Goal: Task Accomplishment & Management: Use online tool/utility

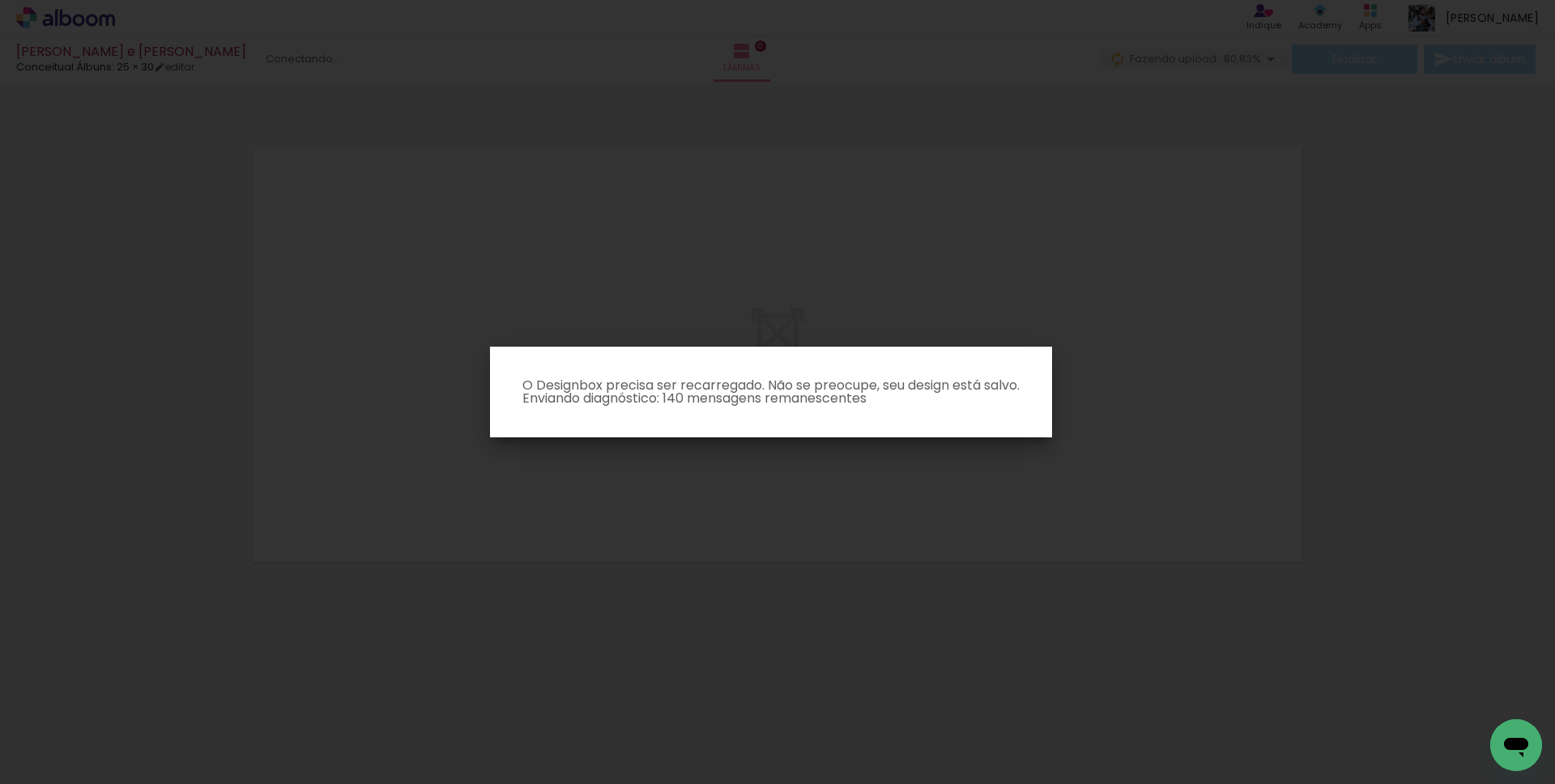
click at [1226, 400] on iron-overlay-backdrop at bounding box center [778, 392] width 1555 height 784
click at [1255, 446] on iron-overlay-backdrop at bounding box center [778, 392] width 1555 height 784
click at [966, 266] on iron-overlay-backdrop at bounding box center [778, 392] width 1555 height 784
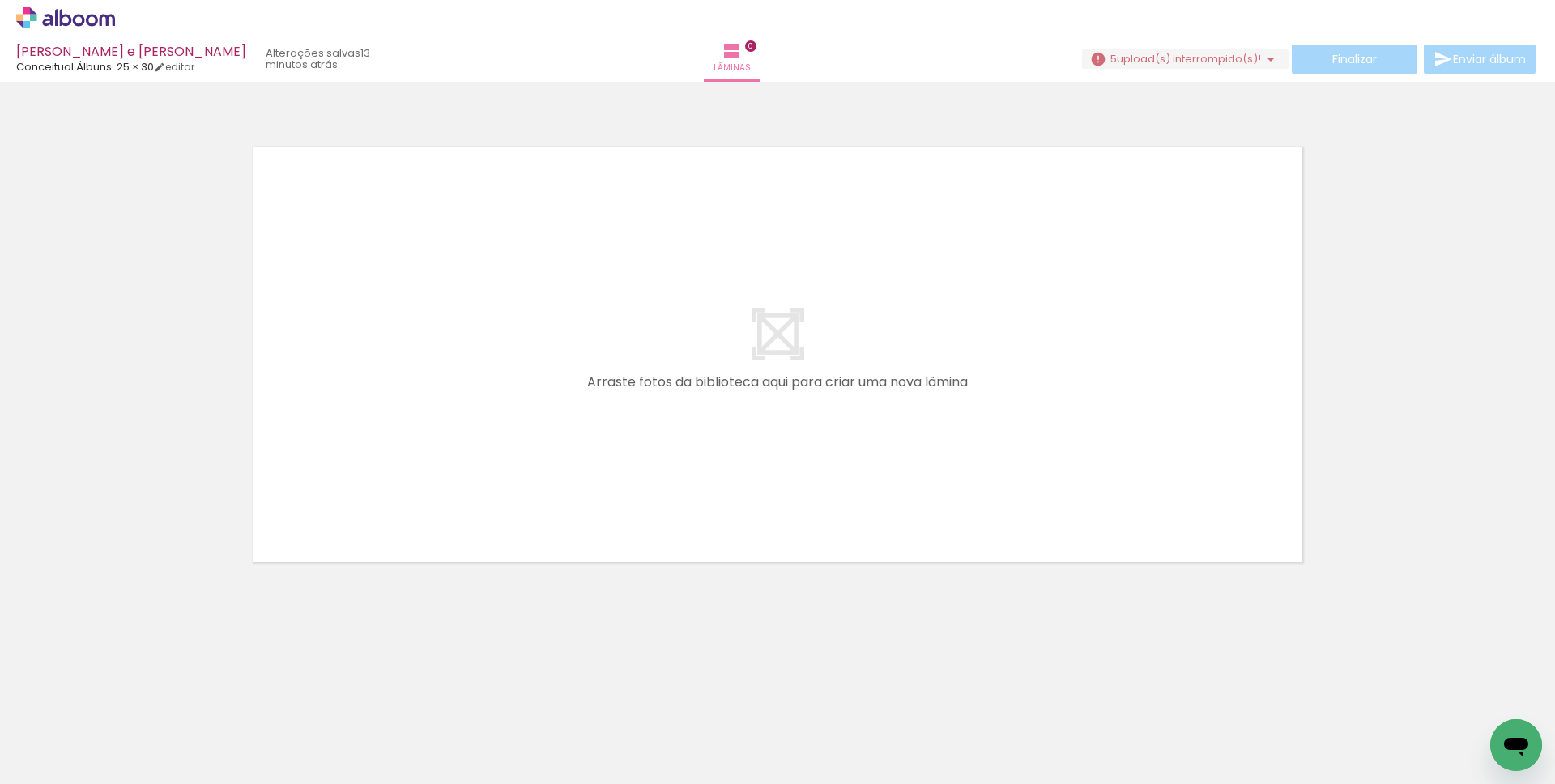
click at [1151, 56] on span "upload(s) interrompido(s)!" at bounding box center [1188, 59] width 144 height 15
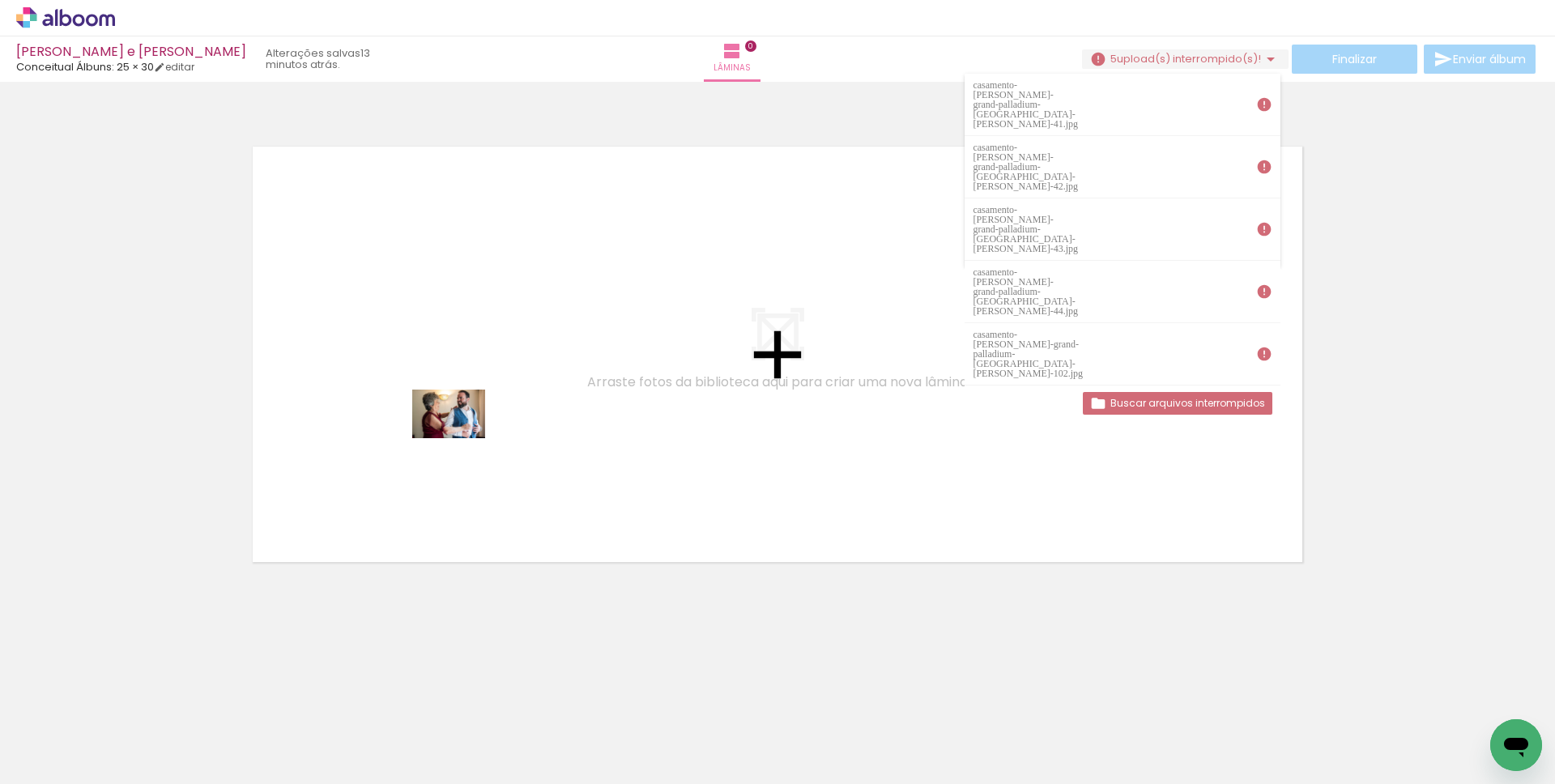
drag, startPoint x: 414, startPoint y: 505, endPoint x: 460, endPoint y: 438, distance: 81.3
click at [460, 438] on quentale-workspace at bounding box center [778, 392] width 1555 height 784
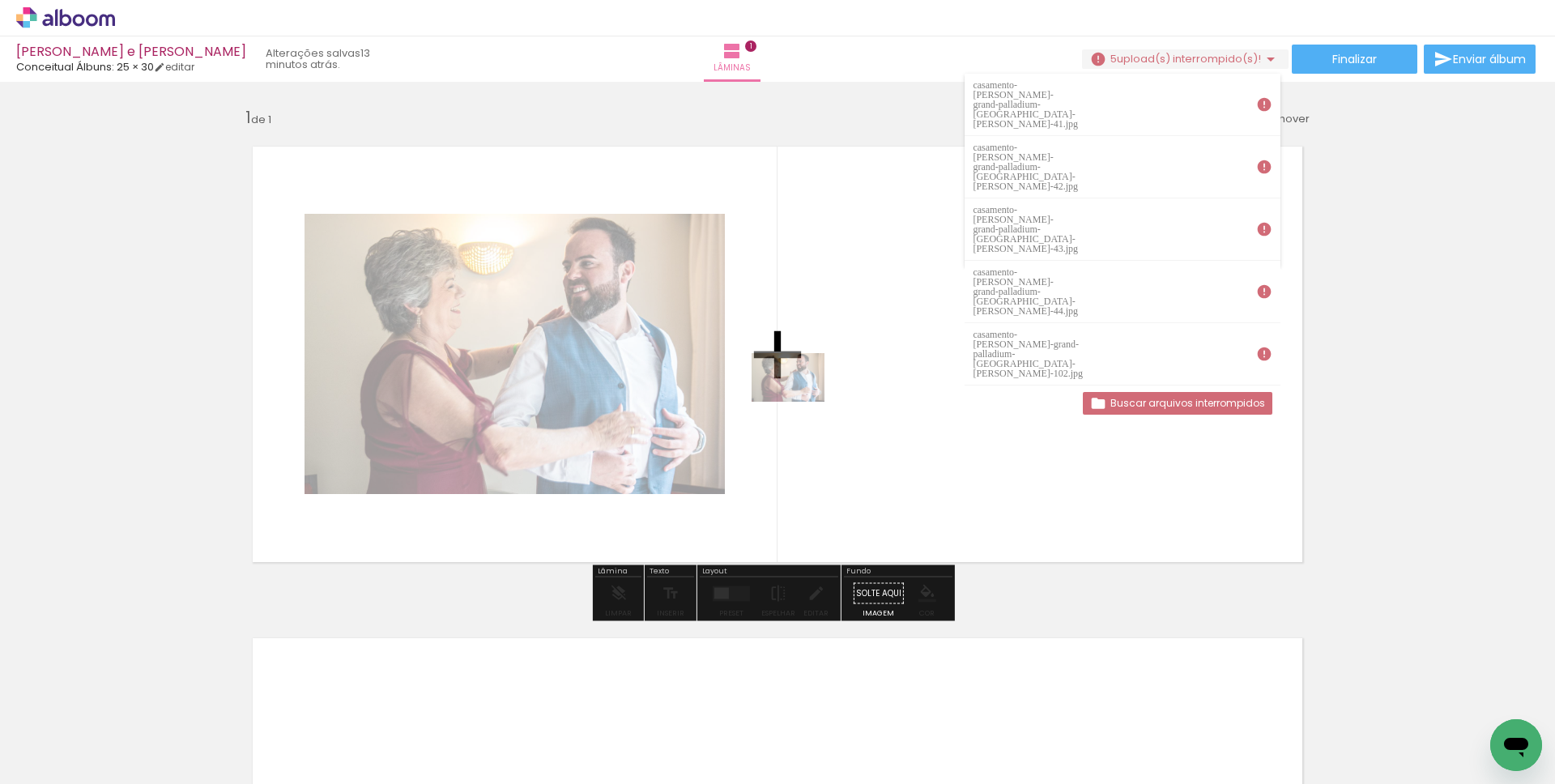
drag, startPoint x: 239, startPoint y: 707, endPoint x: 800, endPoint y: 401, distance: 639.0
click at [800, 401] on quentale-workspace at bounding box center [778, 392] width 1555 height 784
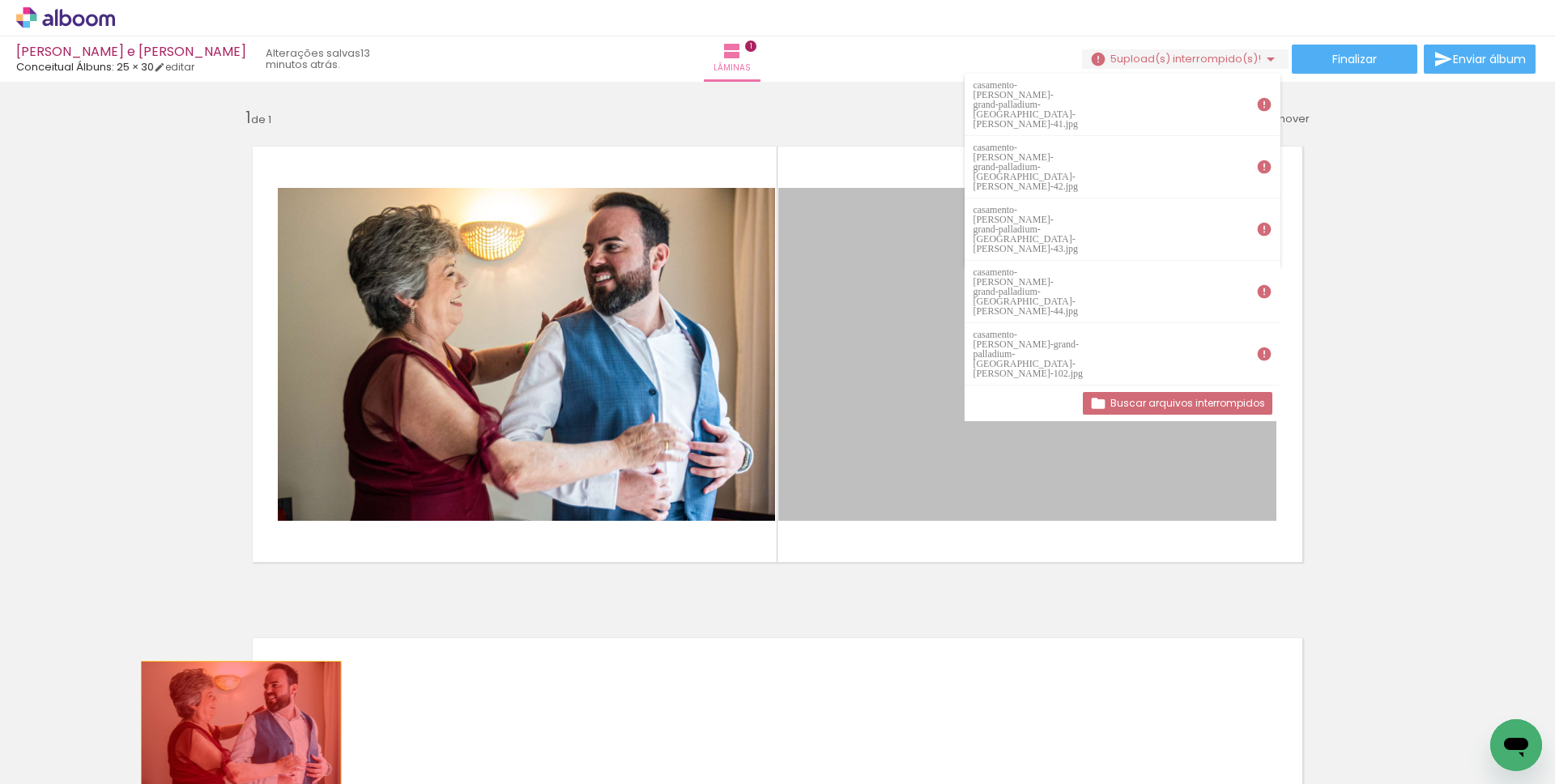
drag, startPoint x: 888, startPoint y: 432, endPoint x: 235, endPoint y: 728, distance: 717.0
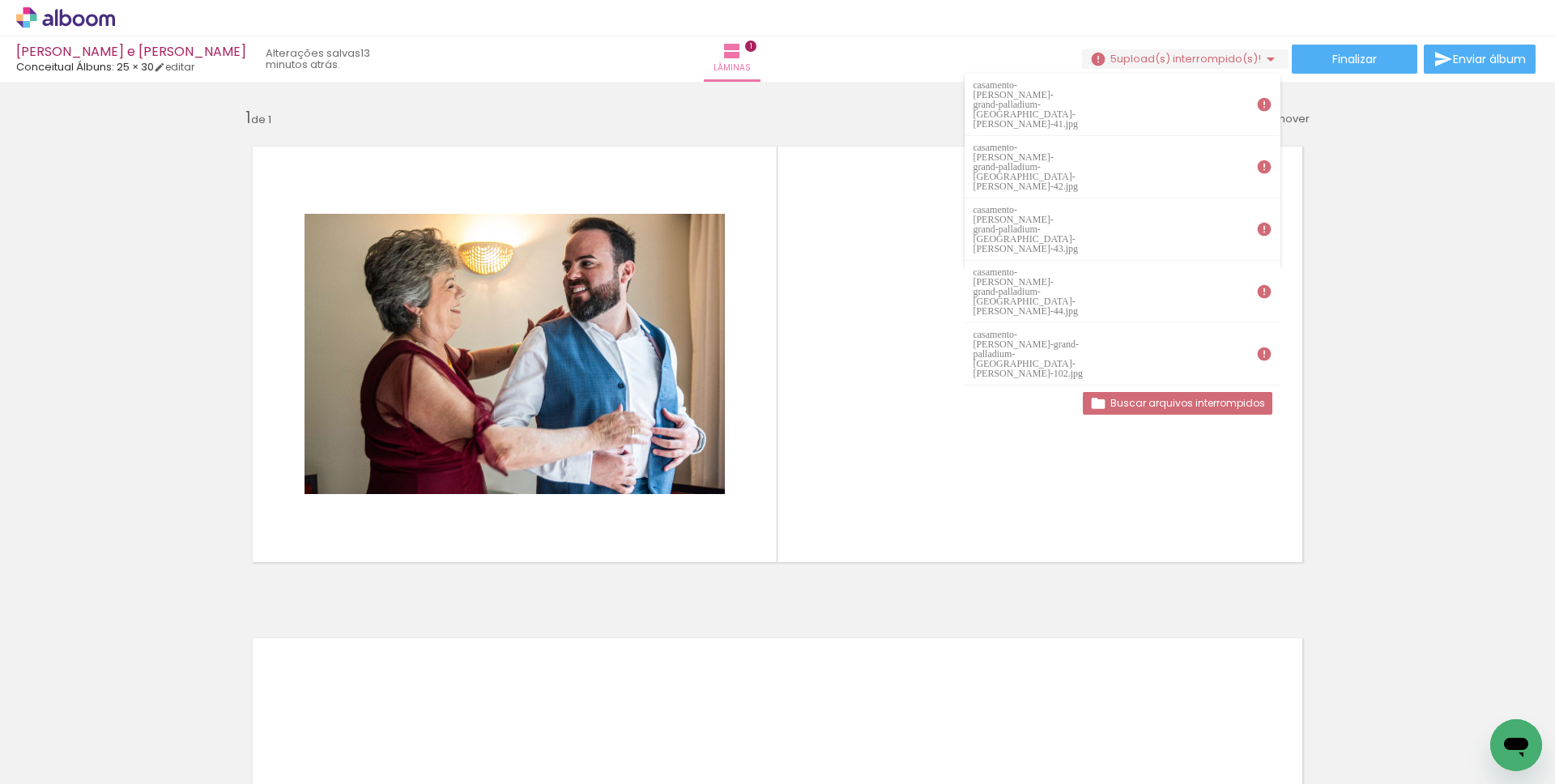
click at [86, 733] on iron-icon at bounding box center [82, 734] width 13 height 13
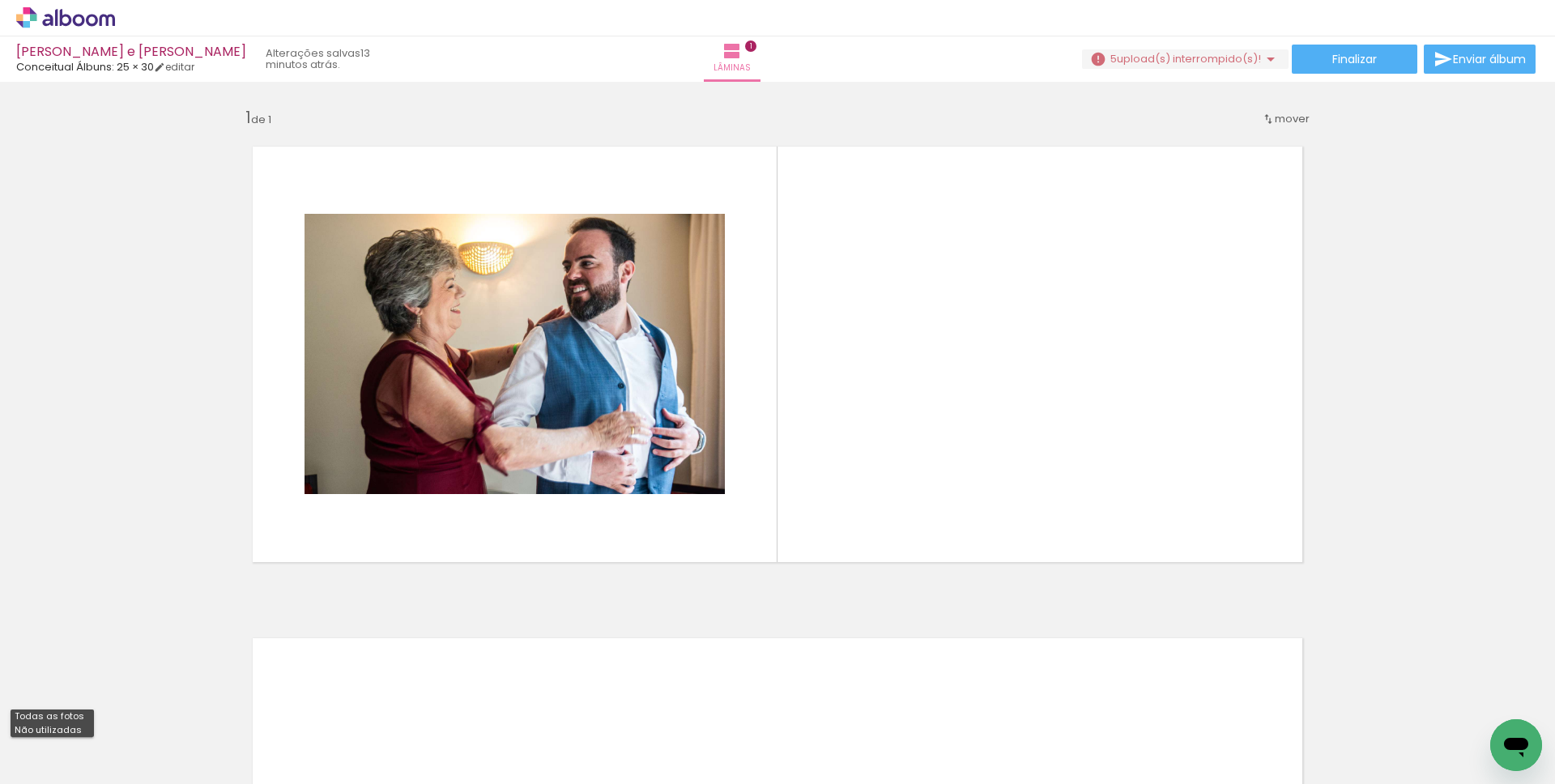
drag, startPoint x: 66, startPoint y: 729, endPoint x: 82, endPoint y: 729, distance: 16.0
click at [0, 0] on slot "Não utilizadas" at bounding box center [0, 0] width 0 height 0
type input "Não utilizadas"
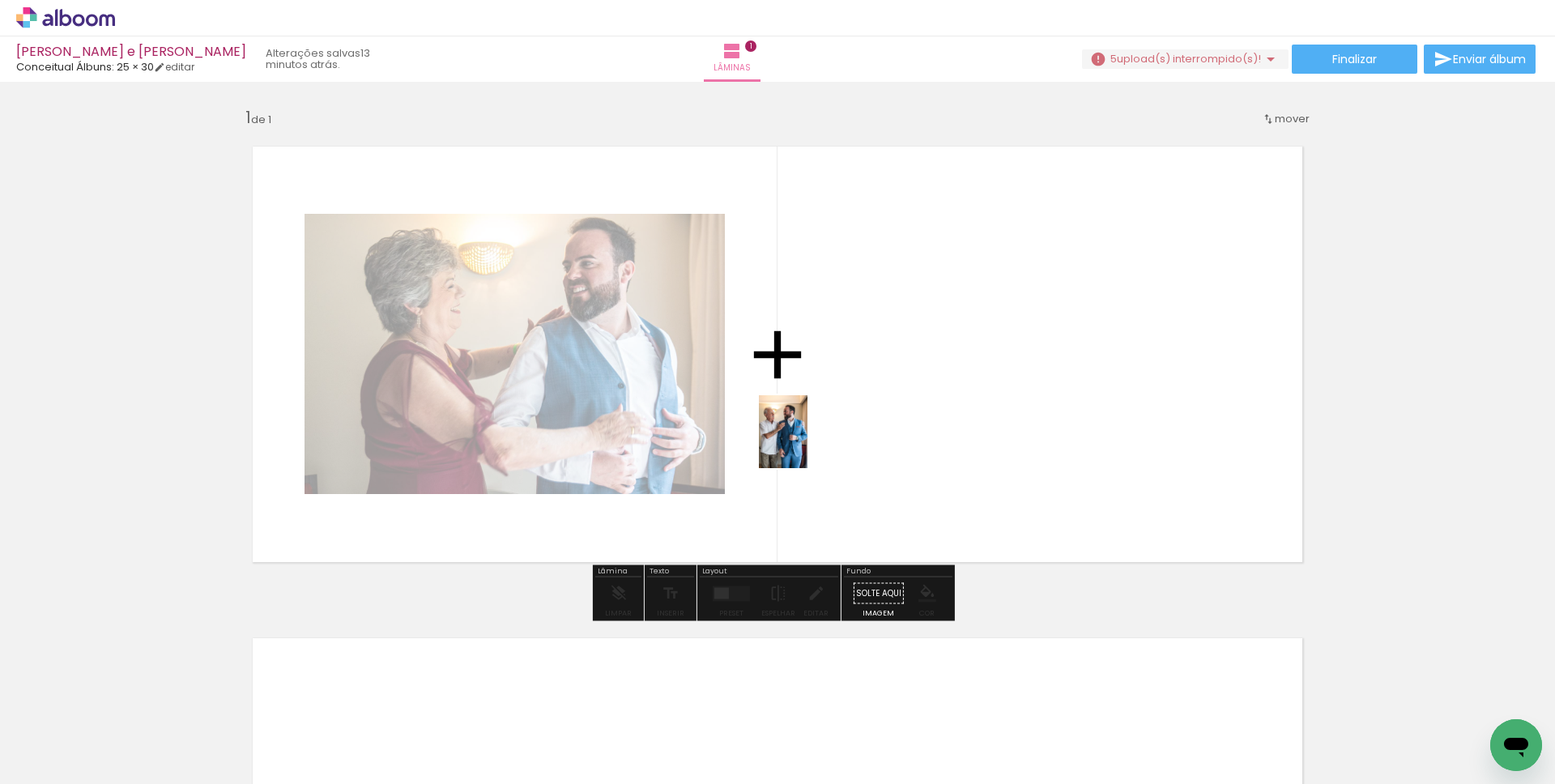
drag, startPoint x: 164, startPoint y: 727, endPoint x: 821, endPoint y: 435, distance: 719.0
click at [821, 435] on quentale-workspace at bounding box center [778, 392] width 1555 height 784
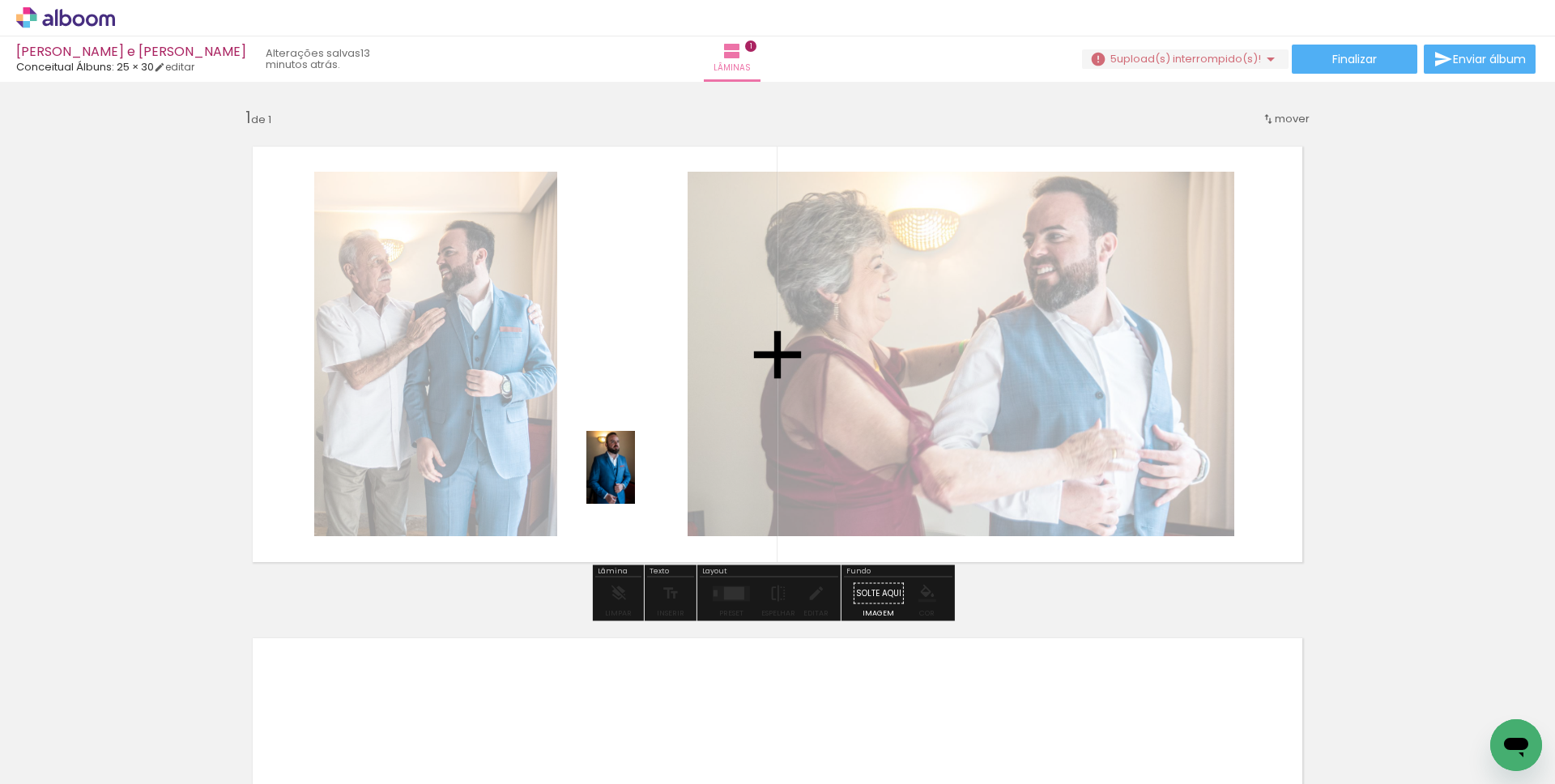
drag, startPoint x: 159, startPoint y: 747, endPoint x: 635, endPoint y: 480, distance: 545.8
click at [635, 480] on quentale-workspace at bounding box center [778, 392] width 1555 height 784
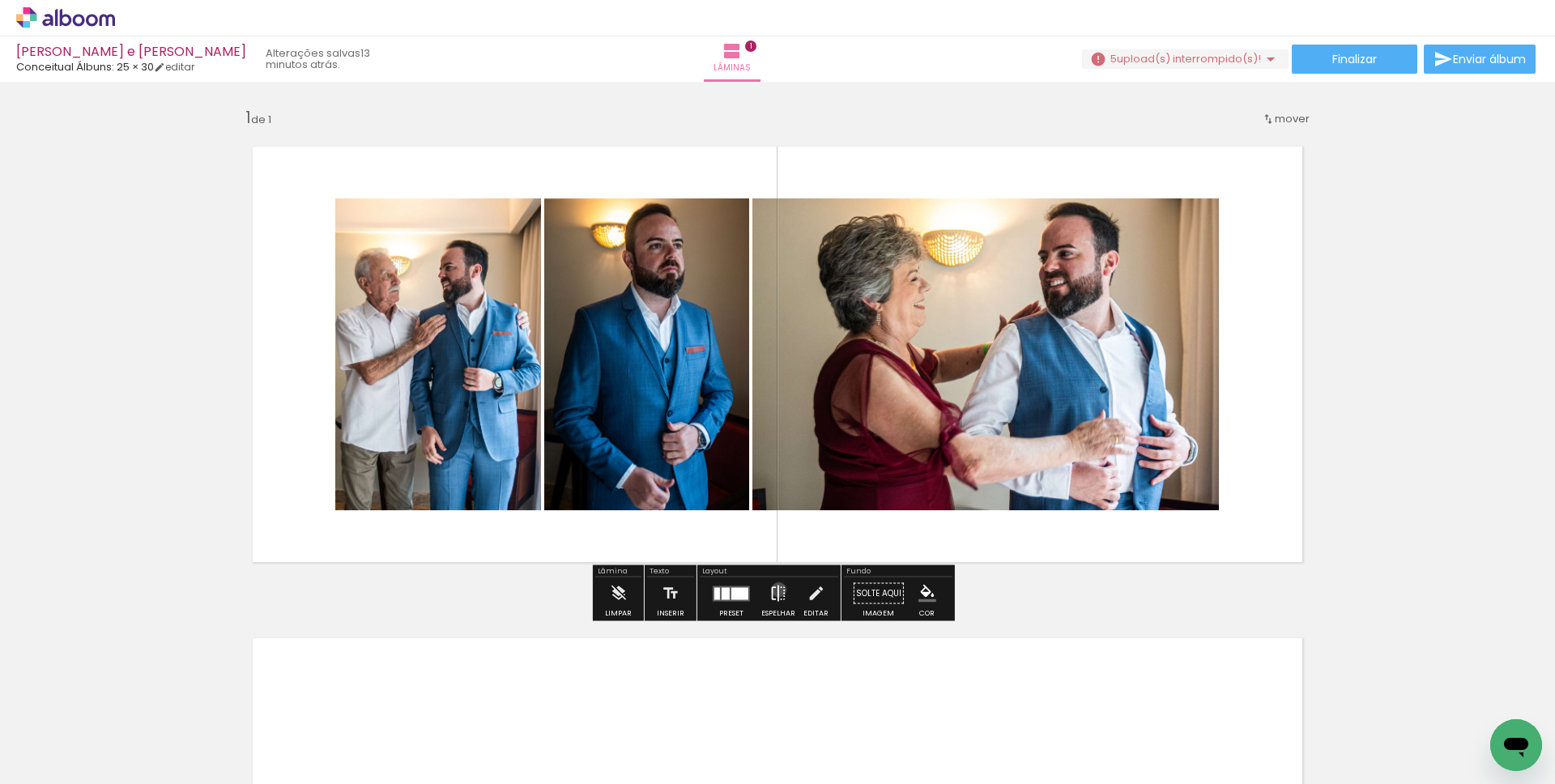
click at [775, 589] on iron-icon at bounding box center [778, 593] width 18 height 32
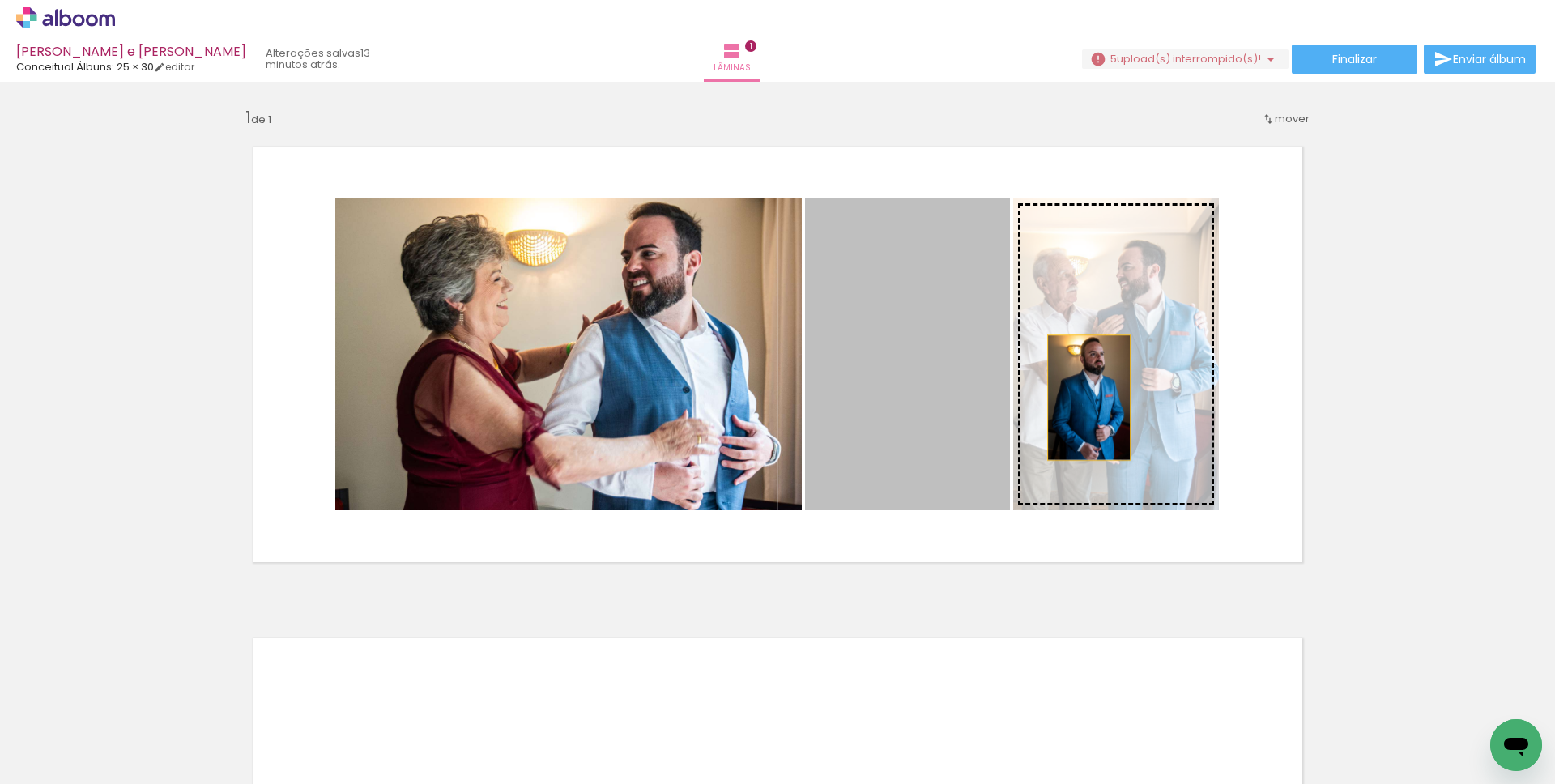
drag, startPoint x: 923, startPoint y: 391, endPoint x: 1089, endPoint y: 397, distance: 166.1
click at [0, 0] on slot at bounding box center [0, 0] width 0 height 0
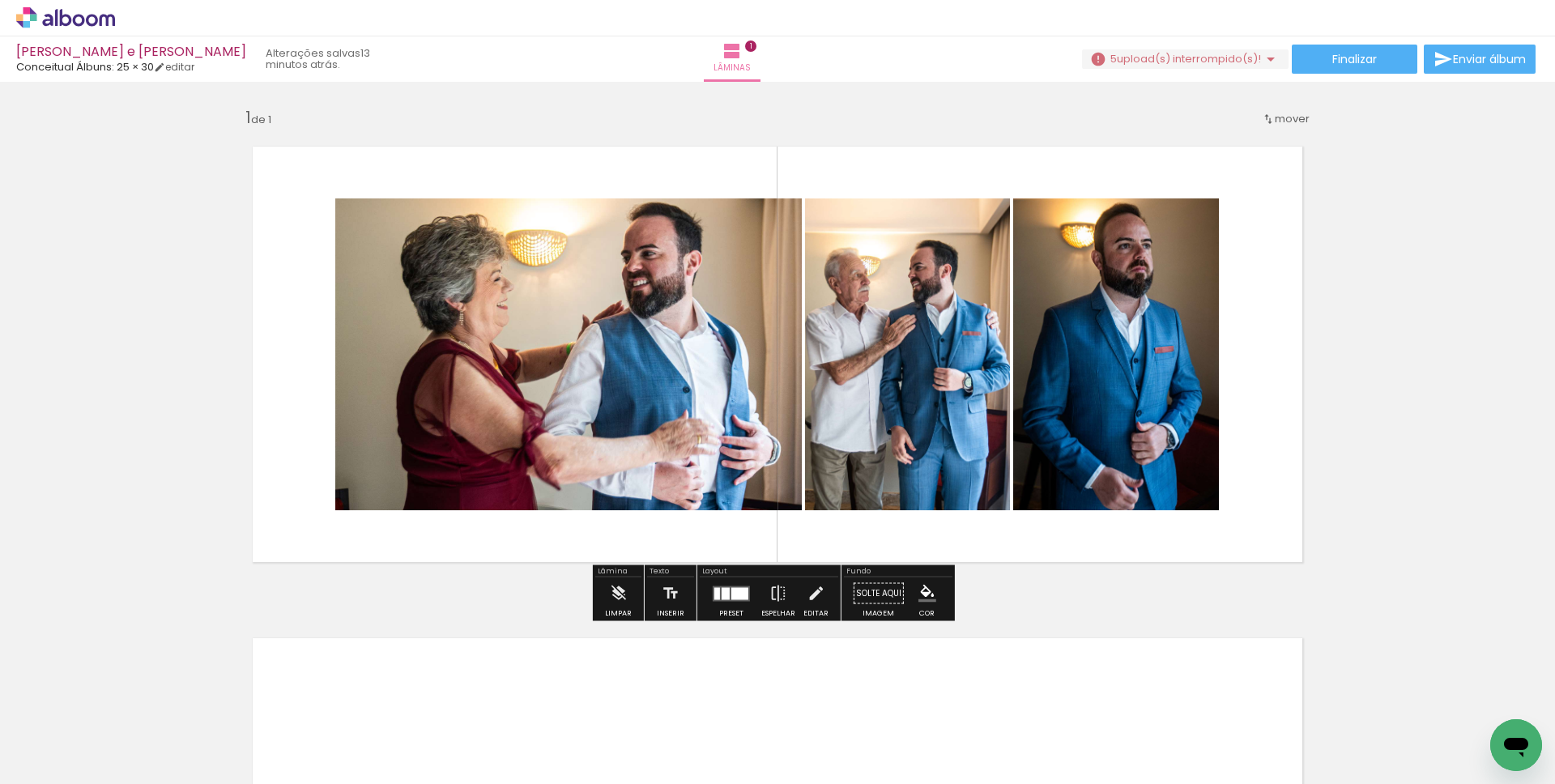
click at [1313, 387] on quentale-layouter at bounding box center [778, 354] width 1085 height 451
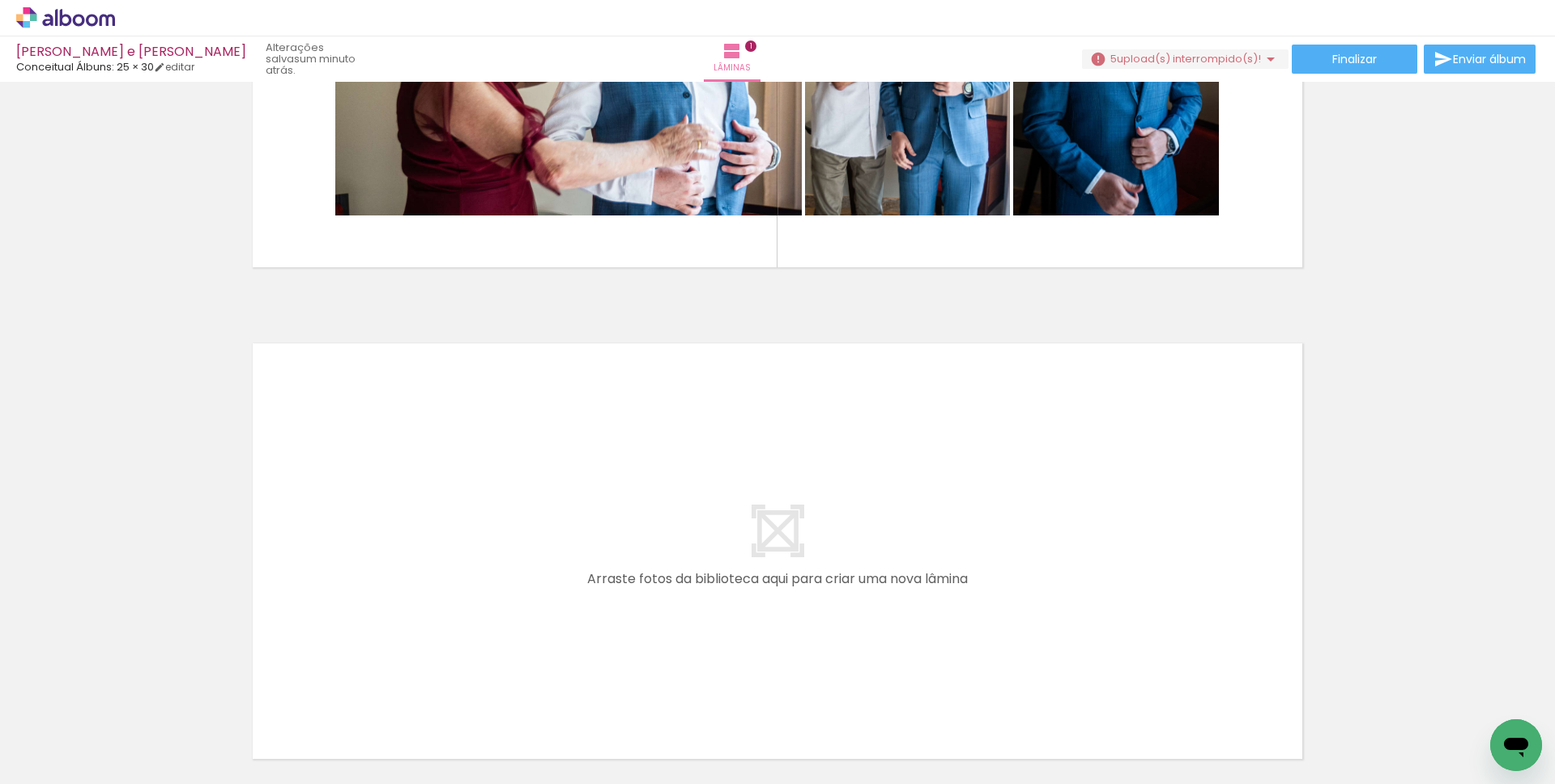
scroll to position [298, 0]
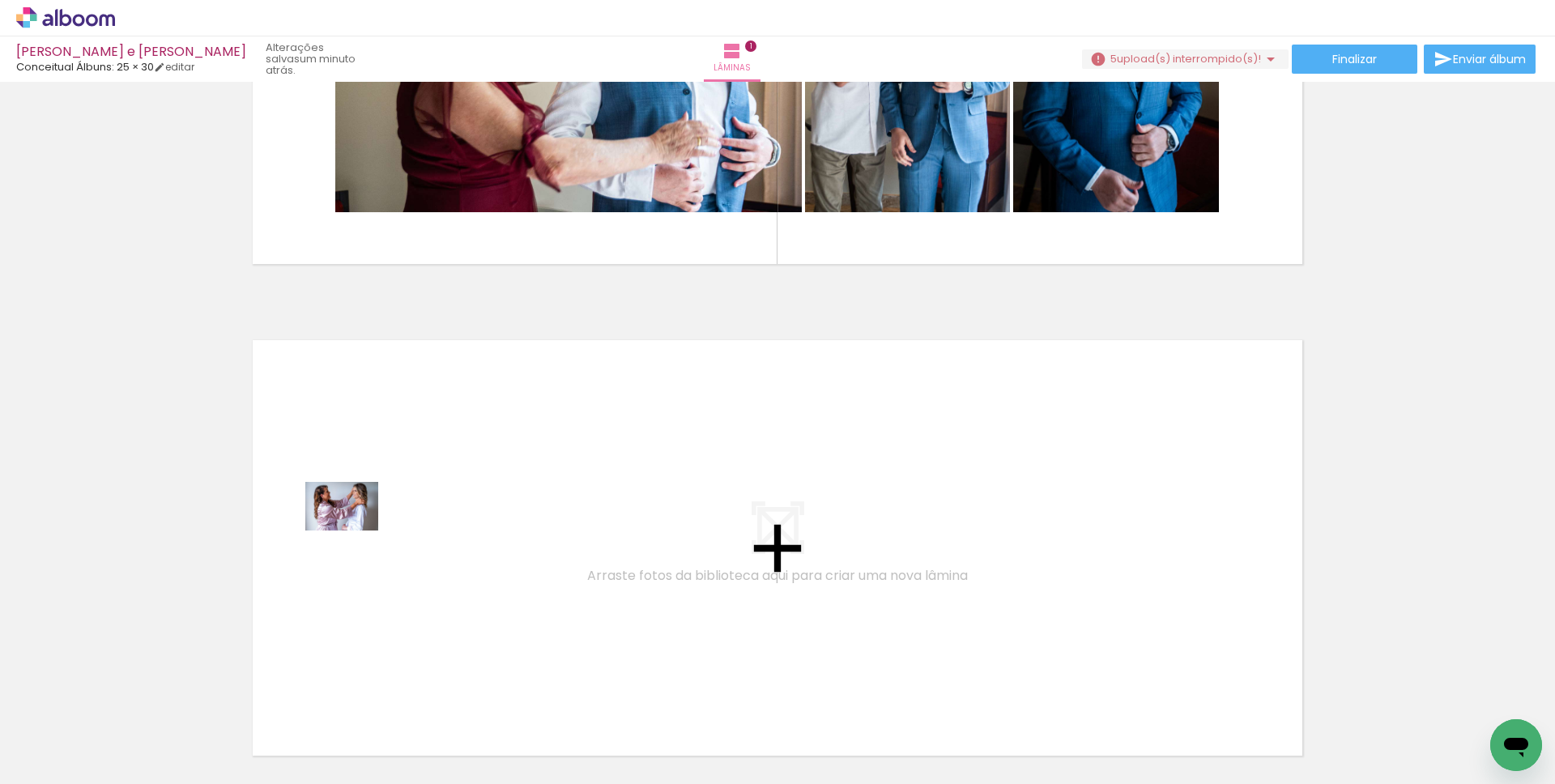
drag, startPoint x: 164, startPoint y: 738, endPoint x: 354, endPoint y: 530, distance: 281.7
click at [354, 530] on quentale-workspace at bounding box center [778, 392] width 1555 height 784
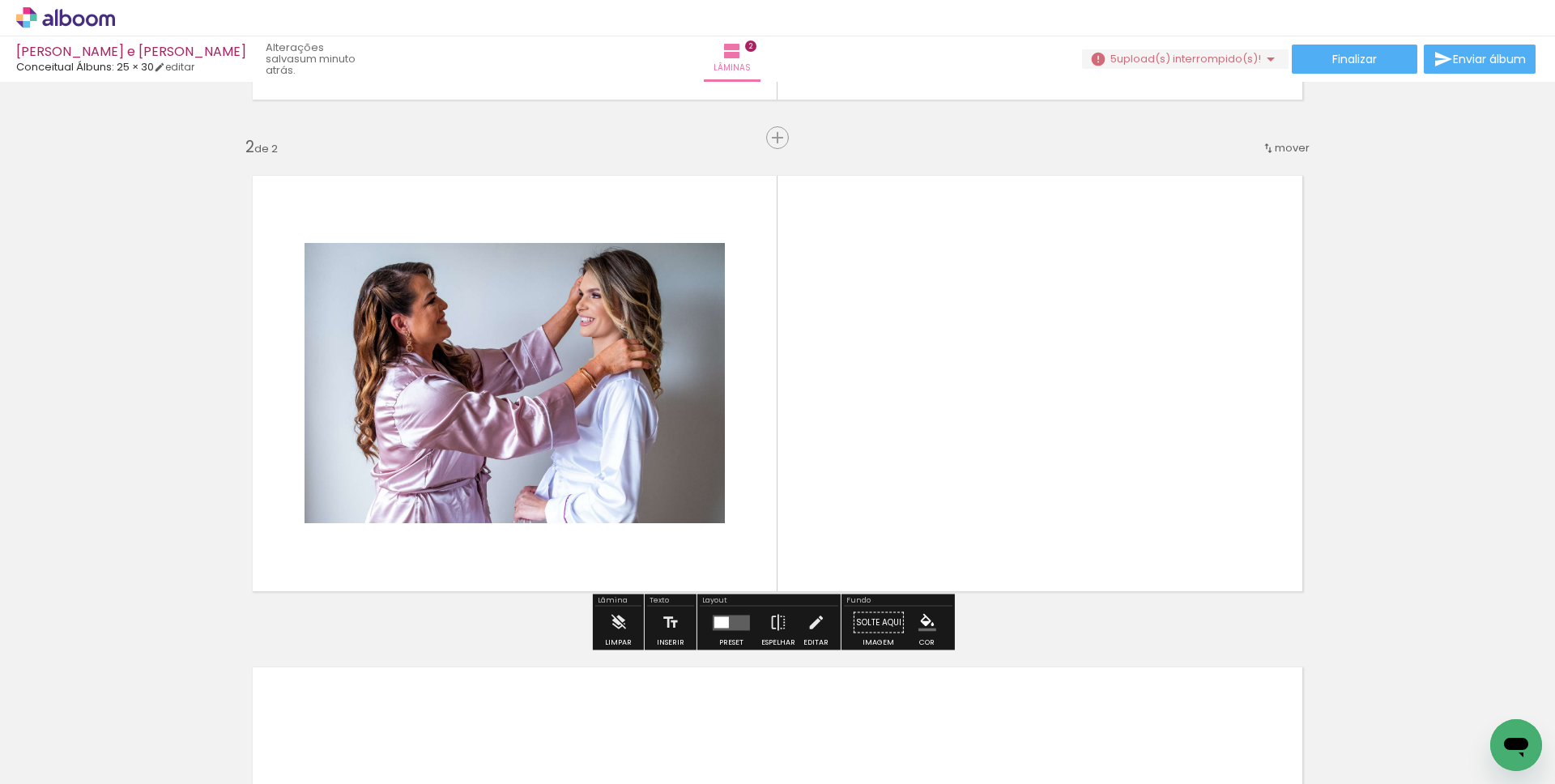
scroll to position [464, 0]
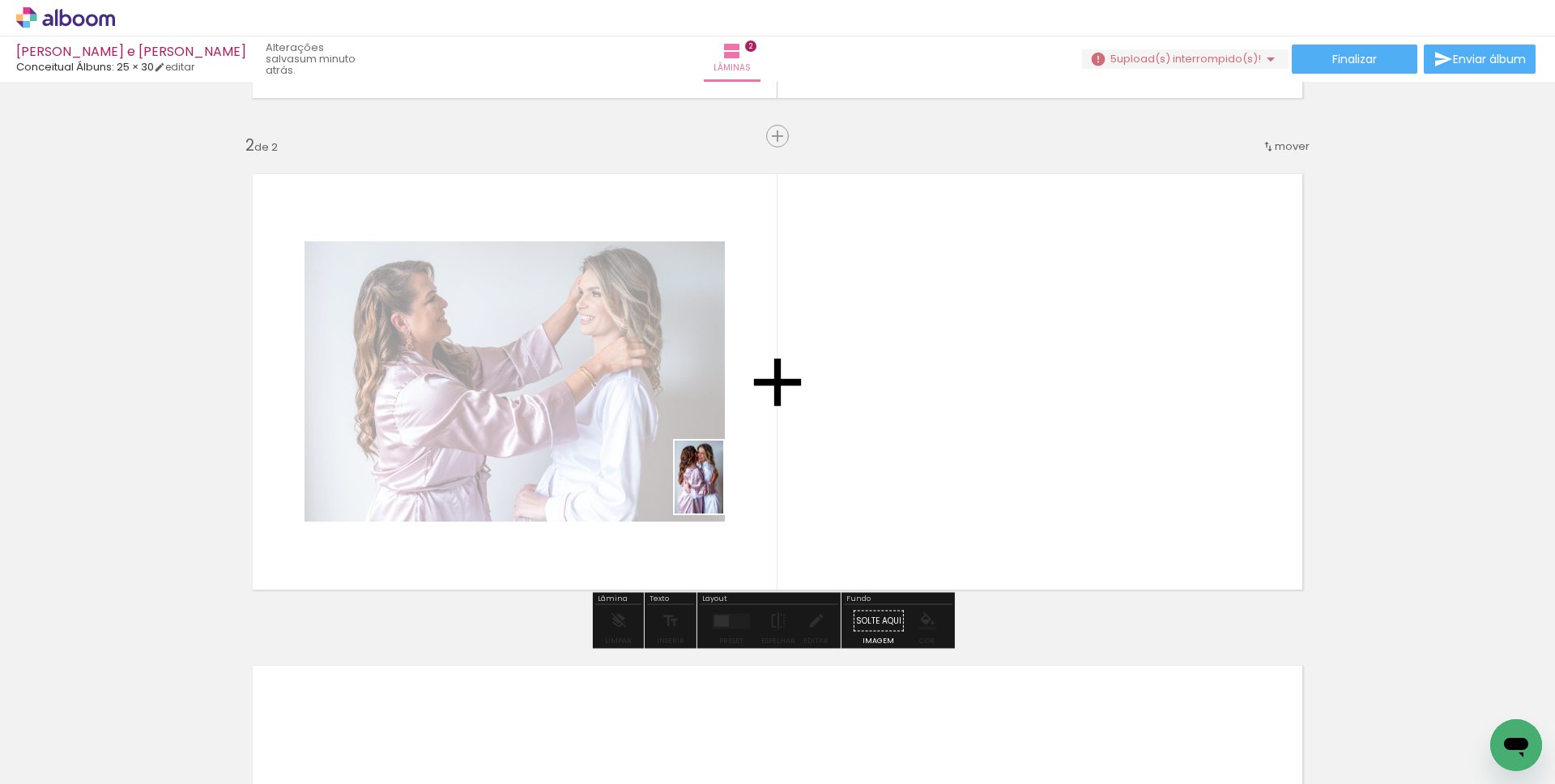
drag, startPoint x: 176, startPoint y: 724, endPoint x: 727, endPoint y: 487, distance: 599.8
click at [727, 487] on quentale-workspace at bounding box center [778, 392] width 1555 height 784
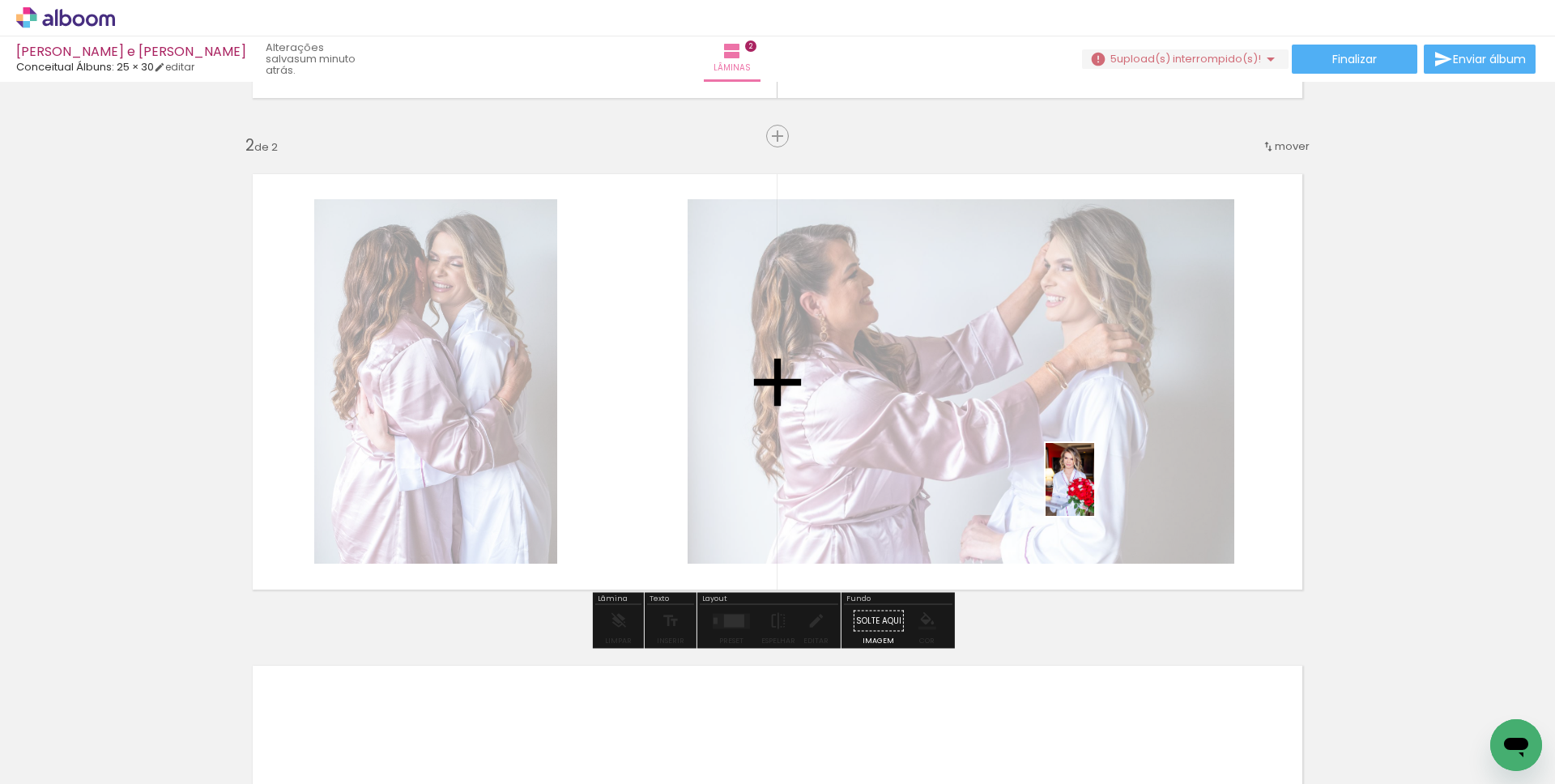
drag, startPoint x: 177, startPoint y: 720, endPoint x: 1105, endPoint y: 490, distance: 956.1
click at [1105, 490] on quentale-workspace at bounding box center [778, 392] width 1555 height 784
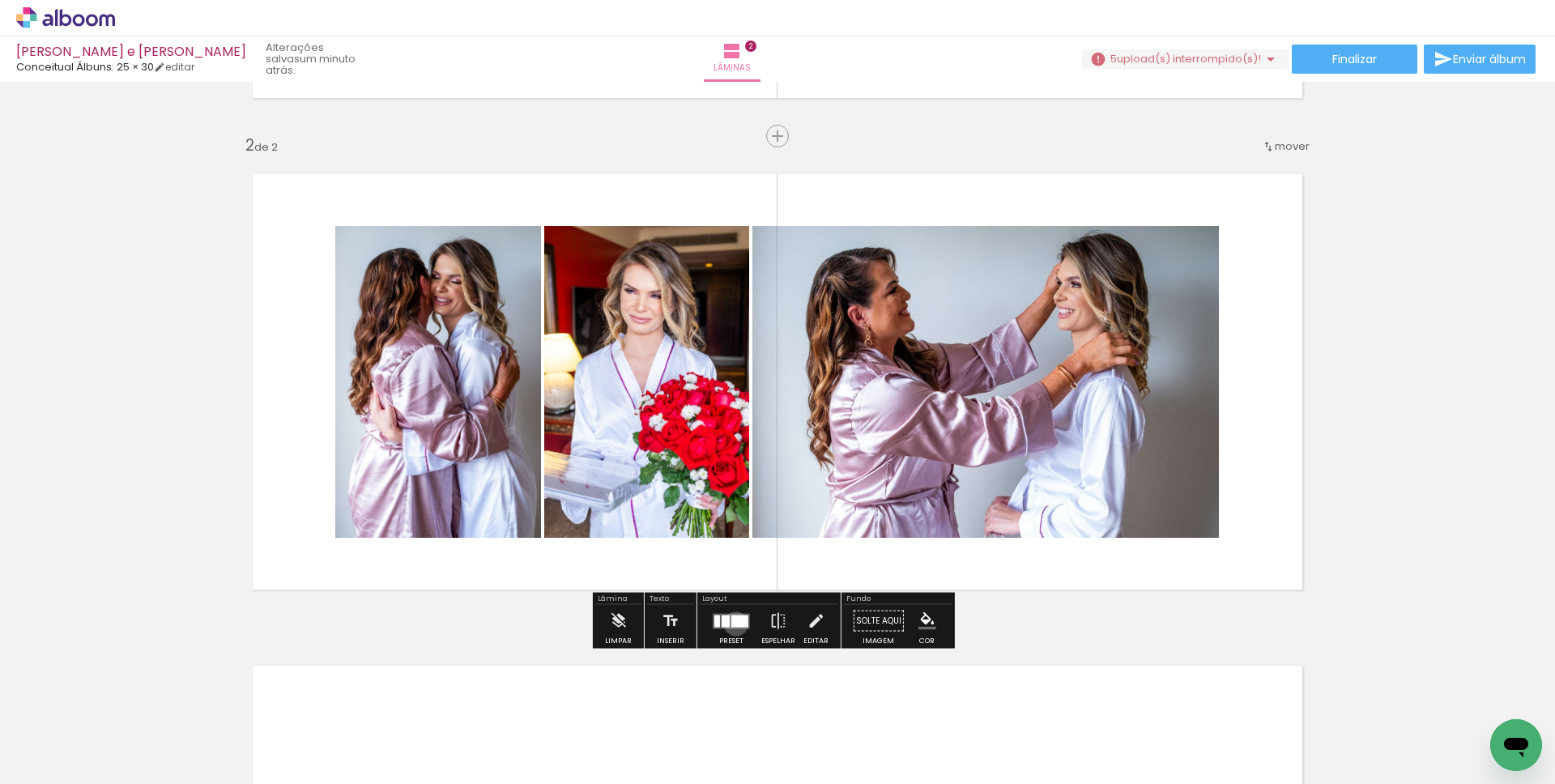
click at [732, 624] on div at bounding box center [740, 620] width 17 height 12
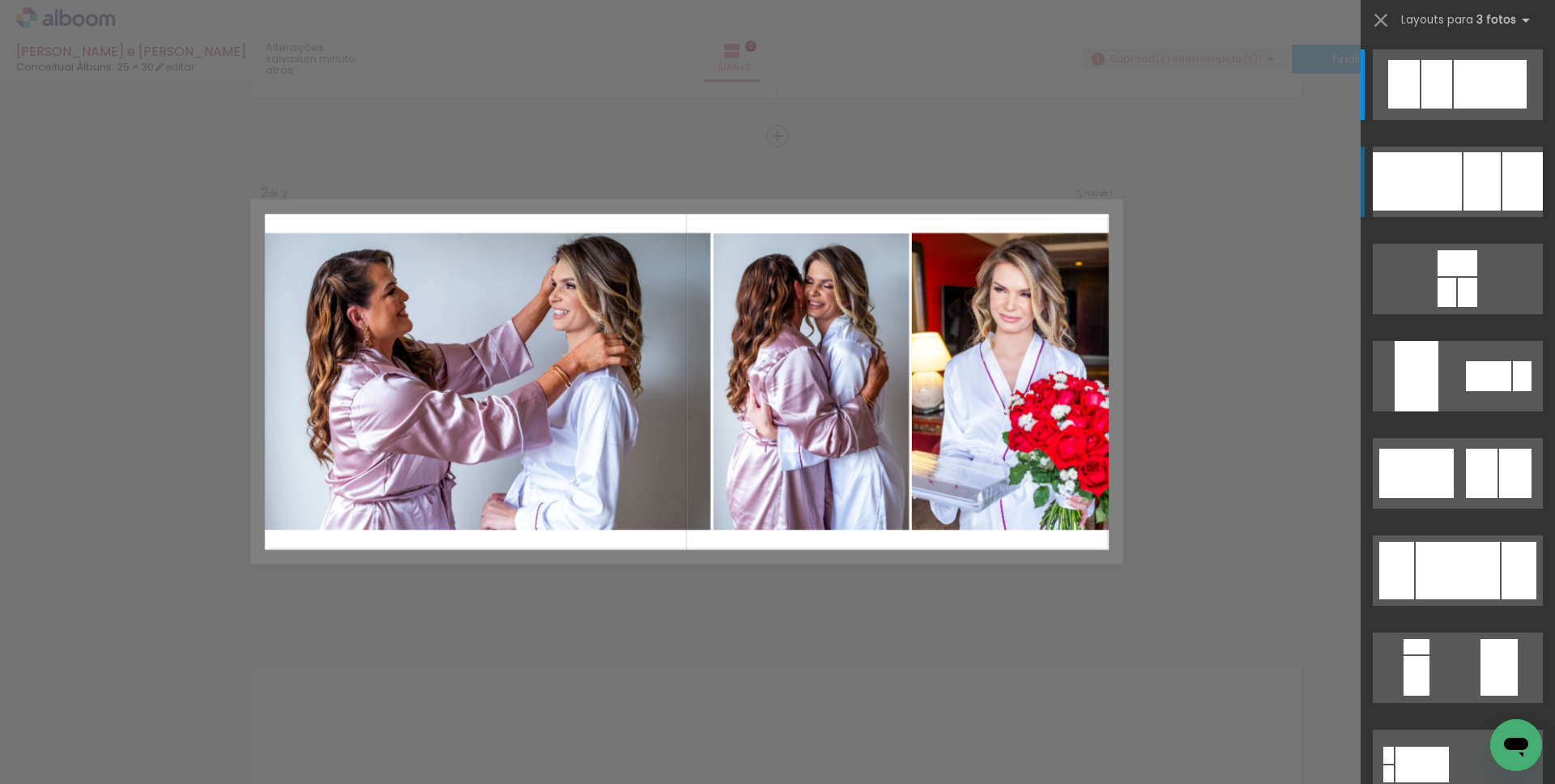
click at [1422, 170] on div at bounding box center [1418, 181] width 89 height 58
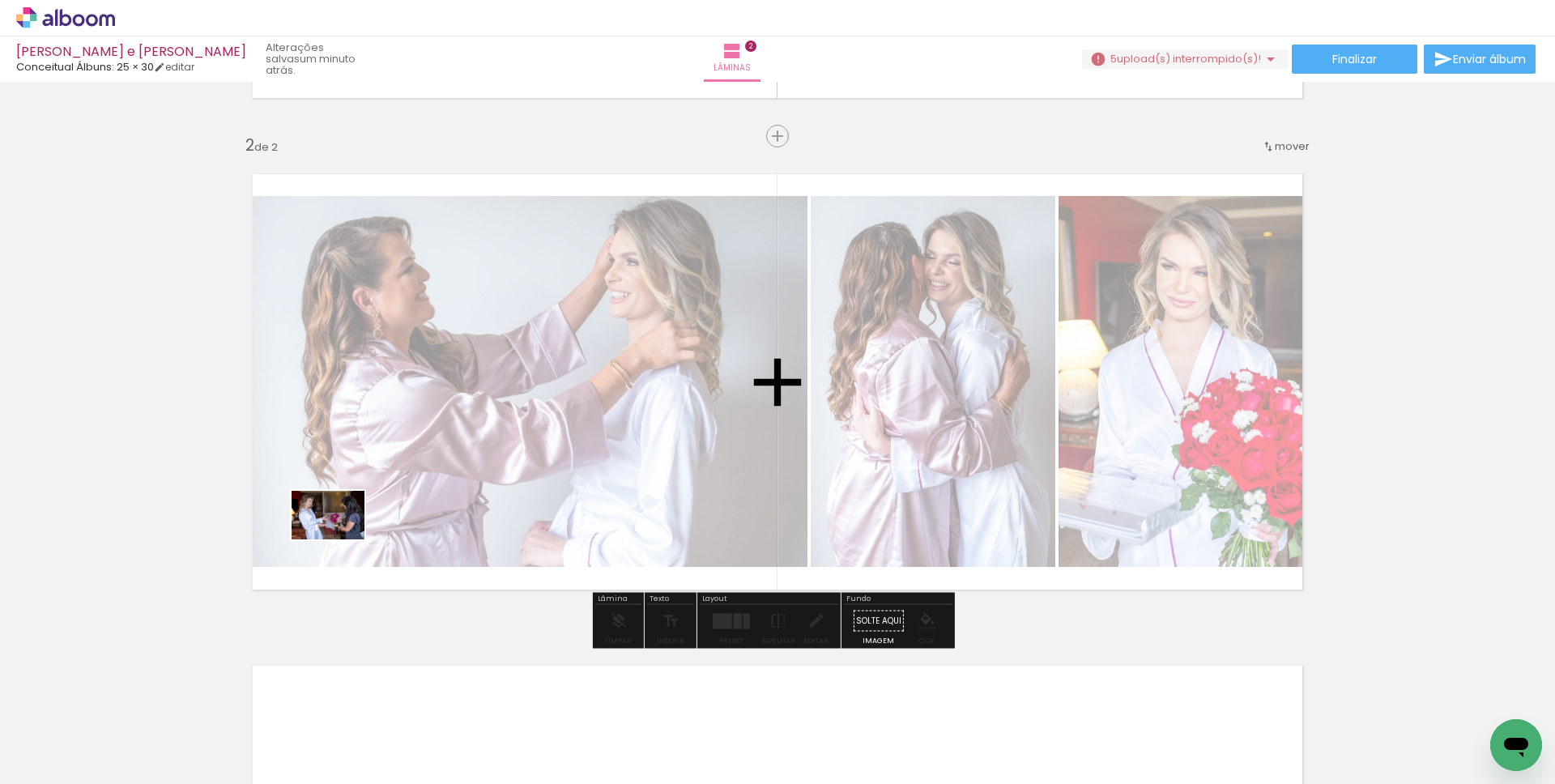
drag, startPoint x: 175, startPoint y: 728, endPoint x: 341, endPoint y: 532, distance: 256.9
click at [341, 532] on quentale-workspace at bounding box center [778, 392] width 1555 height 784
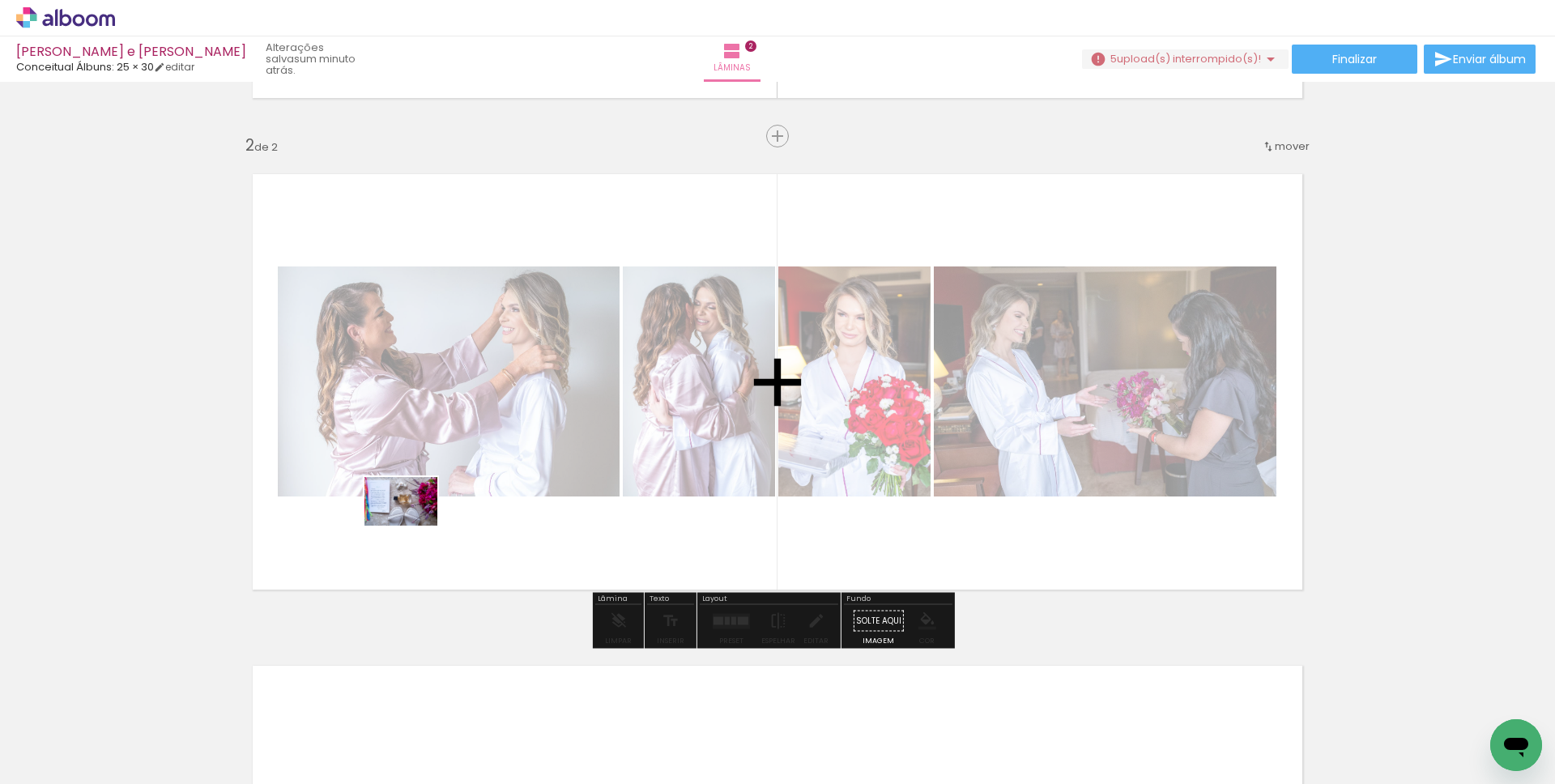
drag, startPoint x: 159, startPoint y: 747, endPoint x: 413, endPoint y: 525, distance: 337.3
click at [413, 525] on quentale-workspace at bounding box center [778, 392] width 1555 height 784
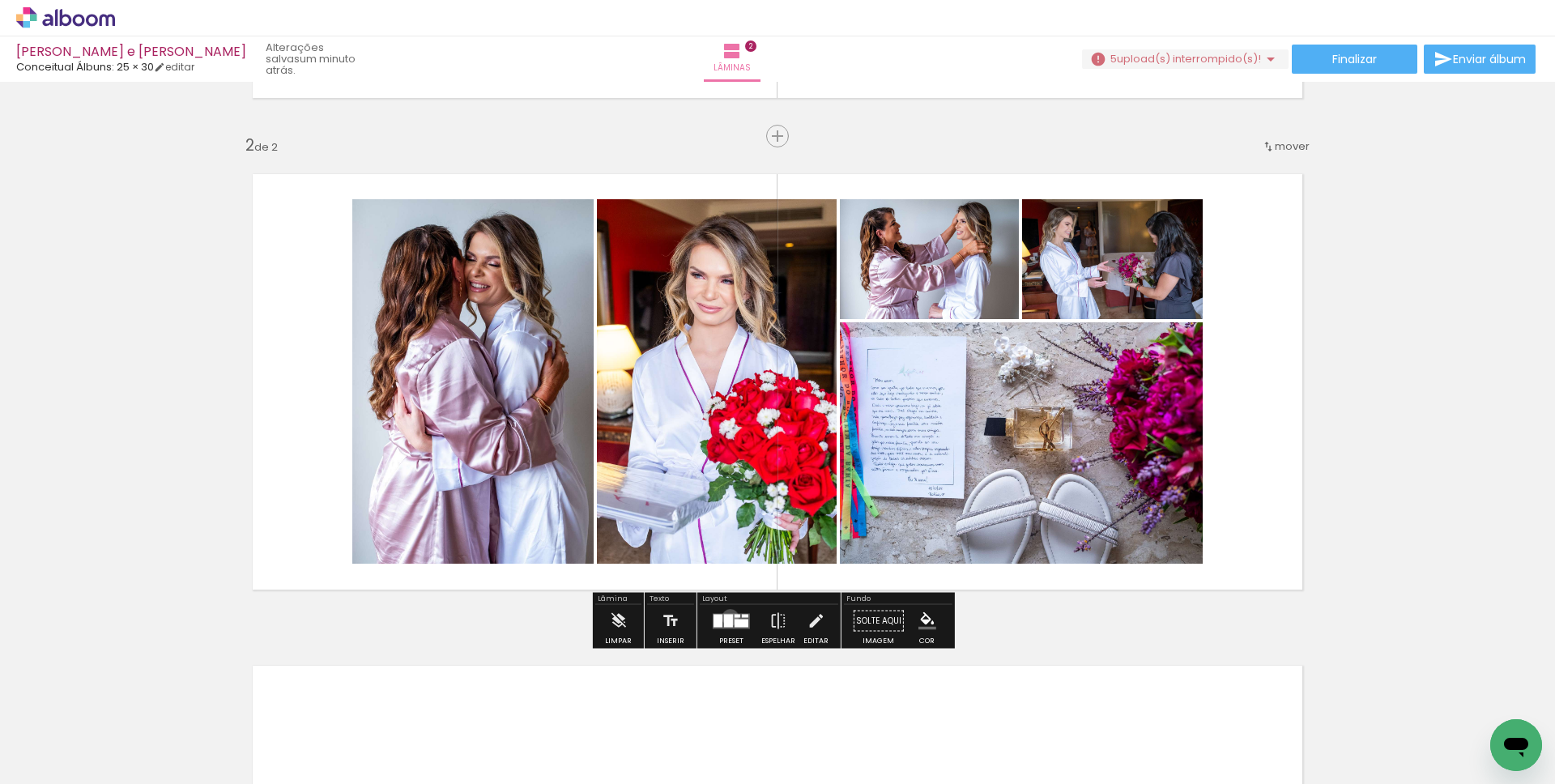
click at [727, 617] on div at bounding box center [729, 620] width 9 height 13
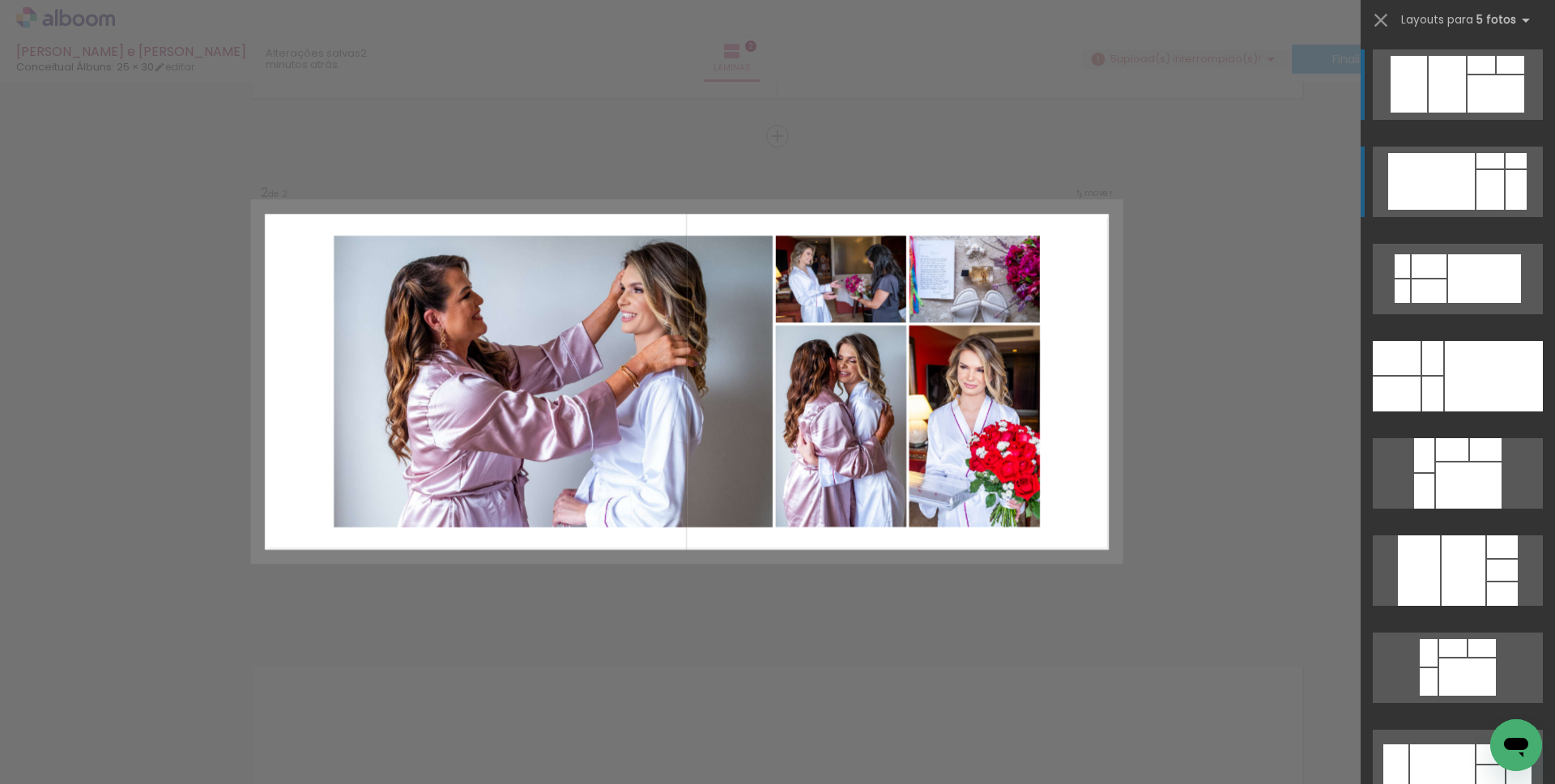
click at [1464, 173] on div at bounding box center [1431, 181] width 87 height 56
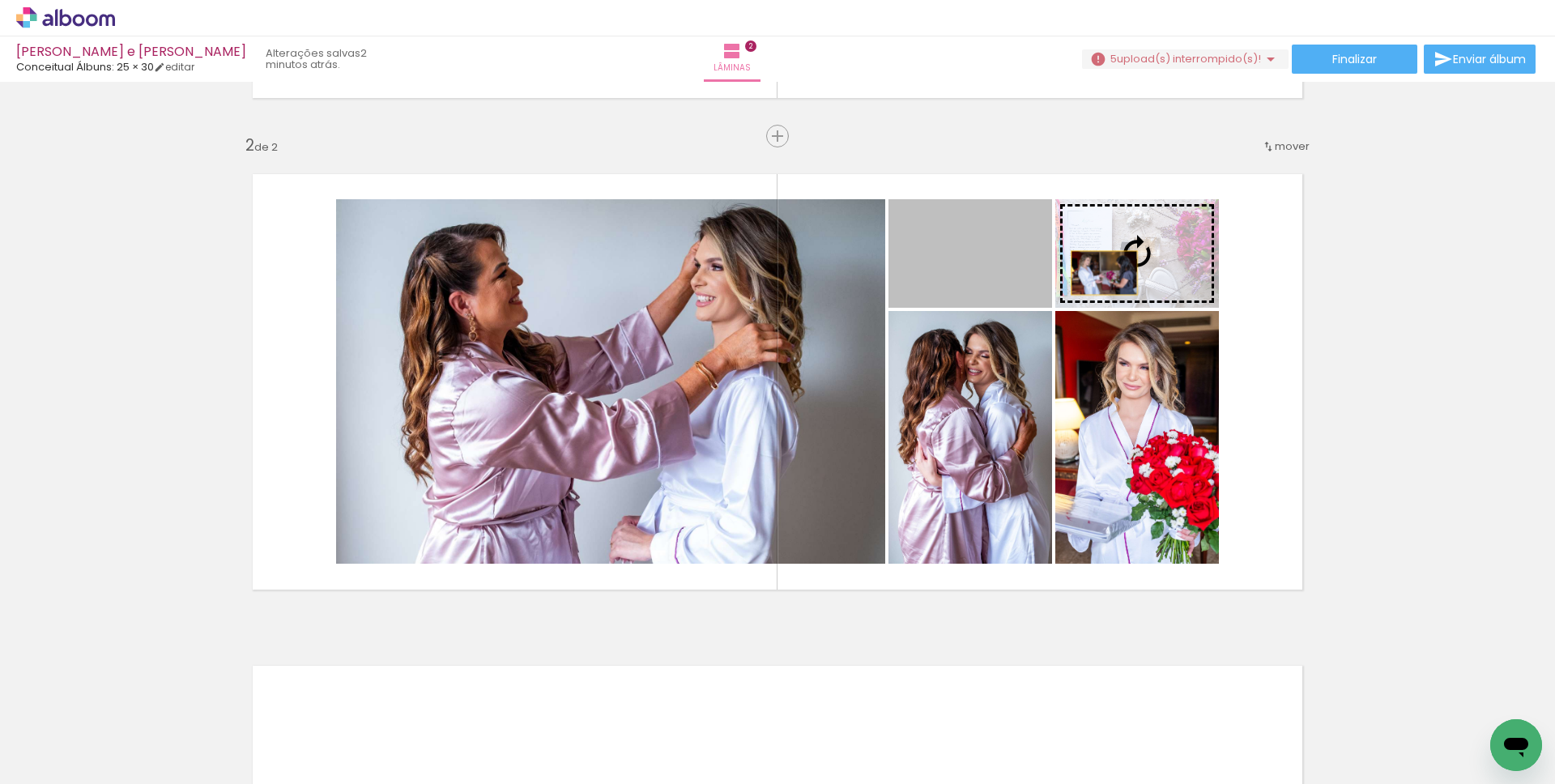
drag, startPoint x: 993, startPoint y: 277, endPoint x: 1098, endPoint y: 273, distance: 105.1
click at [0, 0] on slot at bounding box center [0, 0] width 0 height 0
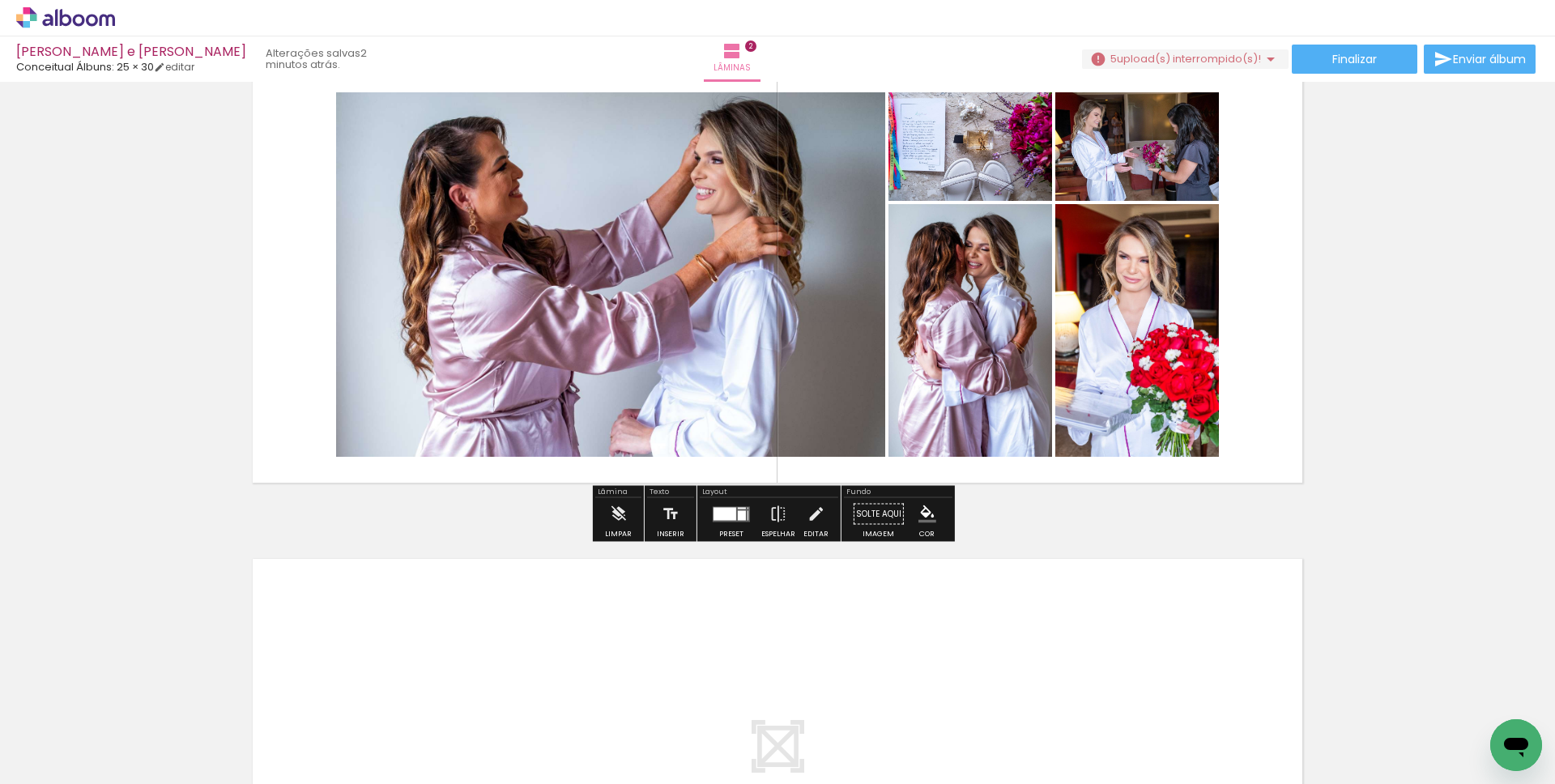
scroll to position [604, 0]
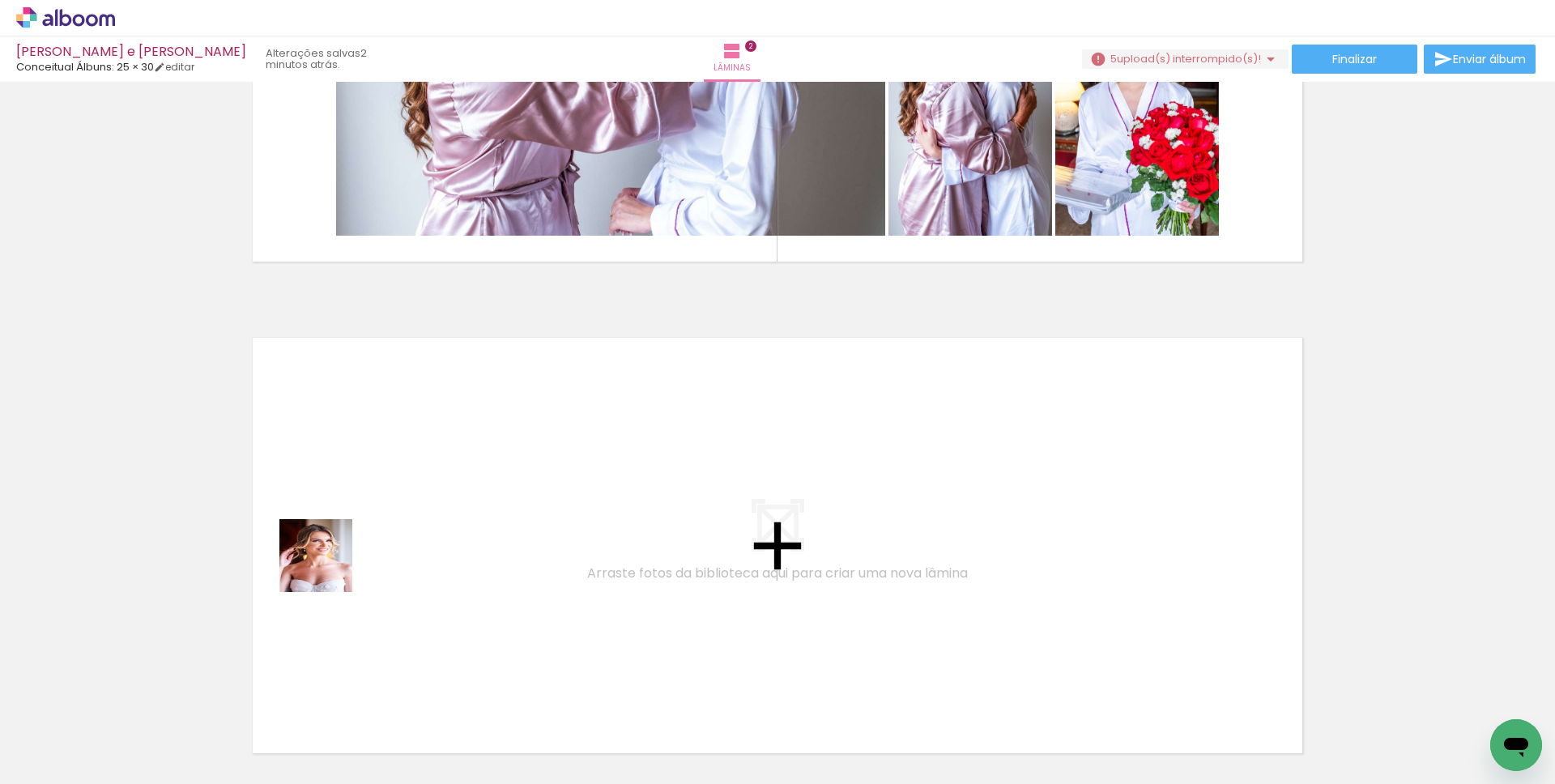
drag, startPoint x: 271, startPoint y: 733, endPoint x: 331, endPoint y: 560, distance: 183.1
click at [331, 560] on quentale-workspace at bounding box center [778, 392] width 1555 height 784
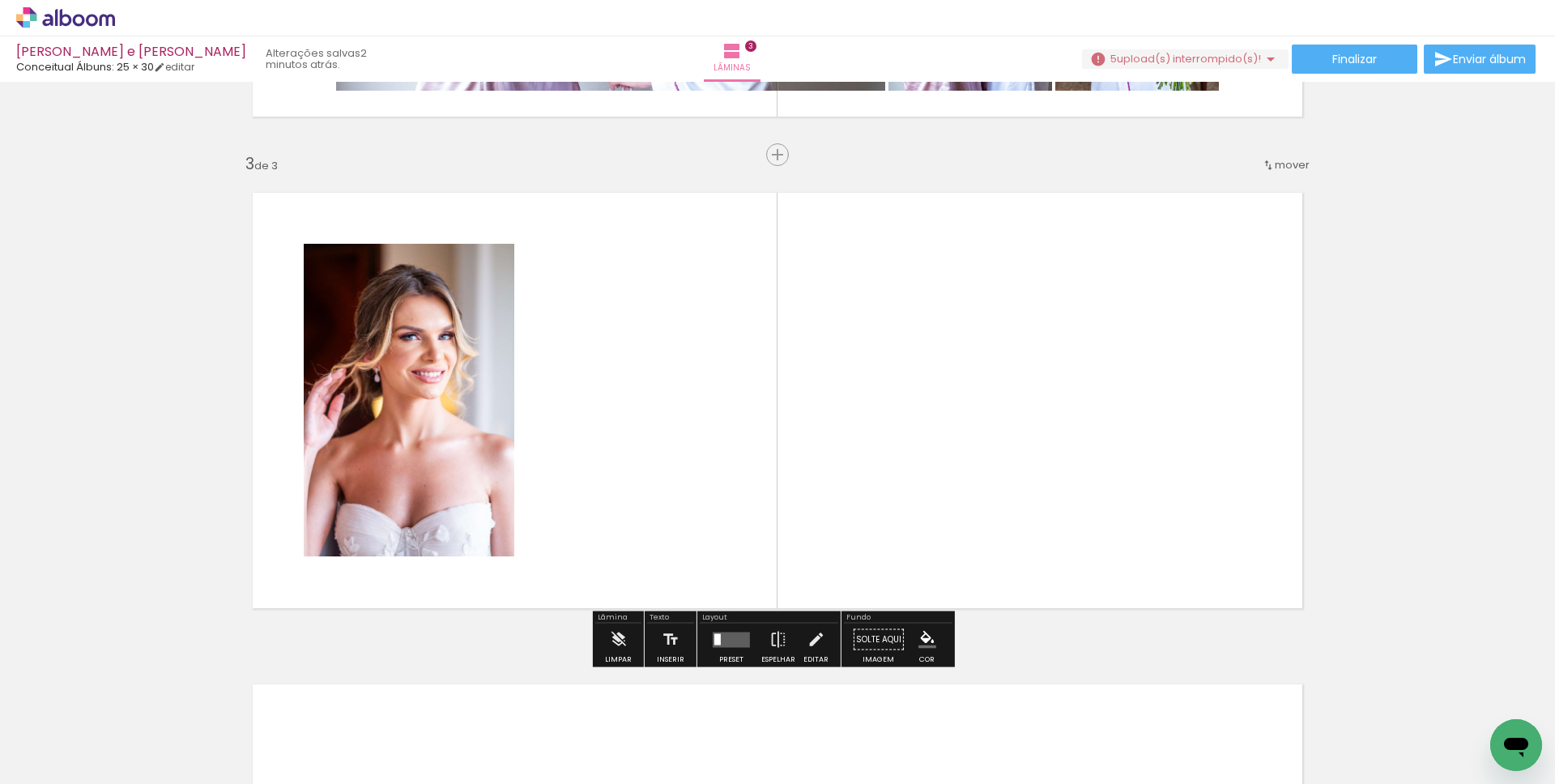
scroll to position [955, 0]
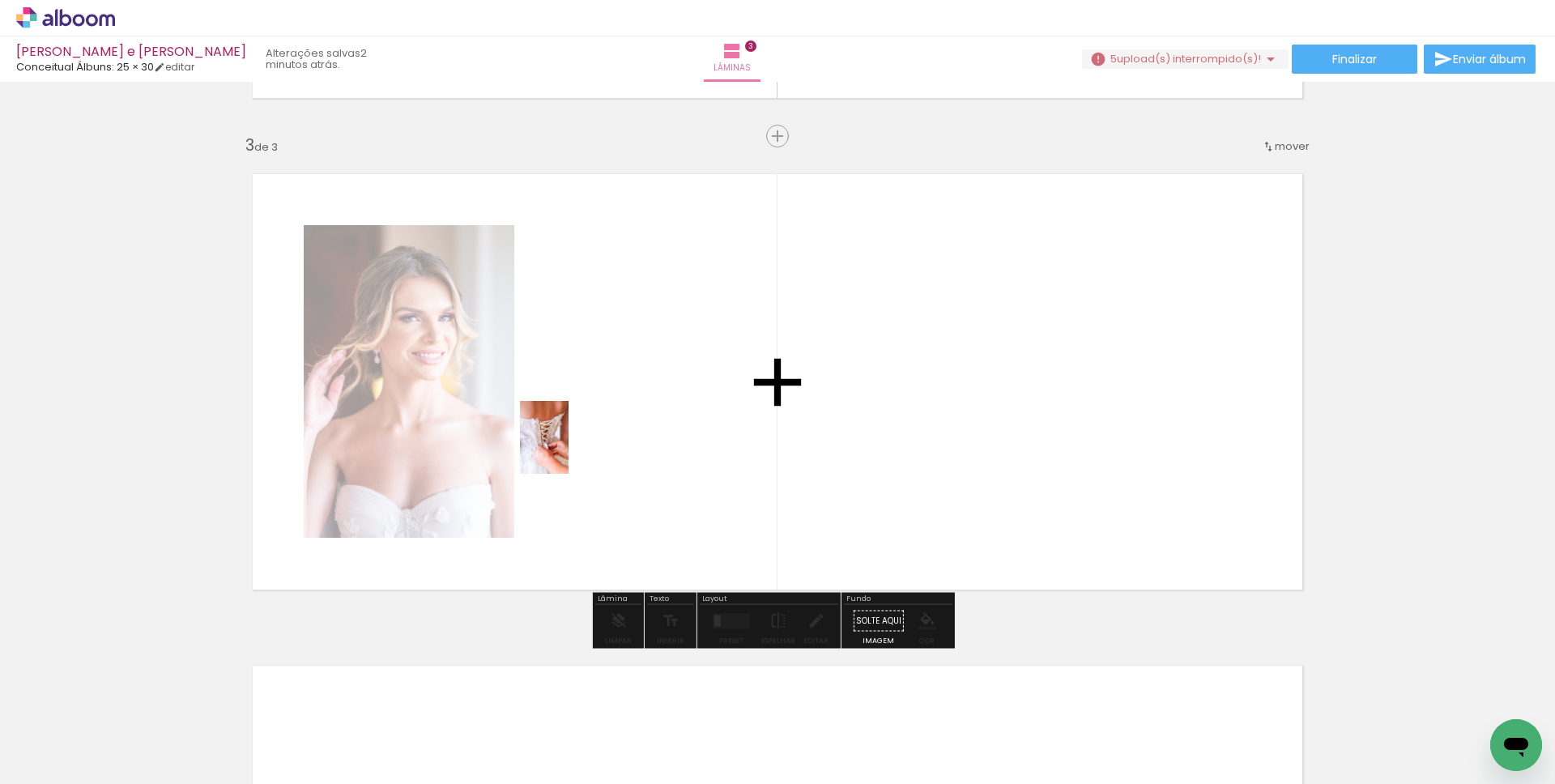
drag, startPoint x: 261, startPoint y: 728, endPoint x: 568, endPoint y: 449, distance: 414.8
click at [568, 449] on quentale-workspace at bounding box center [778, 392] width 1555 height 784
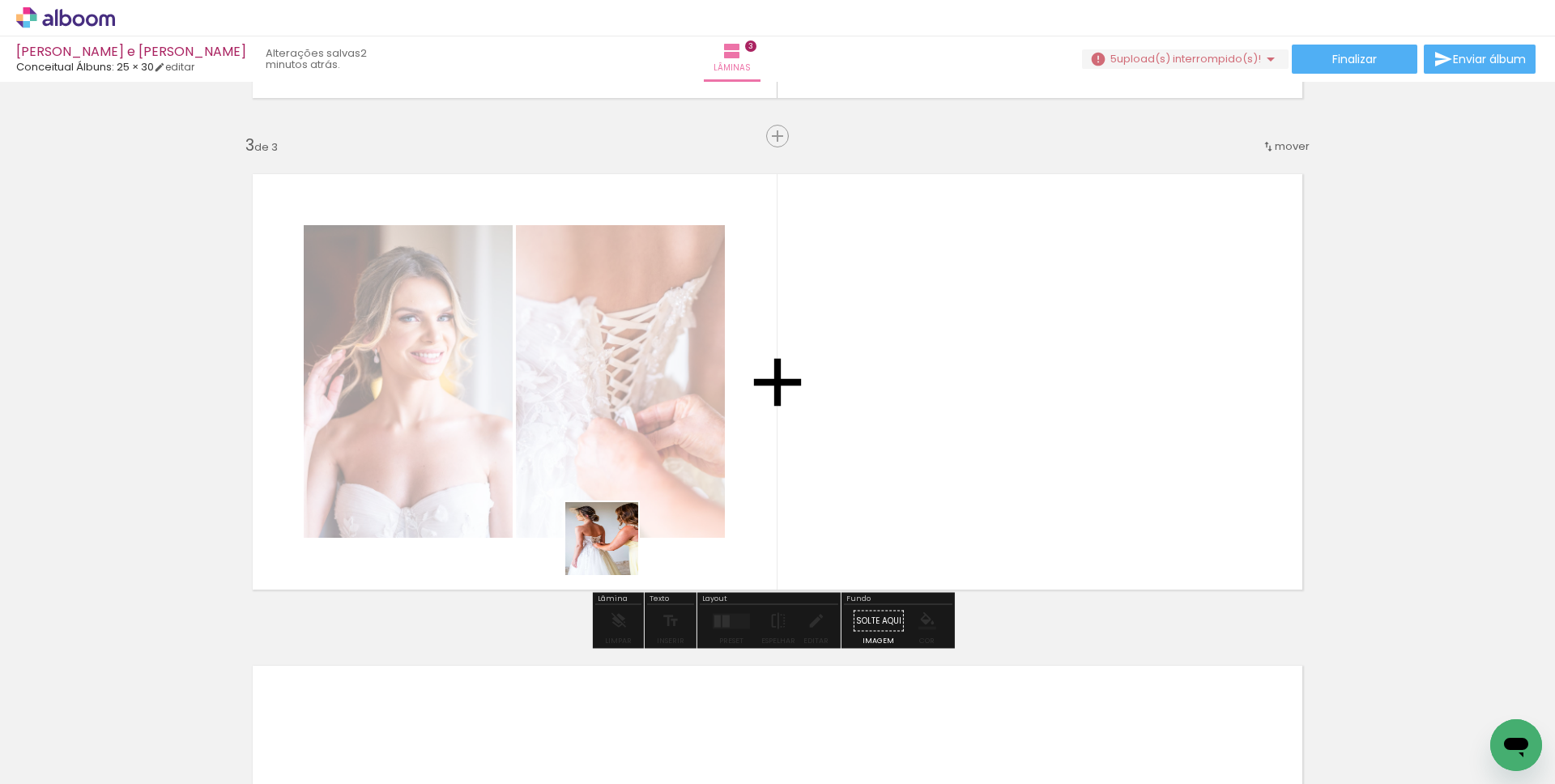
drag, startPoint x: 272, startPoint y: 738, endPoint x: 665, endPoint y: 525, distance: 447.0
click at [665, 525] on quentale-workspace at bounding box center [778, 392] width 1555 height 784
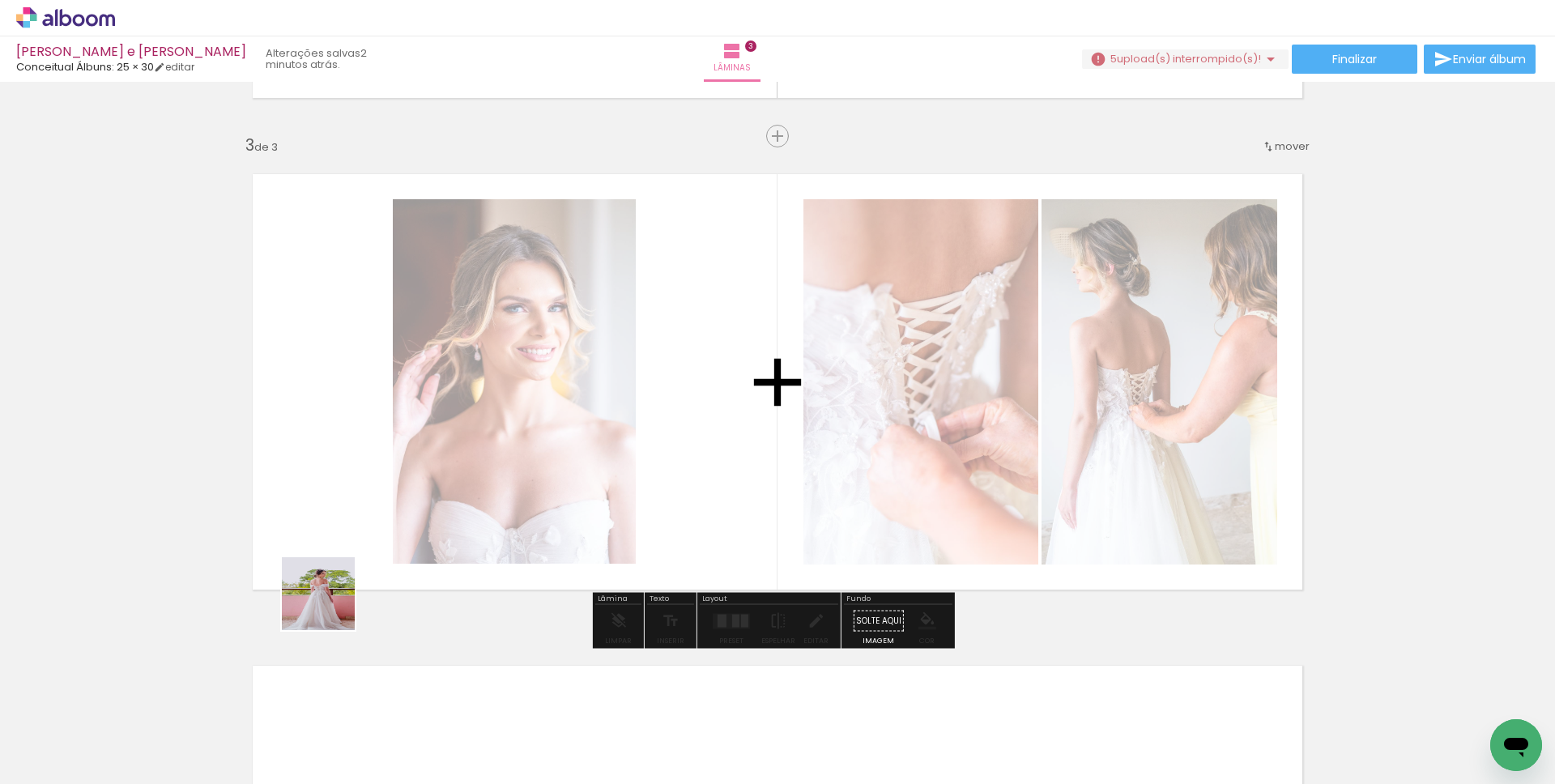
drag, startPoint x: 256, startPoint y: 749, endPoint x: 359, endPoint y: 497, distance: 272.2
click at [359, 497] on quentale-workspace at bounding box center [778, 392] width 1555 height 784
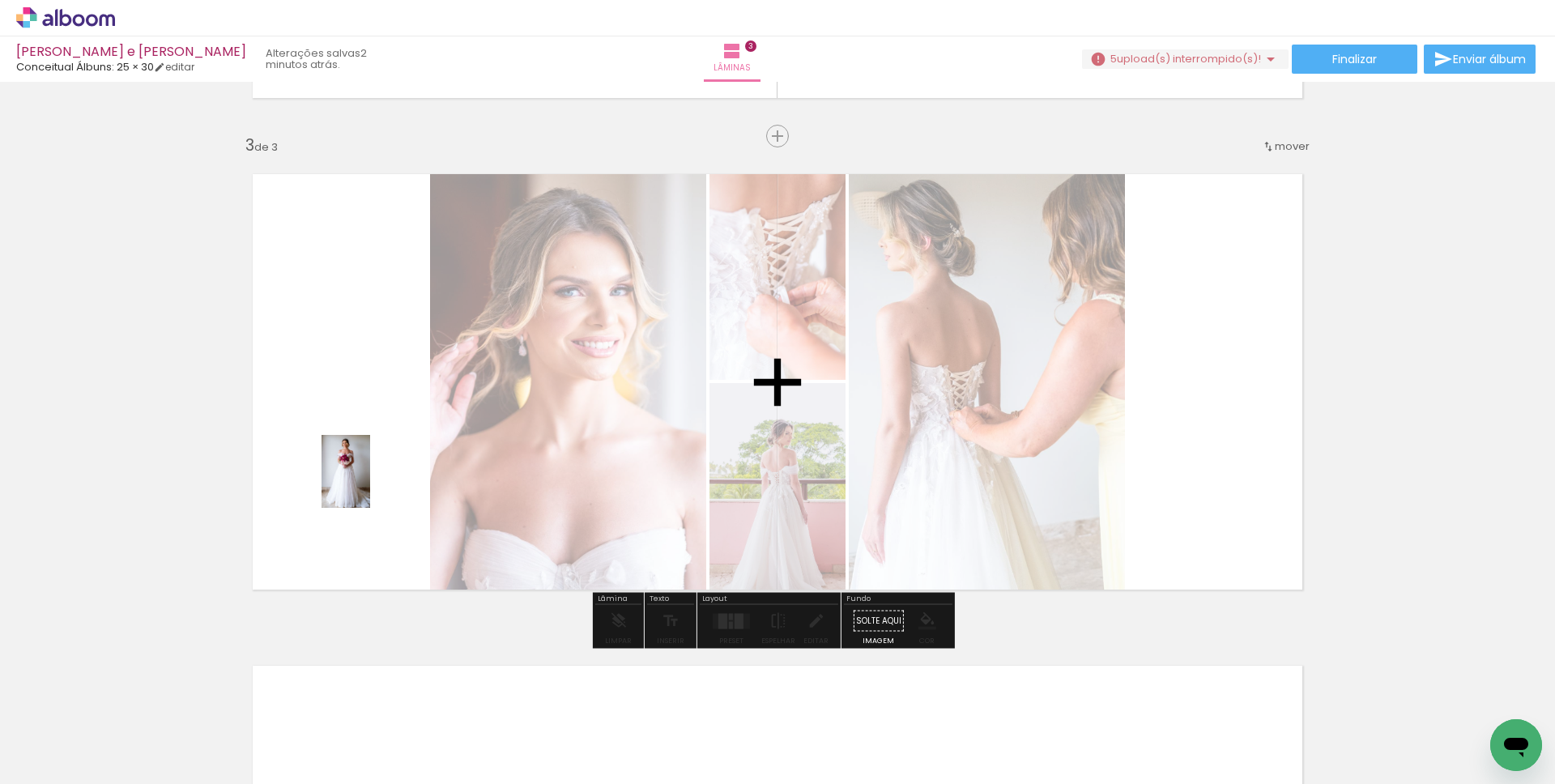
drag, startPoint x: 324, startPoint y: 598, endPoint x: 370, endPoint y: 483, distance: 123.9
click at [370, 483] on quentale-workspace at bounding box center [778, 392] width 1555 height 784
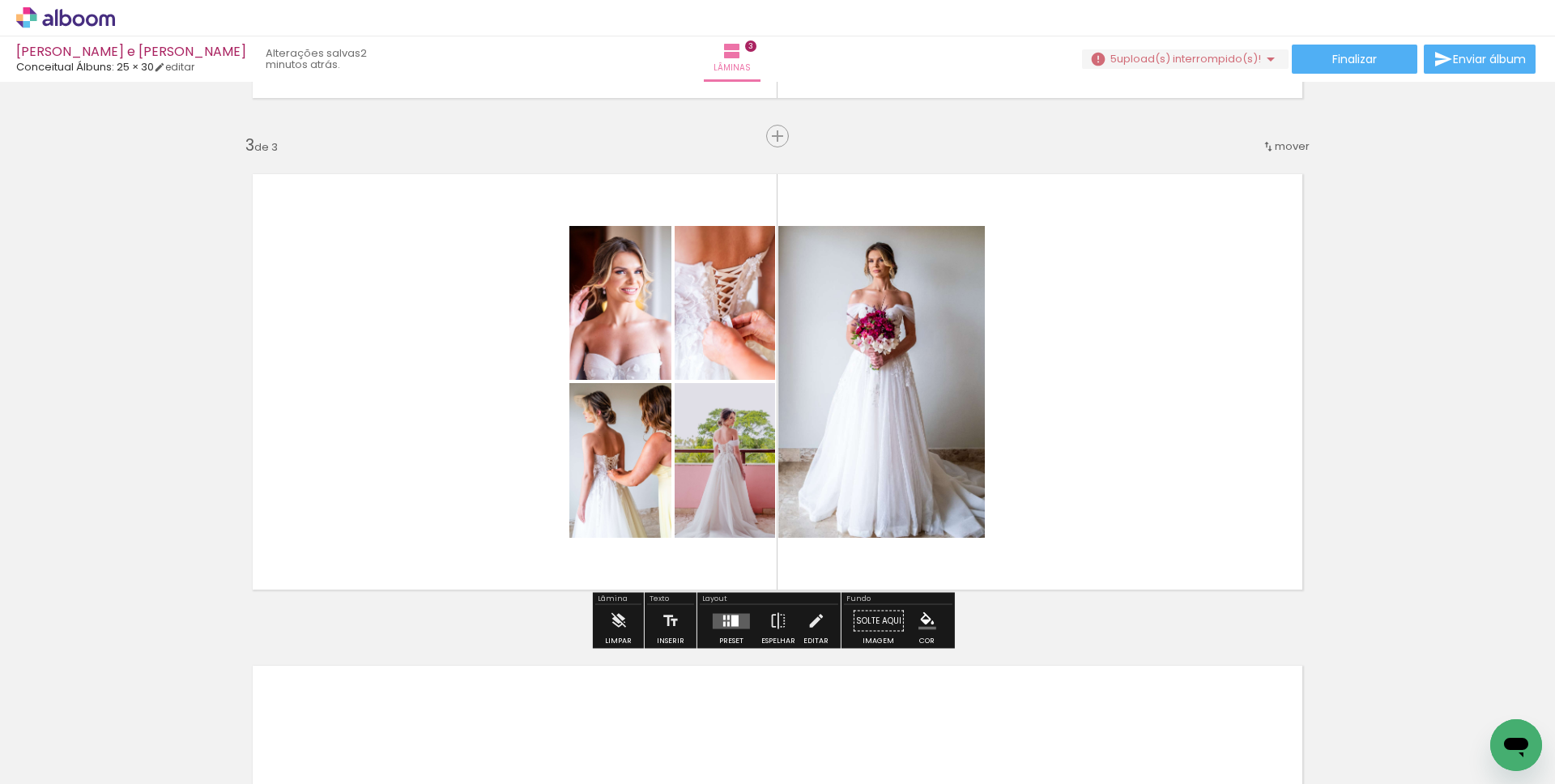
click at [722, 626] on quentale-layouter at bounding box center [731, 620] width 37 height 15
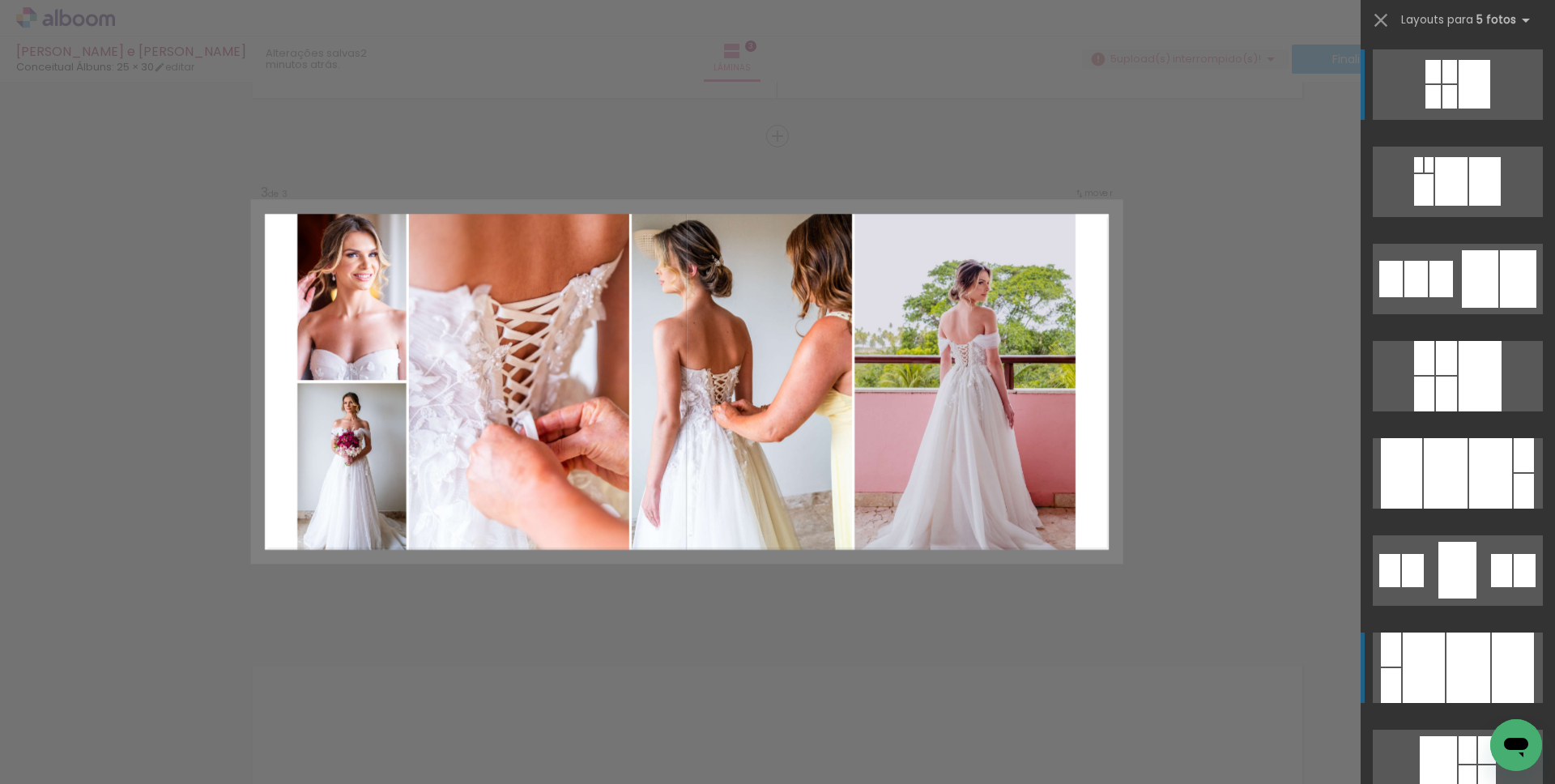
click at [1470, 666] on div at bounding box center [1468, 668] width 44 height 71
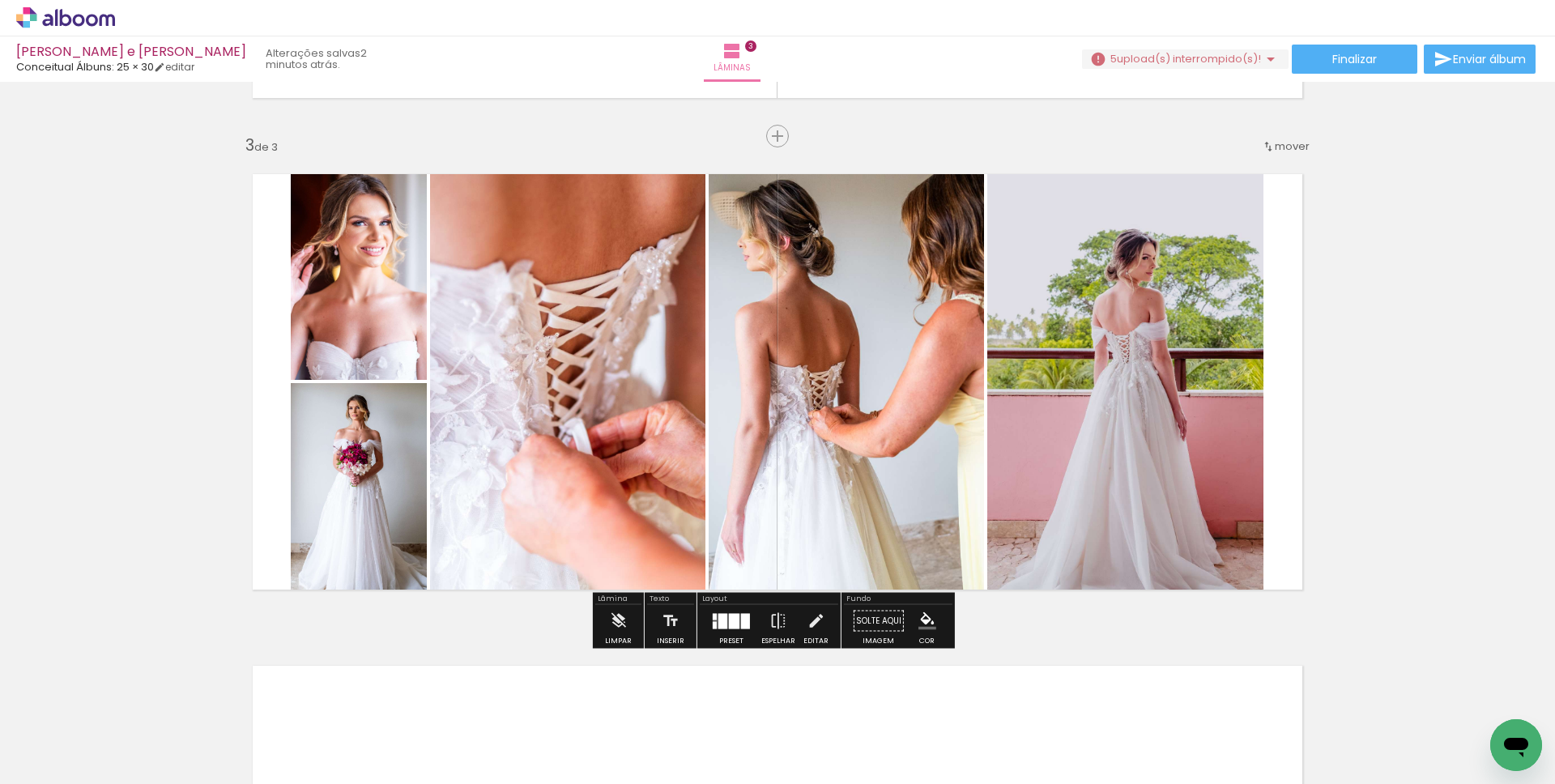
click at [734, 620] on div at bounding box center [734, 620] width 10 height 15
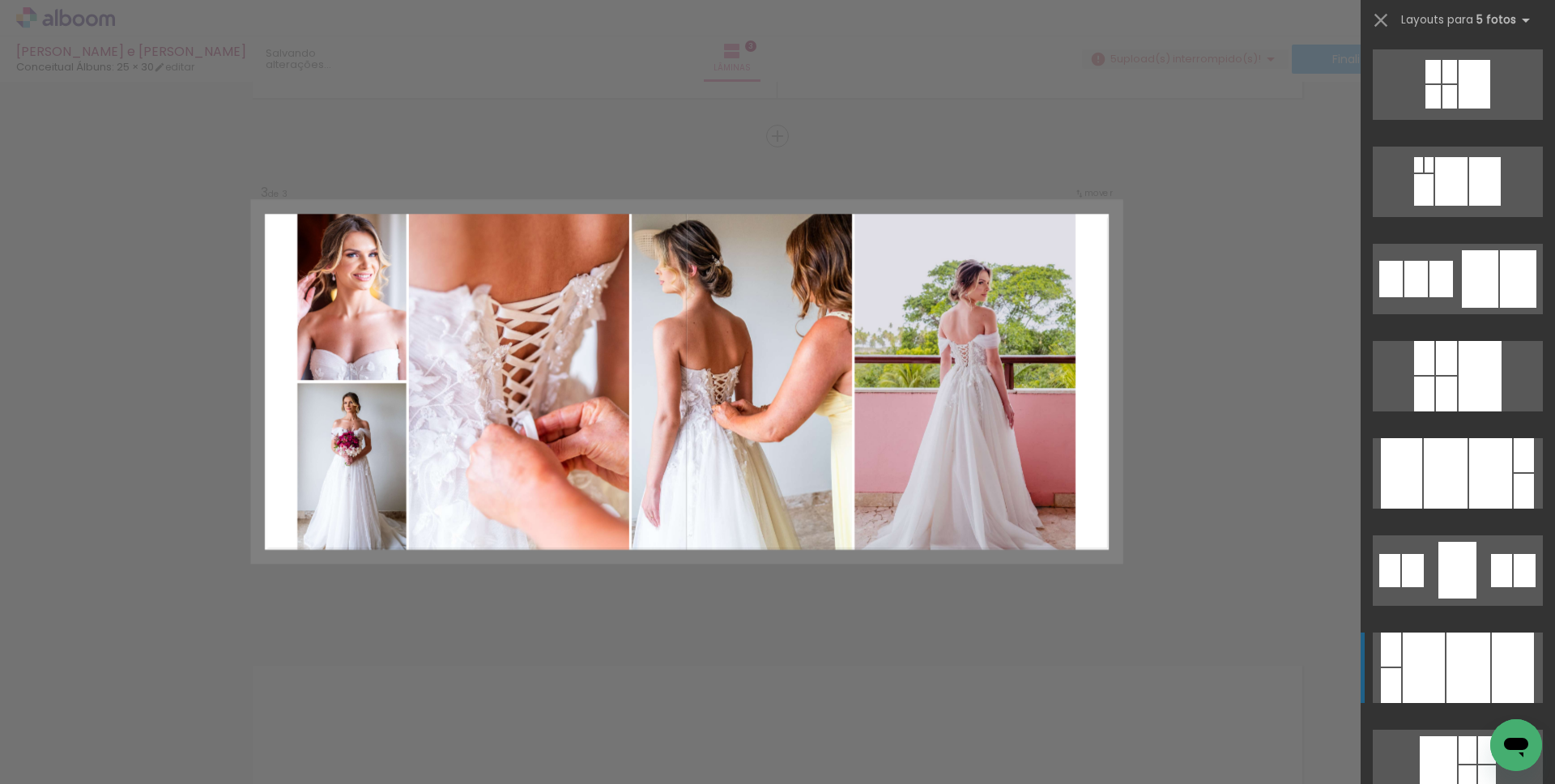
scroll to position [583, 0]
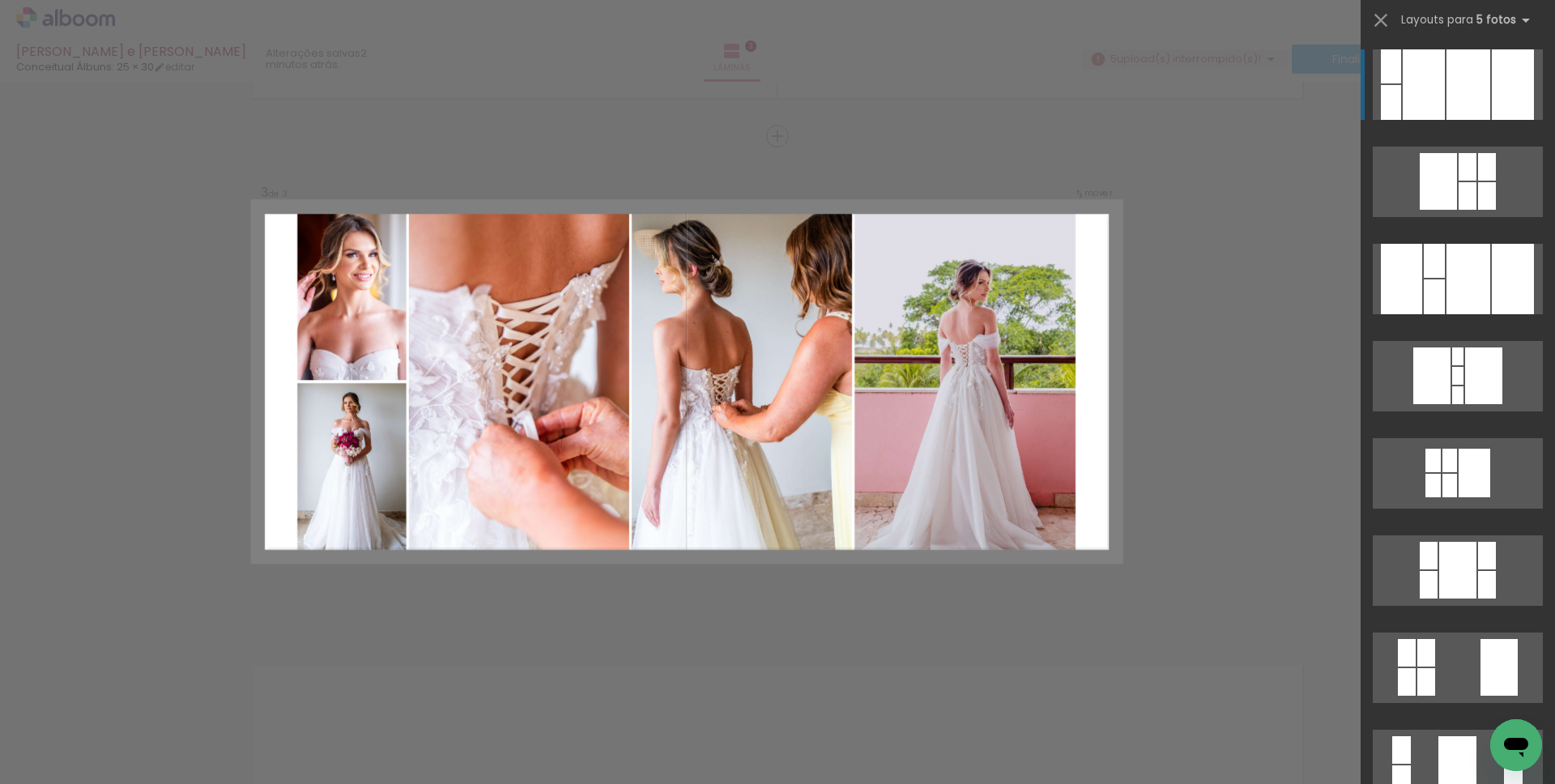
click at [1454, 78] on div at bounding box center [1468, 85] width 44 height 71
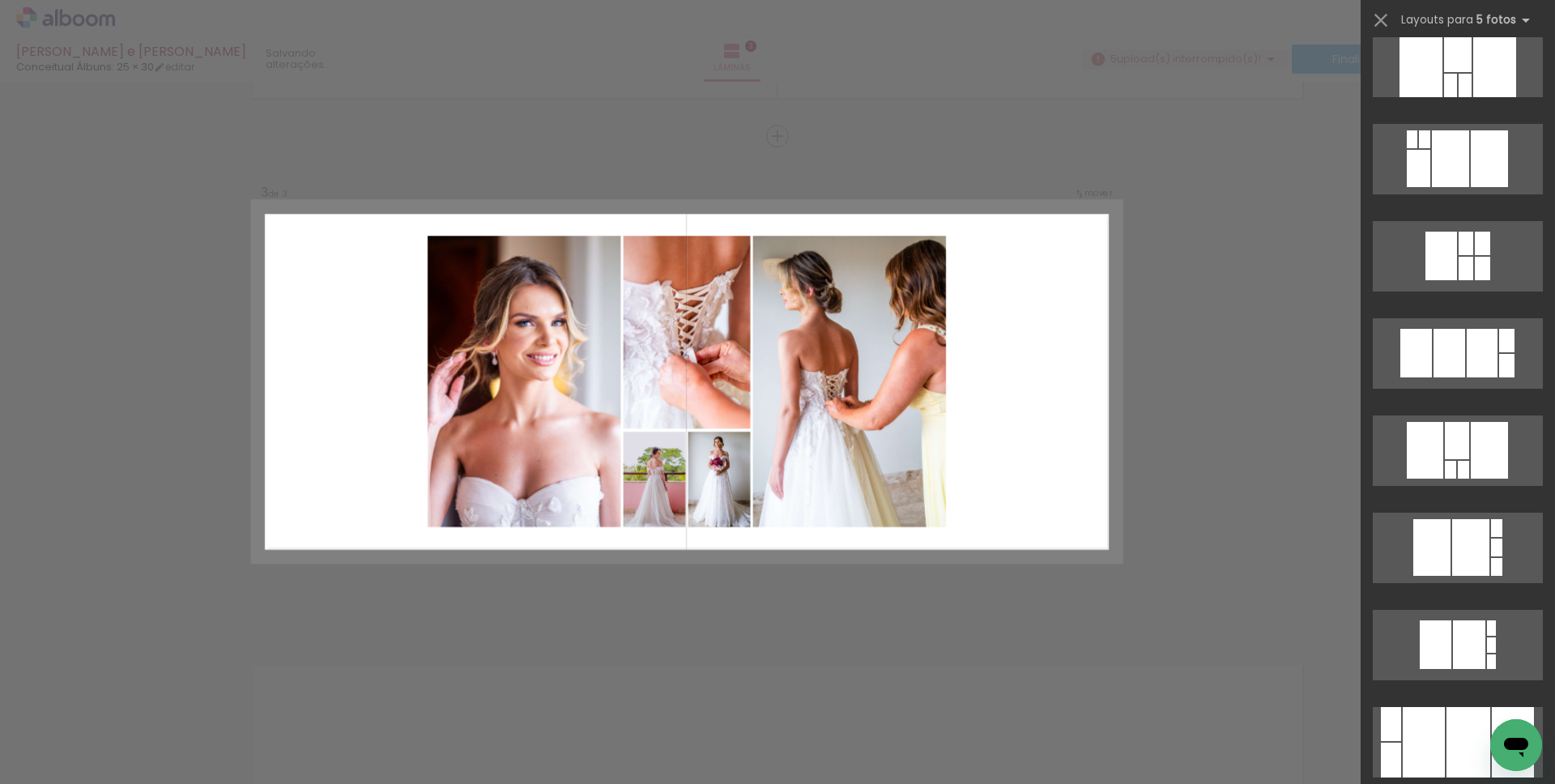
scroll to position [1413, 0]
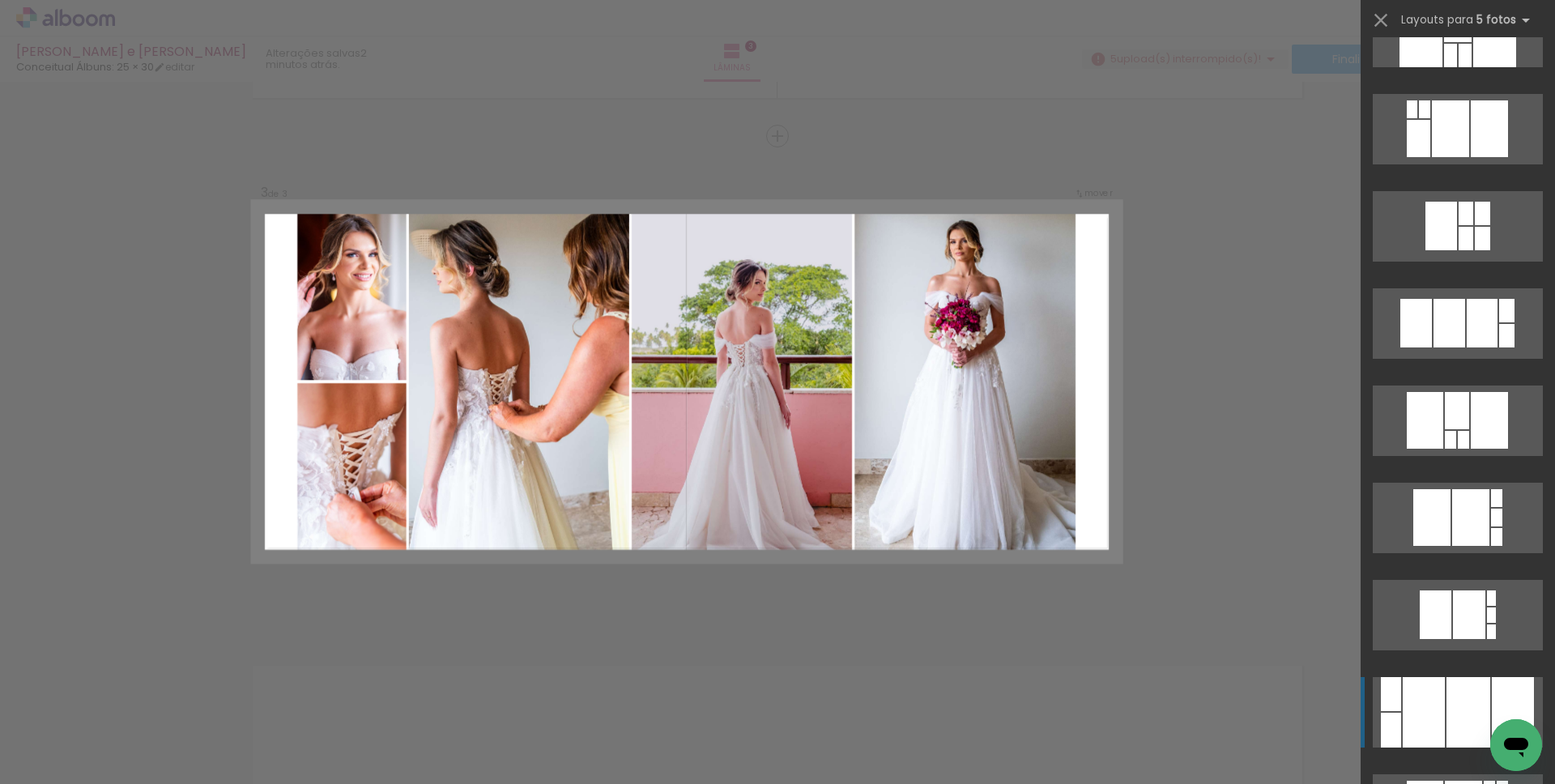
click at [1428, 710] on div at bounding box center [1423, 712] width 42 height 71
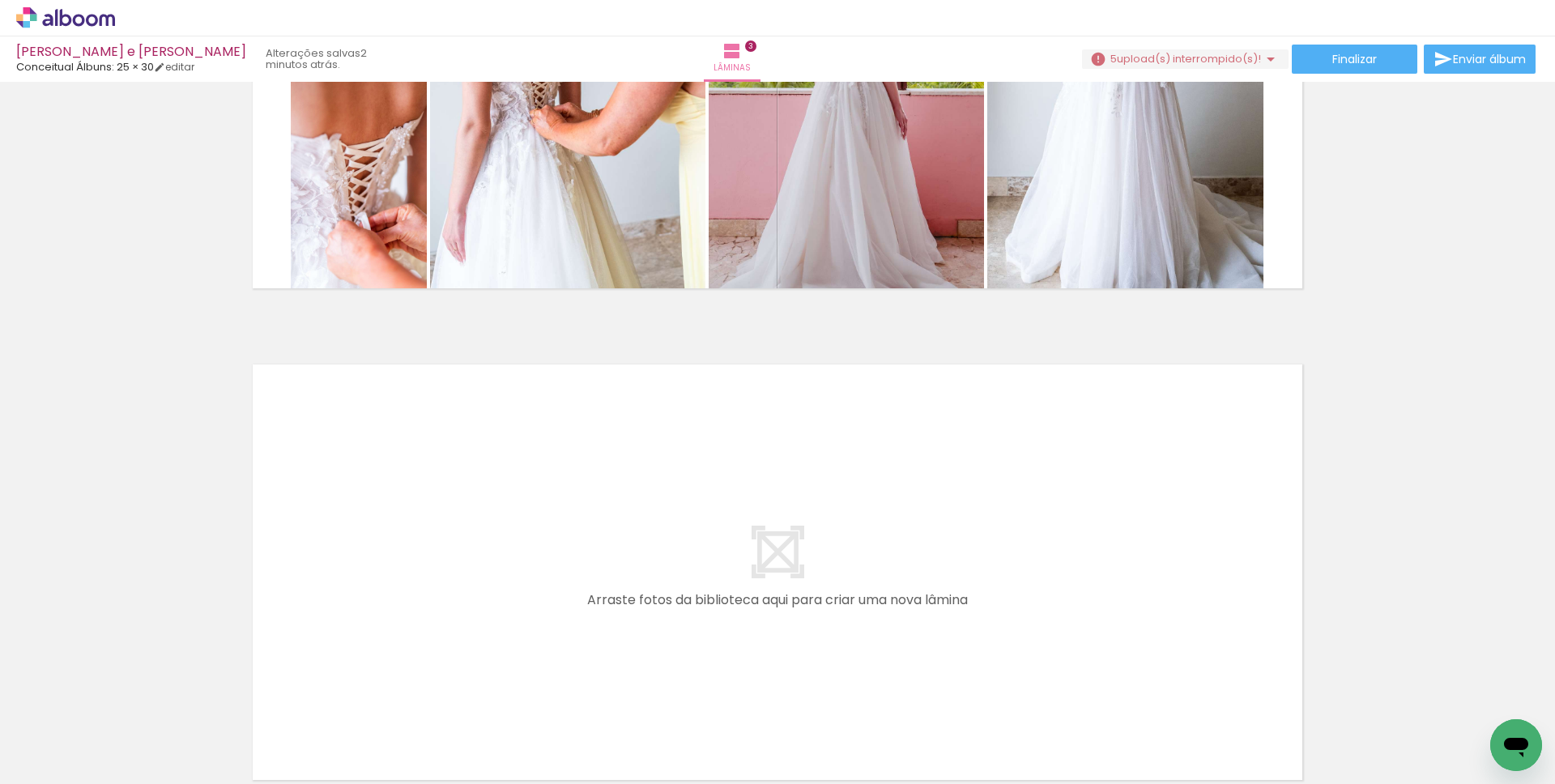
scroll to position [1277, 0]
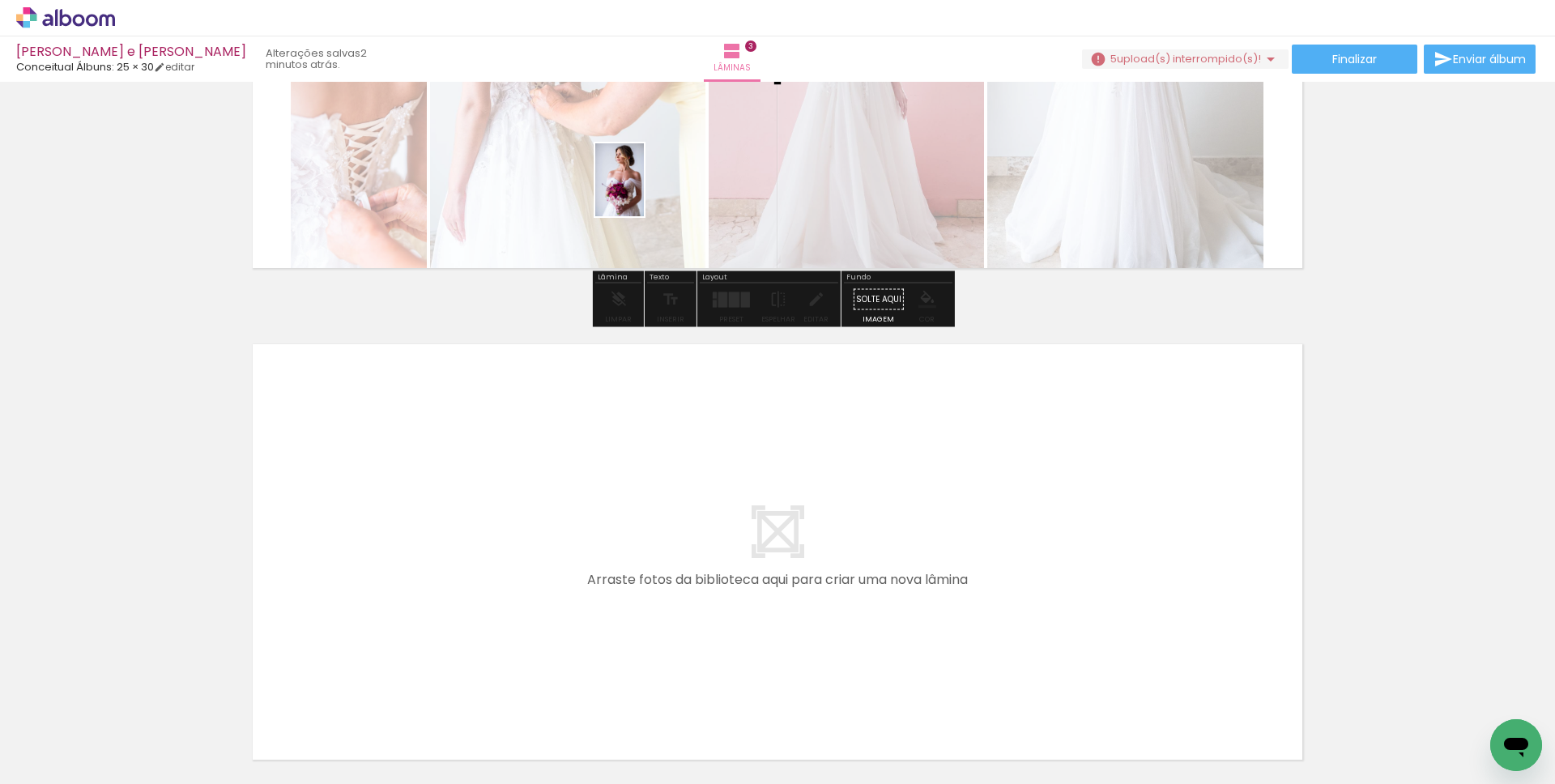
drag, startPoint x: 352, startPoint y: 723, endPoint x: 644, endPoint y: 192, distance: 606.0
click at [644, 192] on quentale-workspace at bounding box center [778, 392] width 1555 height 784
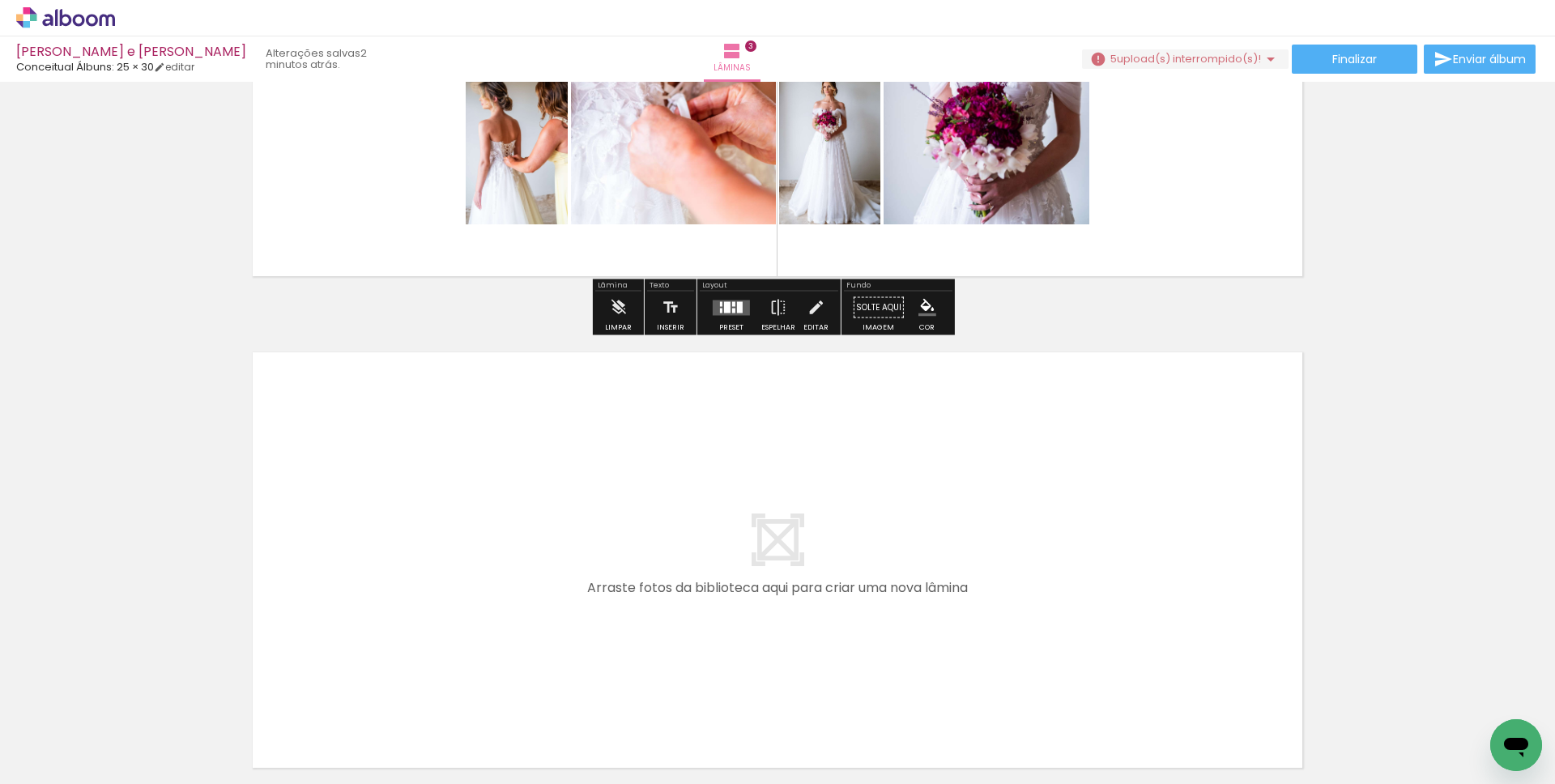
click at [725, 289] on div "Layout" at bounding box center [769, 287] width 138 height 10
click at [725, 314] on quentale-layouter at bounding box center [731, 307] width 37 height 15
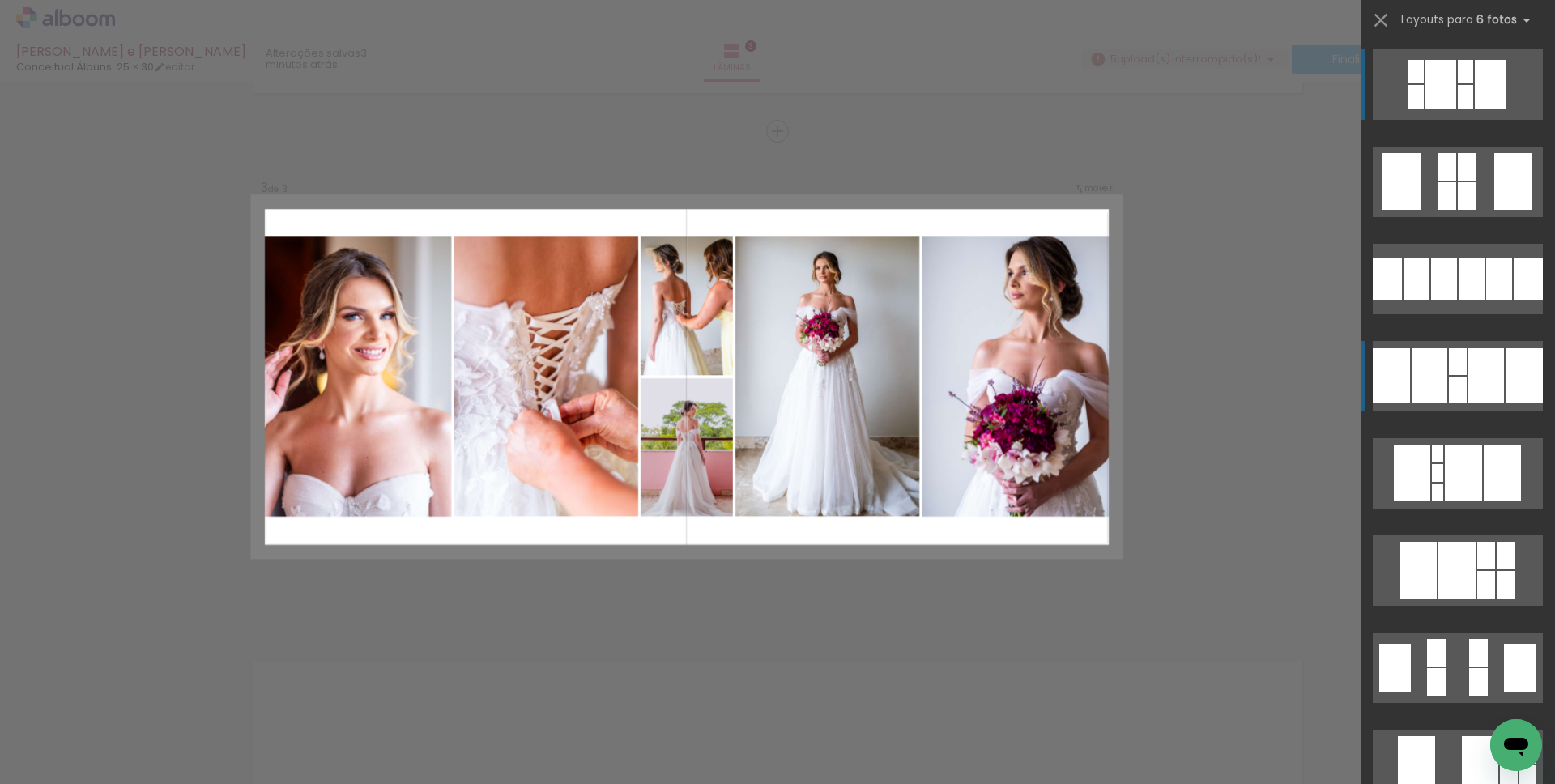
scroll to position [955, 0]
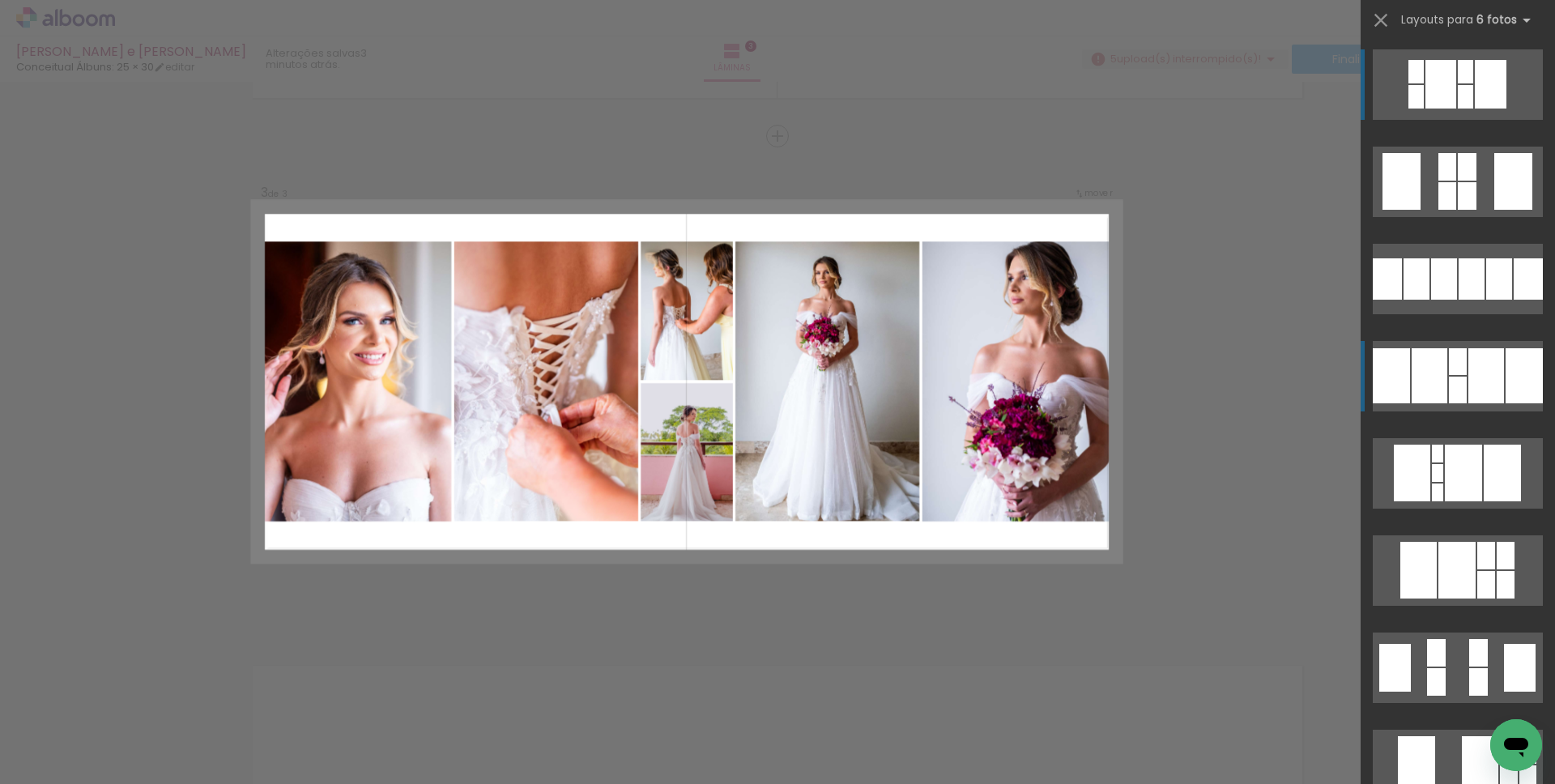
click at [1458, 377] on div at bounding box center [1457, 390] width 18 height 27
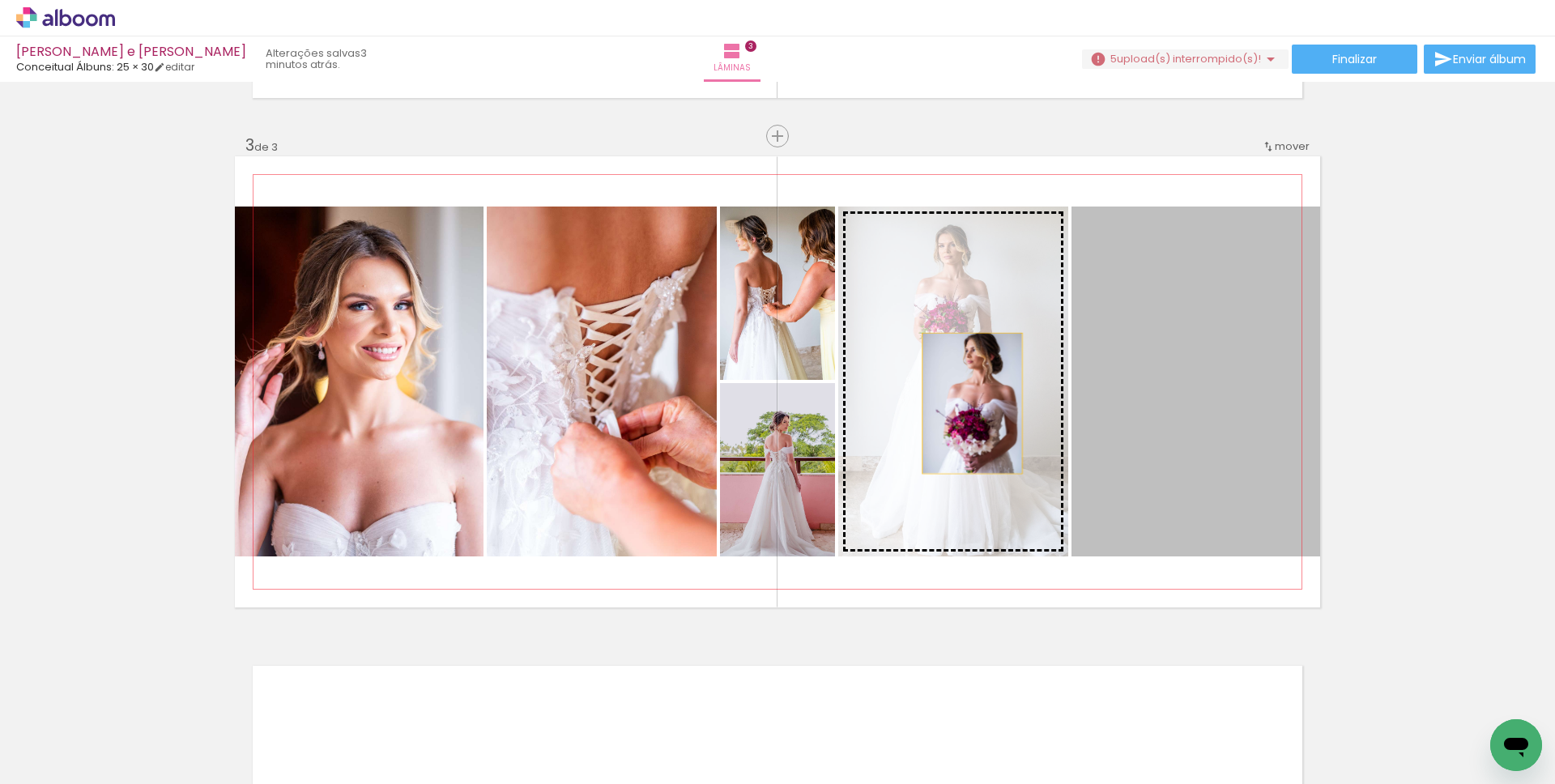
drag, startPoint x: 1206, startPoint y: 406, endPoint x: 948, endPoint y: 404, distance: 258.0
click at [0, 0] on slot at bounding box center [0, 0] width 0 height 0
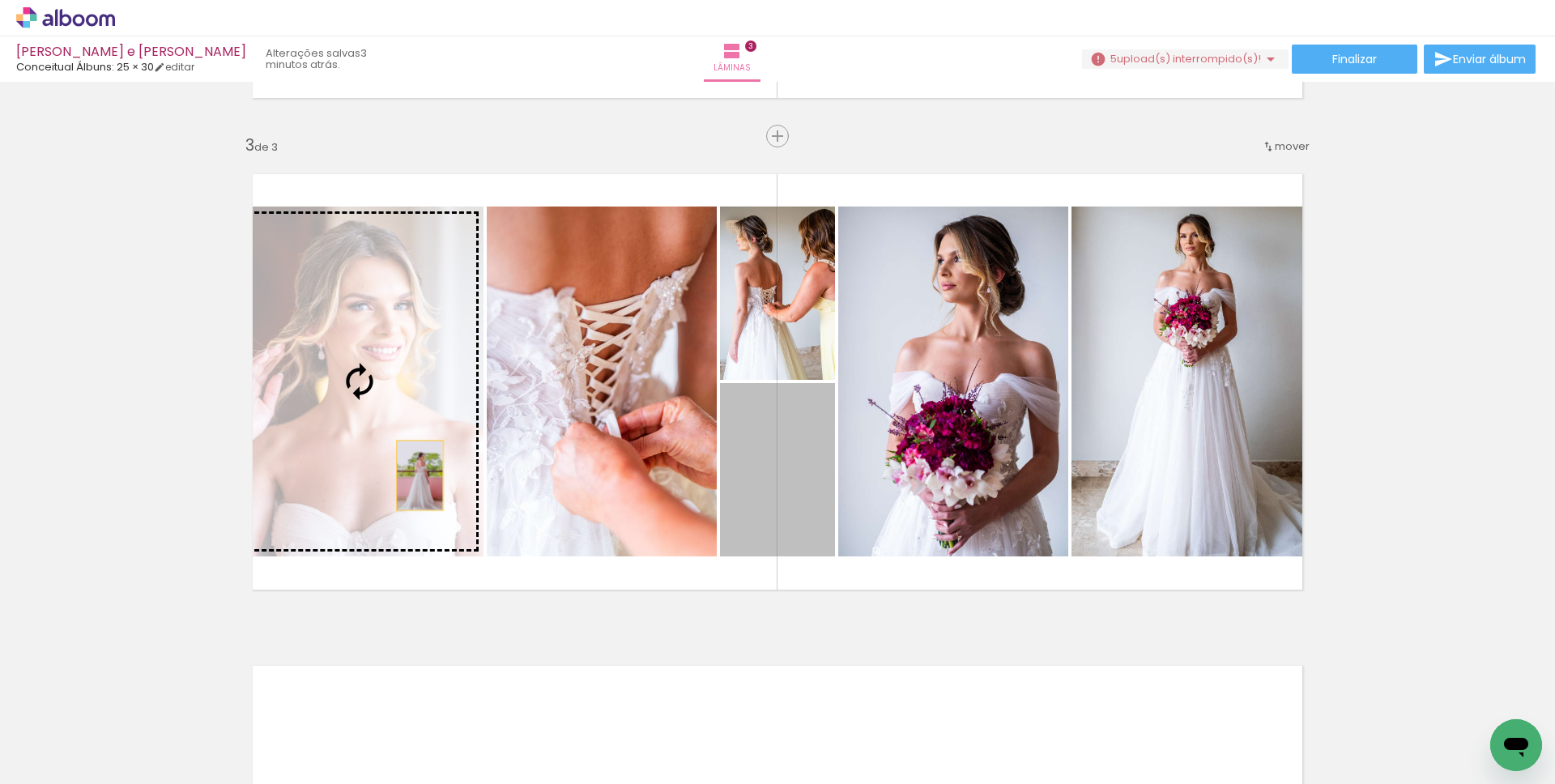
drag, startPoint x: 768, startPoint y: 508, endPoint x: 414, endPoint y: 475, distance: 355.5
click at [0, 0] on slot at bounding box center [0, 0] width 0 height 0
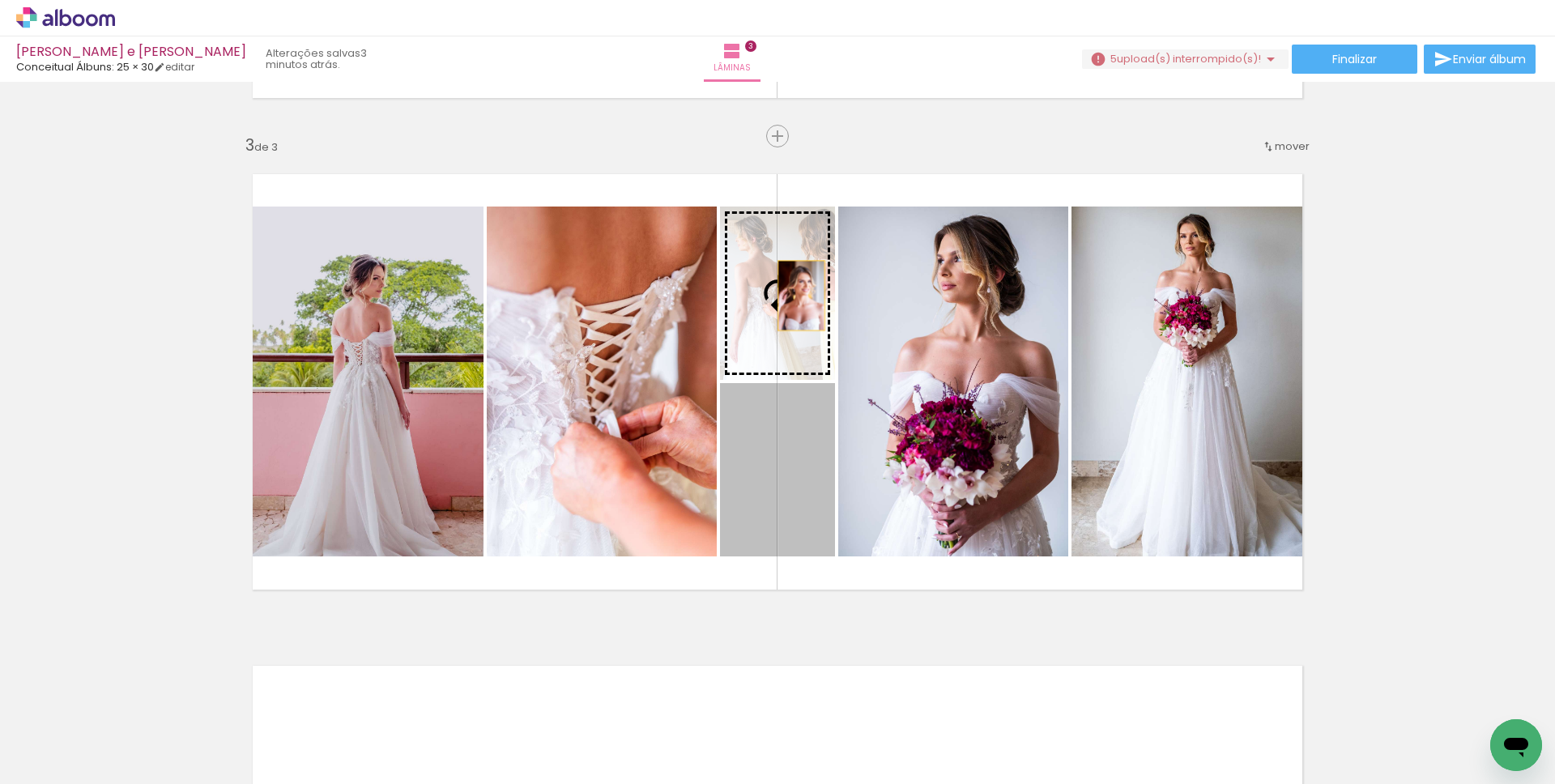
drag, startPoint x: 804, startPoint y: 508, endPoint x: 795, endPoint y: 296, distance: 212.2
click at [0, 0] on slot at bounding box center [0, 0] width 0 height 0
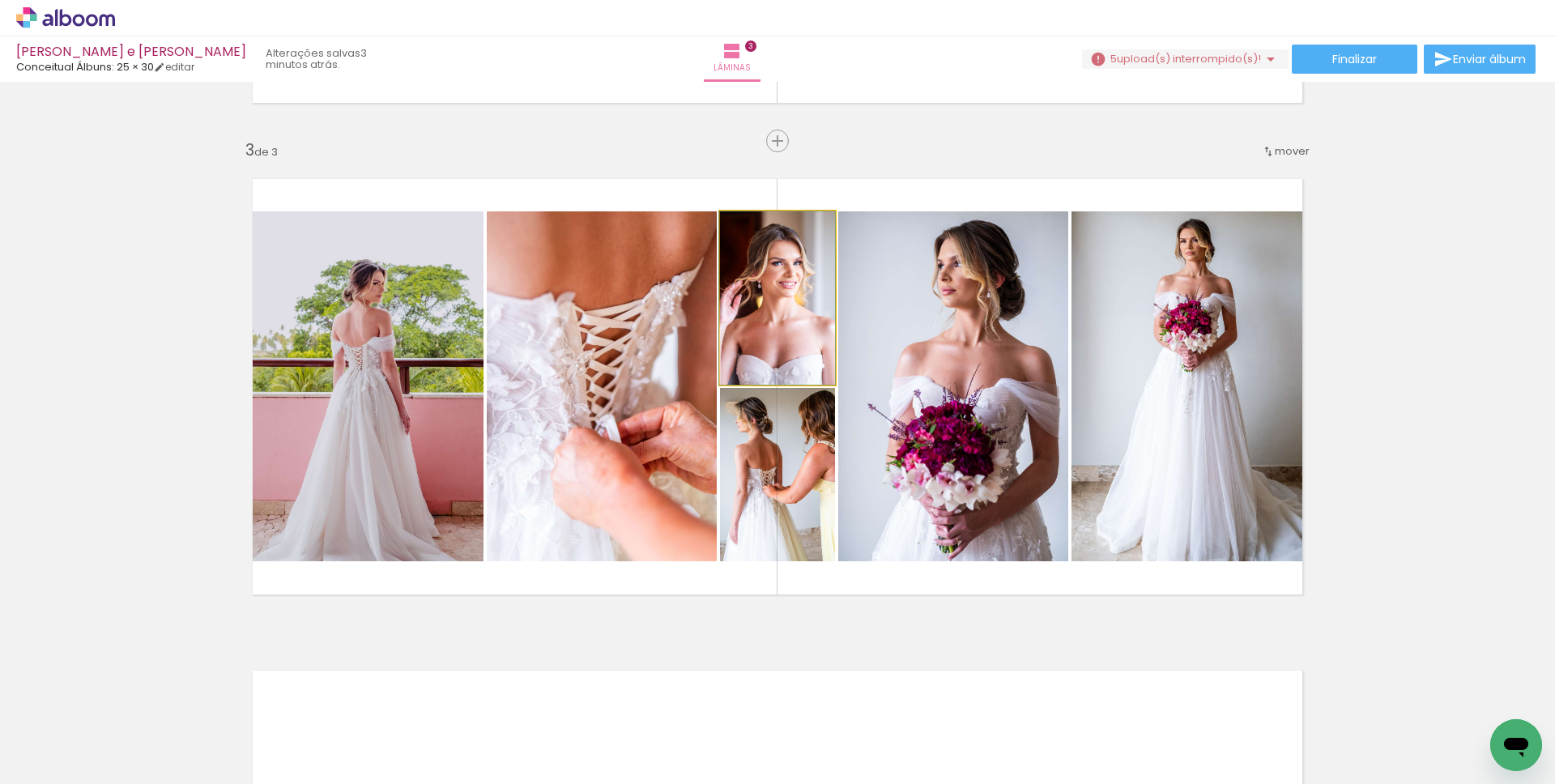
scroll to position [954, 0]
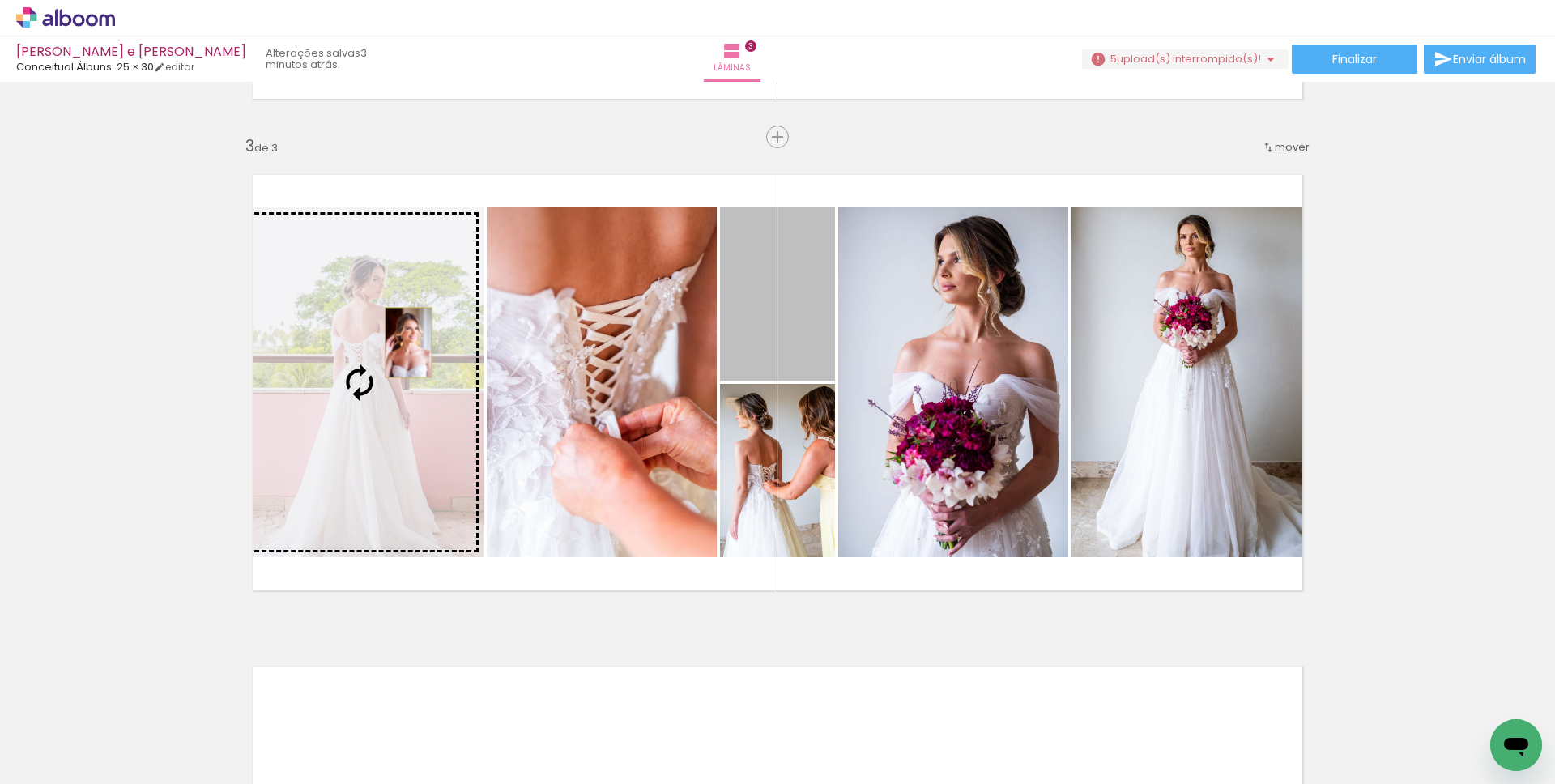
drag, startPoint x: 788, startPoint y: 328, endPoint x: 402, endPoint y: 342, distance: 386.3
click at [0, 0] on slot at bounding box center [0, 0] width 0 height 0
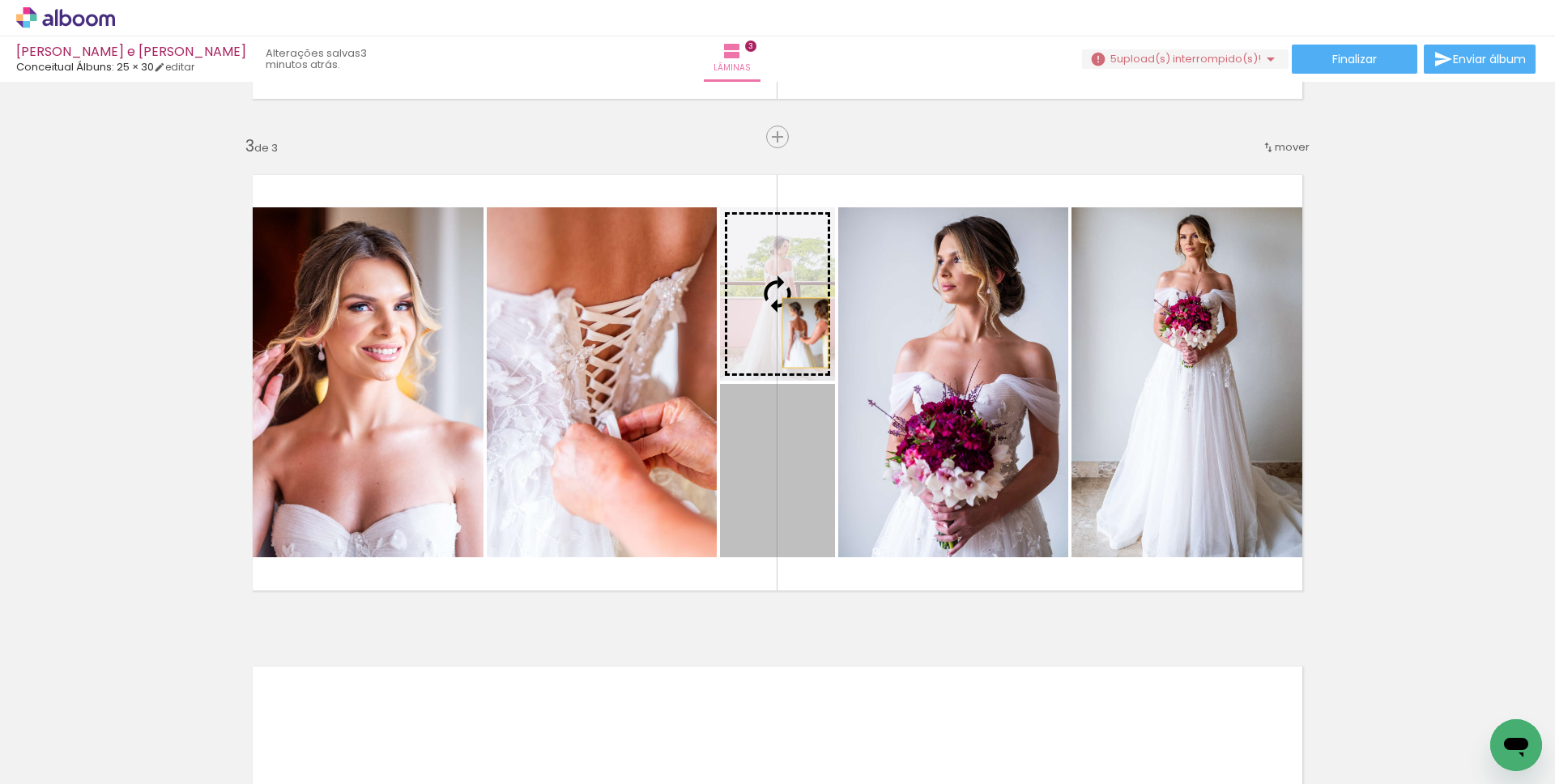
drag, startPoint x: 803, startPoint y: 513, endPoint x: 799, endPoint y: 333, distance: 180.0
click at [0, 0] on slot at bounding box center [0, 0] width 0 height 0
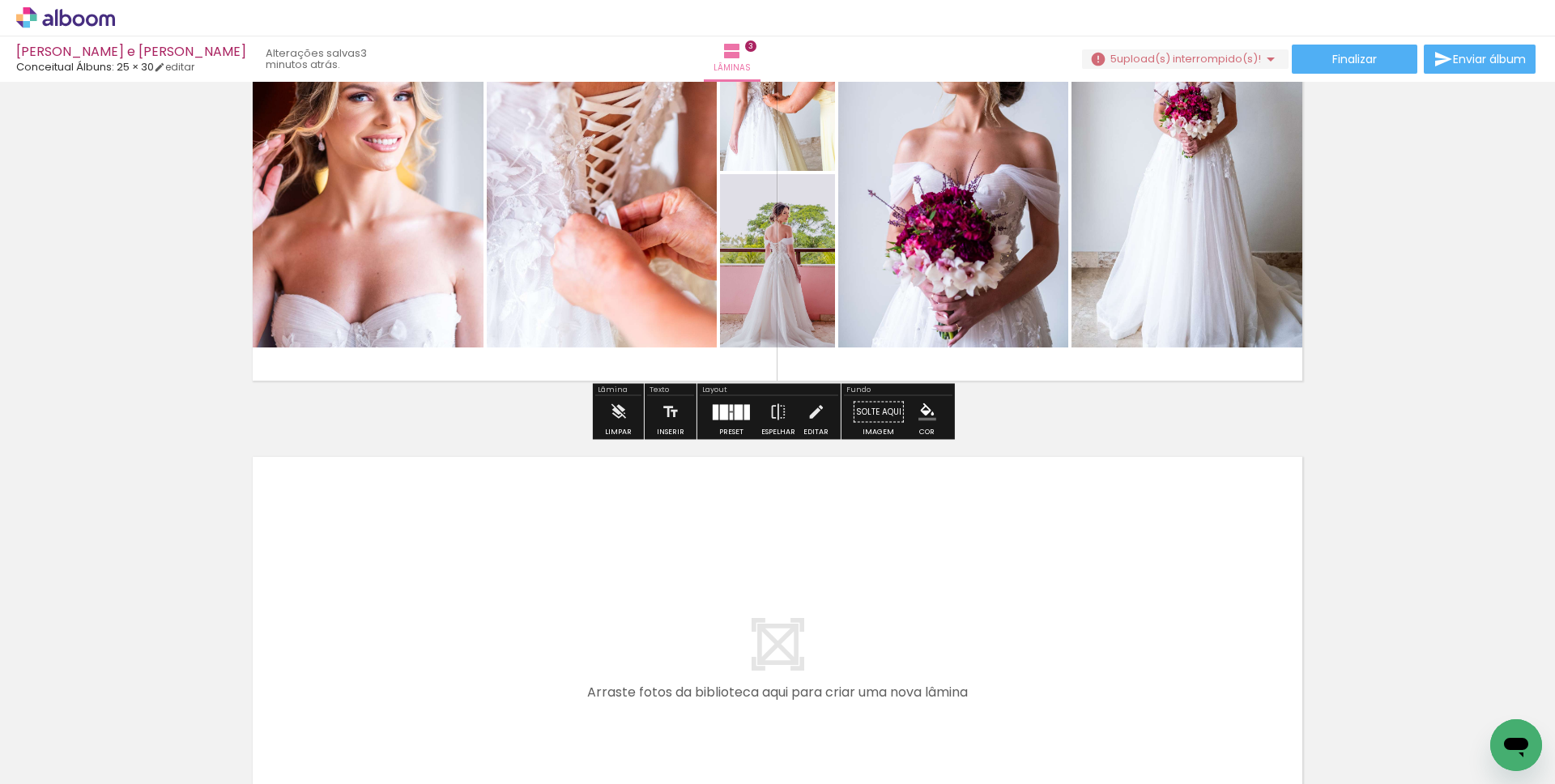
scroll to position [1192, 0]
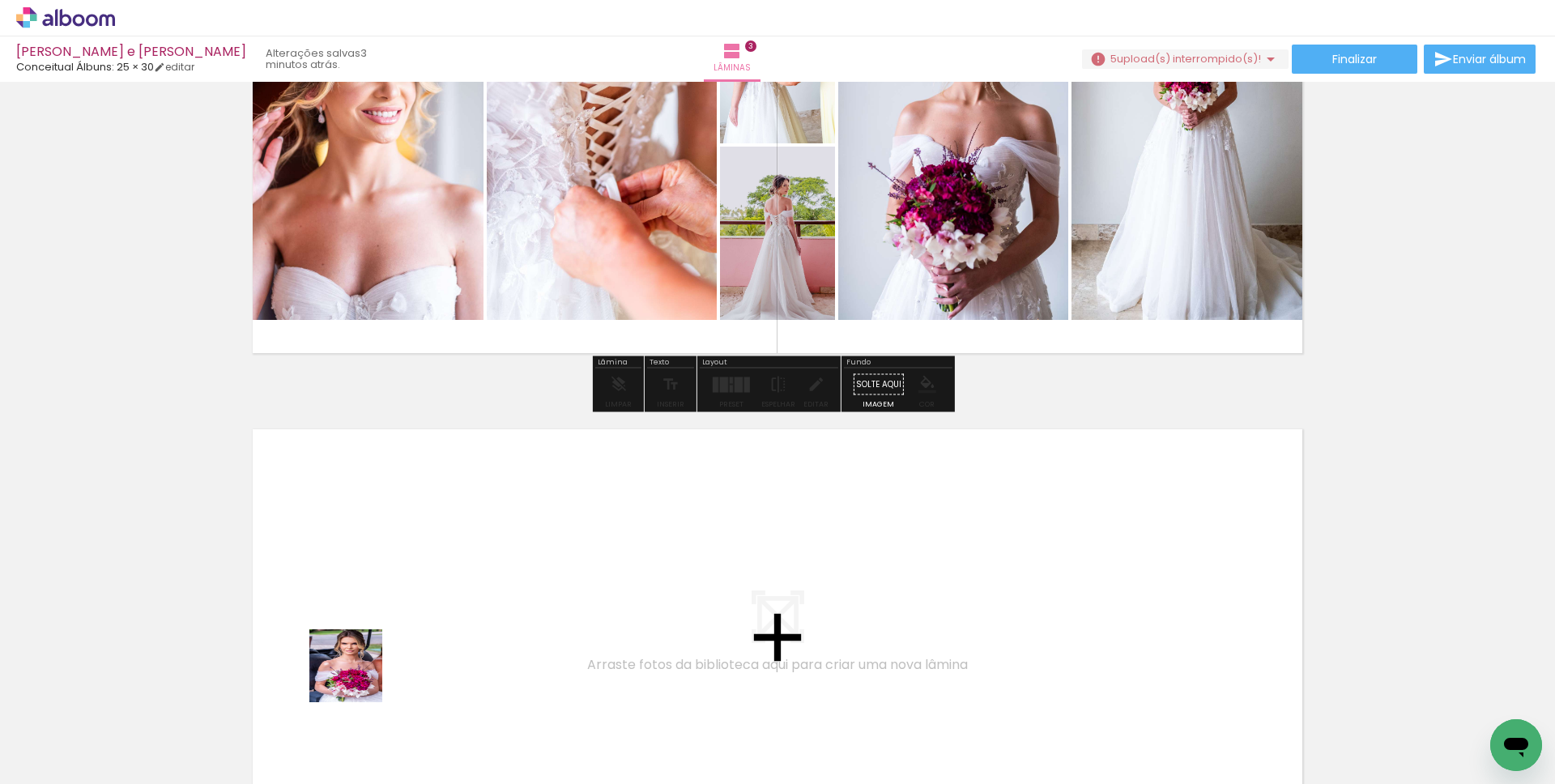
drag, startPoint x: 357, startPoint y: 725, endPoint x: 335, endPoint y: 561, distance: 165.5
click at [335, 561] on quentale-workspace at bounding box center [778, 392] width 1555 height 784
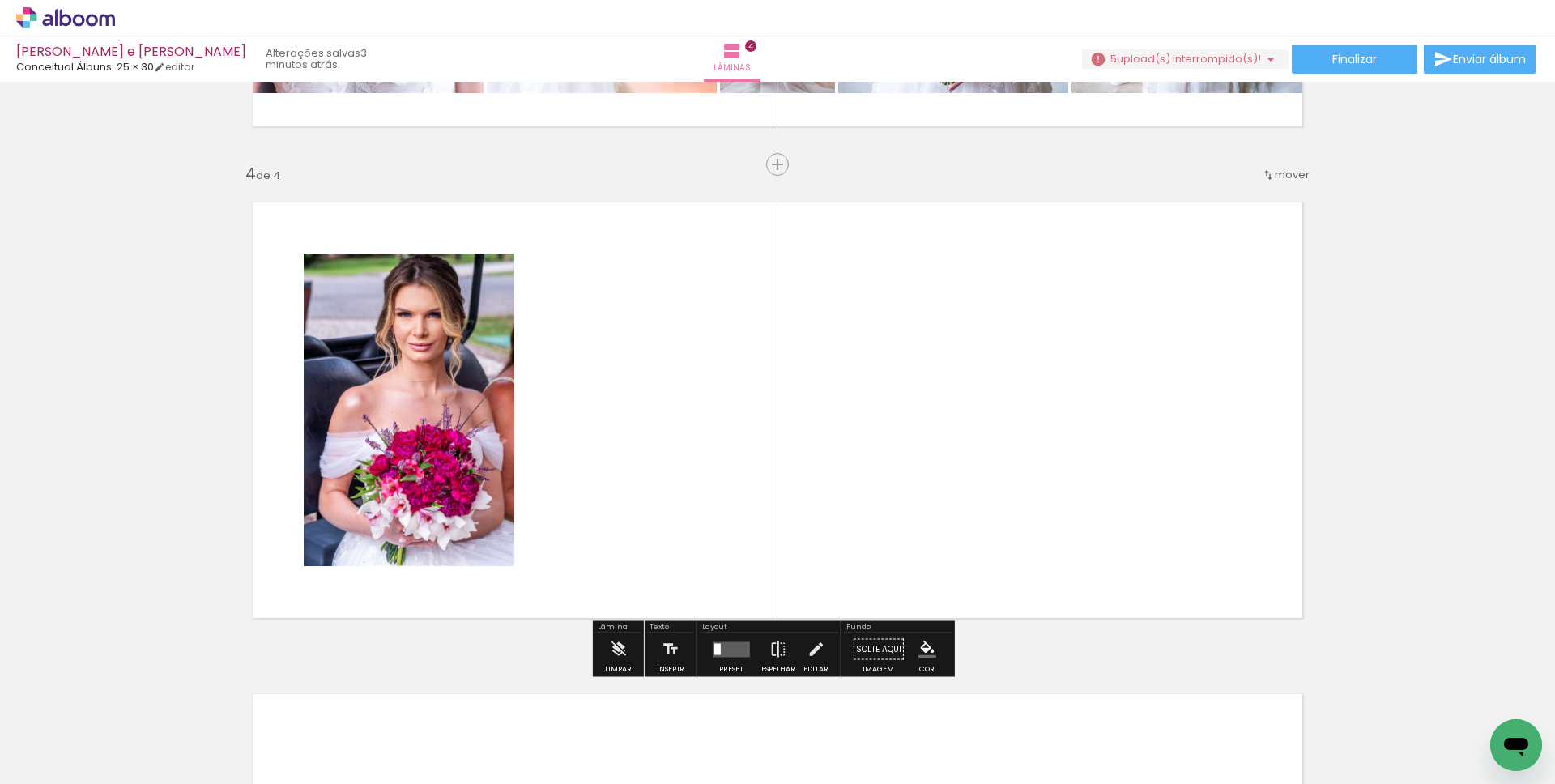
scroll to position [1447, 0]
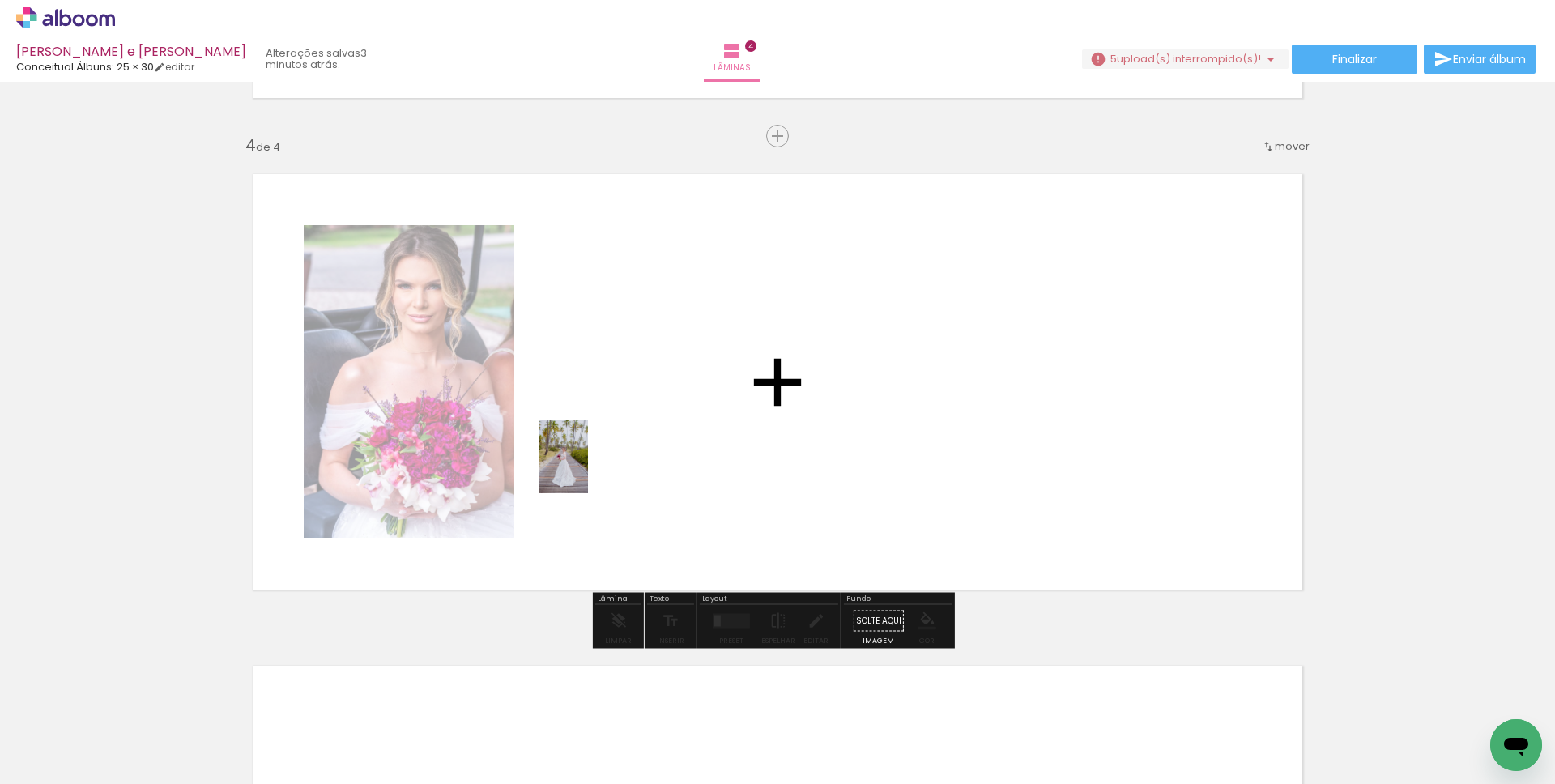
drag, startPoint x: 453, startPoint y: 718, endPoint x: 588, endPoint y: 469, distance: 283.2
click at [588, 469] on quentale-workspace at bounding box center [778, 392] width 1555 height 784
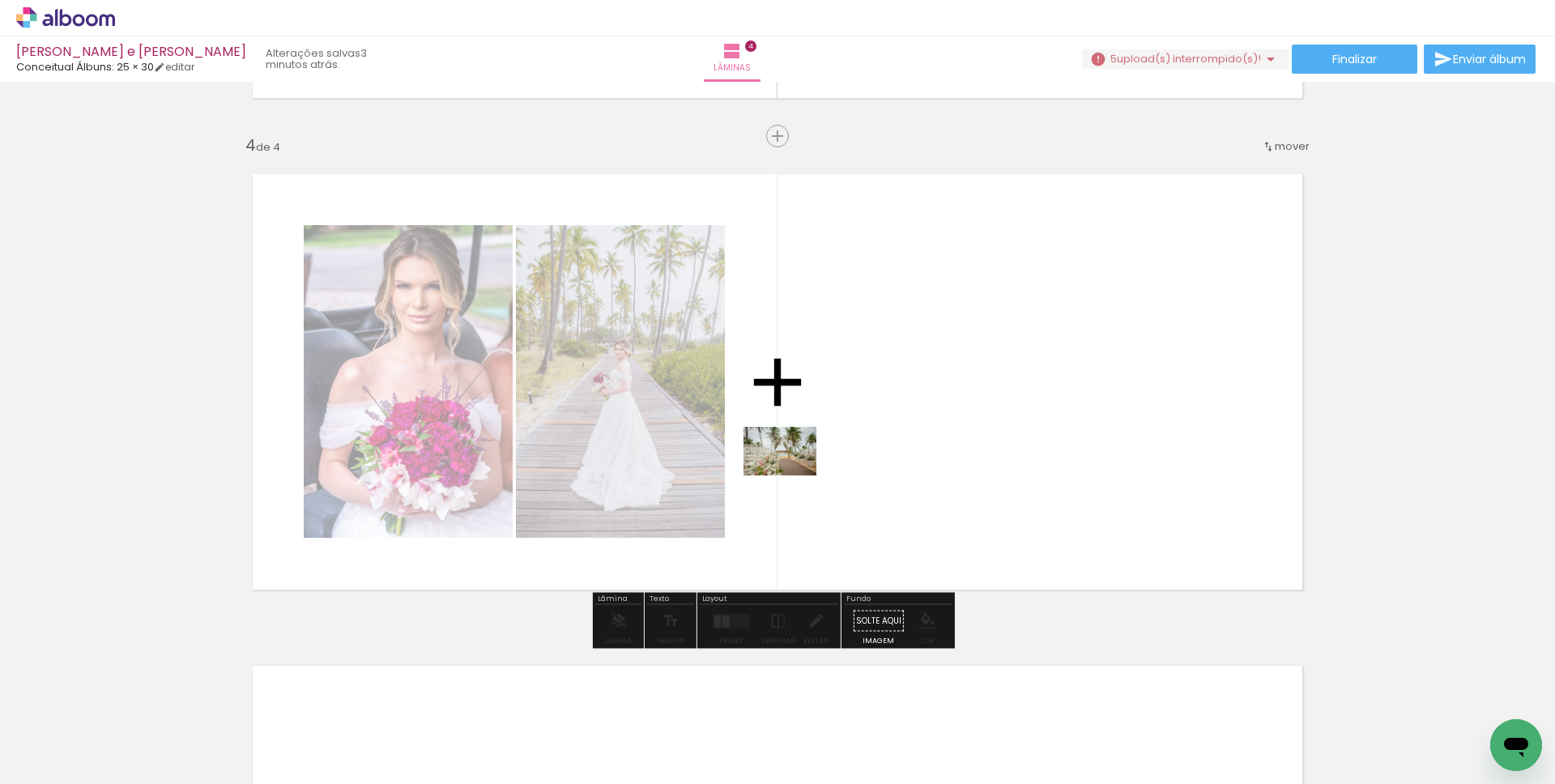
drag, startPoint x: 169, startPoint y: 743, endPoint x: 793, endPoint y: 475, distance: 679.1
click at [793, 475] on quentale-workspace at bounding box center [778, 392] width 1555 height 784
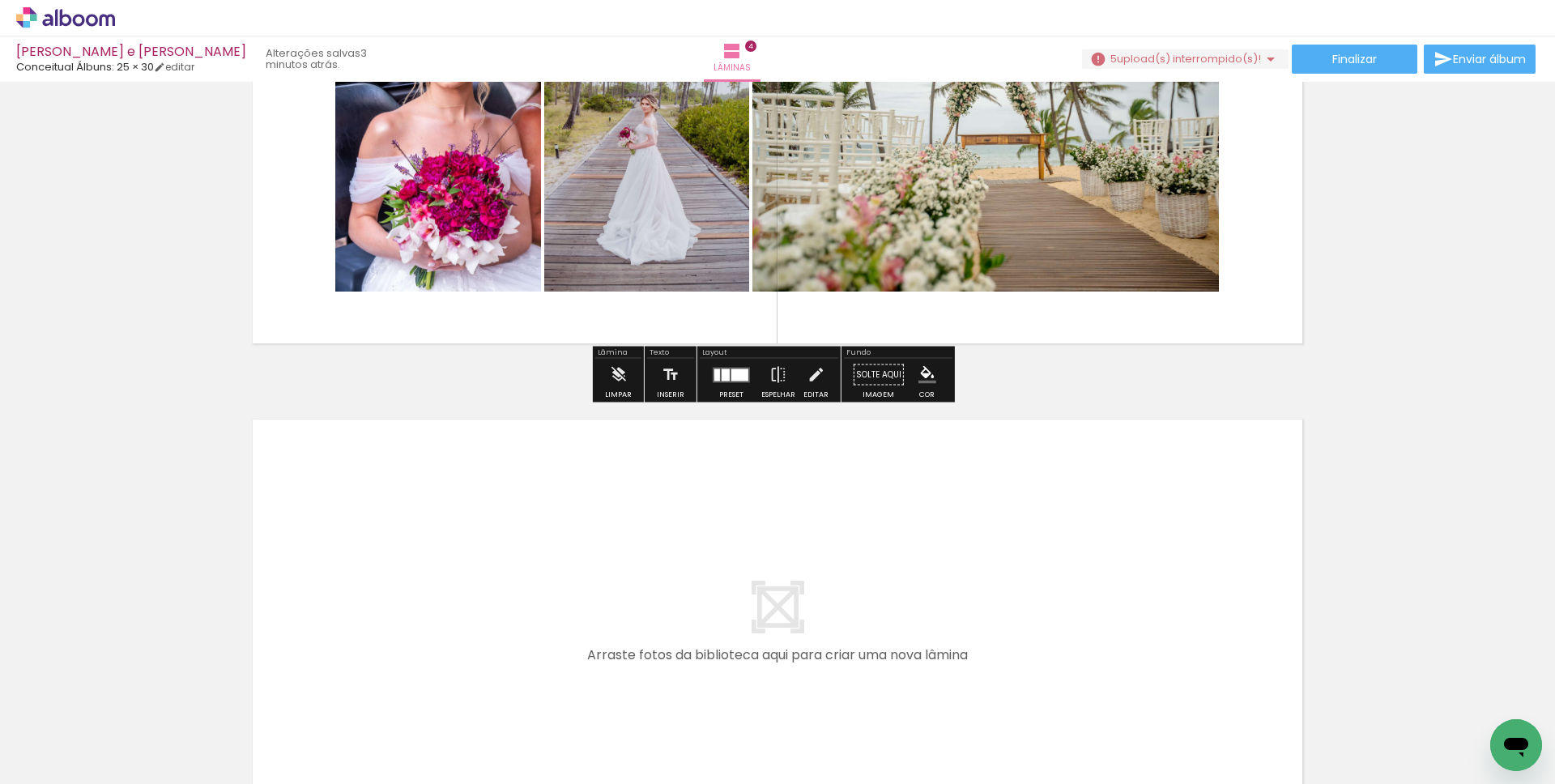
scroll to position [1704, 0]
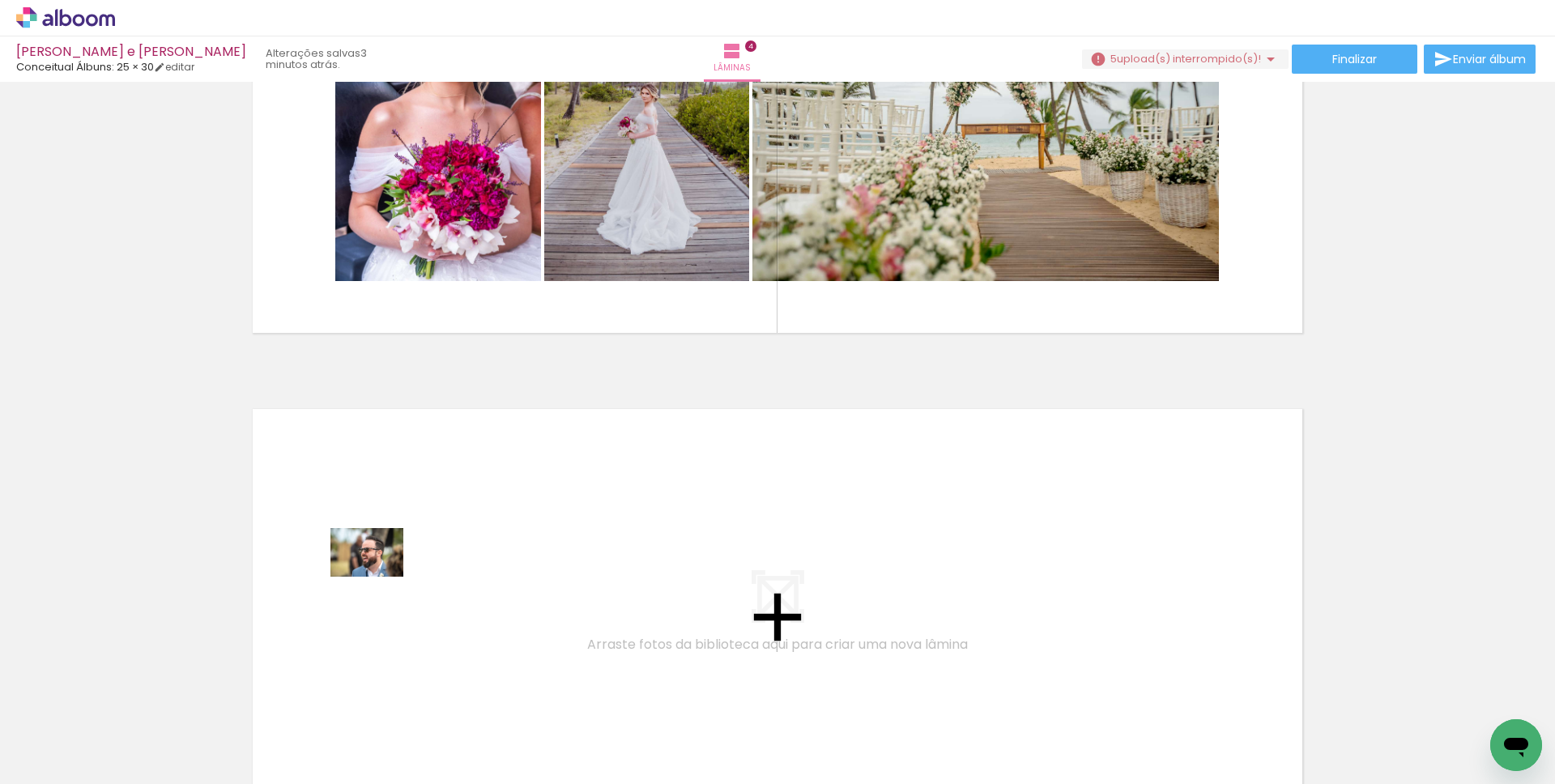
drag, startPoint x: 175, startPoint y: 731, endPoint x: 379, endPoint y: 577, distance: 255.6
click at [379, 577] on quentale-workspace at bounding box center [778, 392] width 1555 height 784
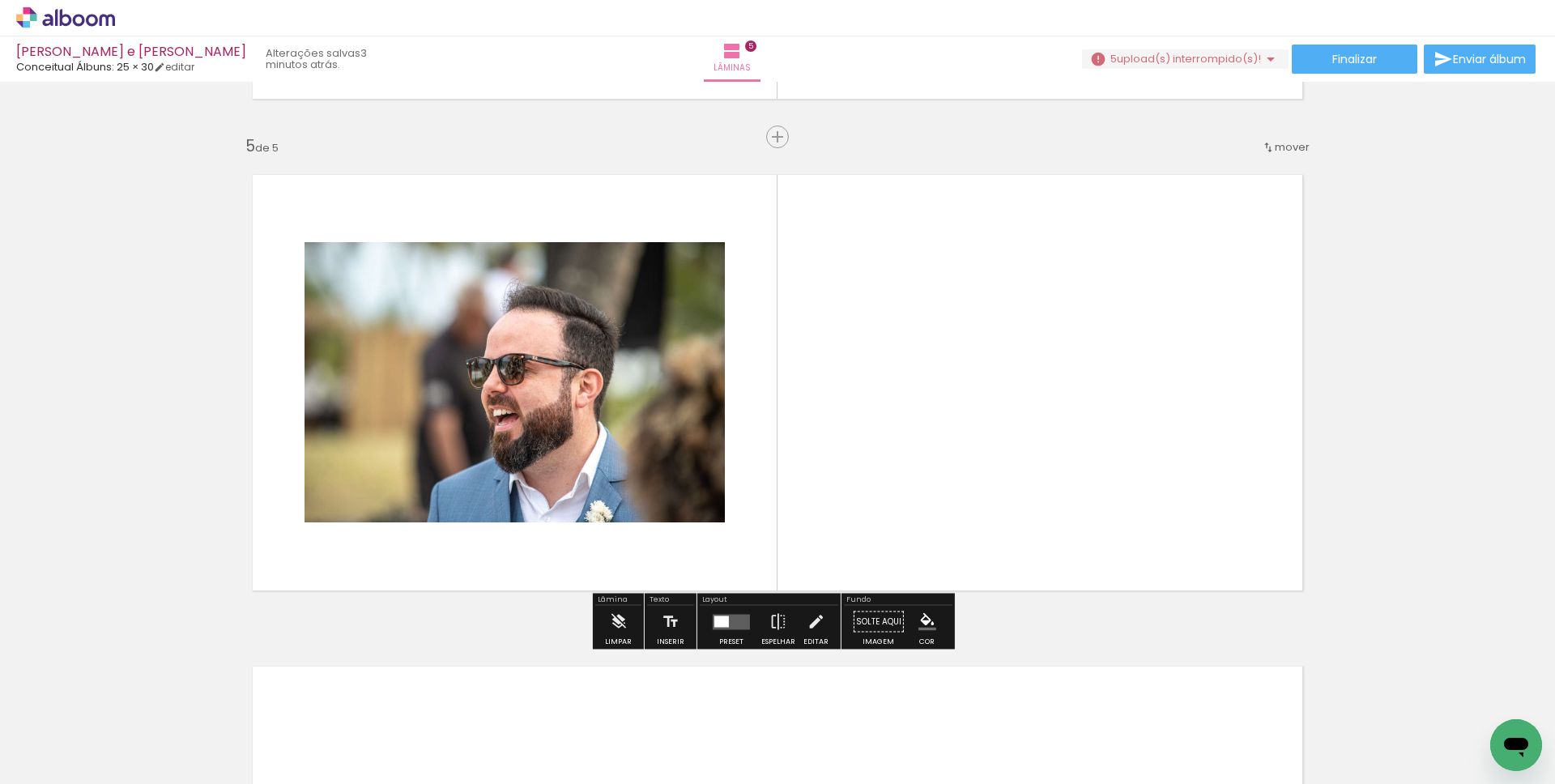
scroll to position [1938, 0]
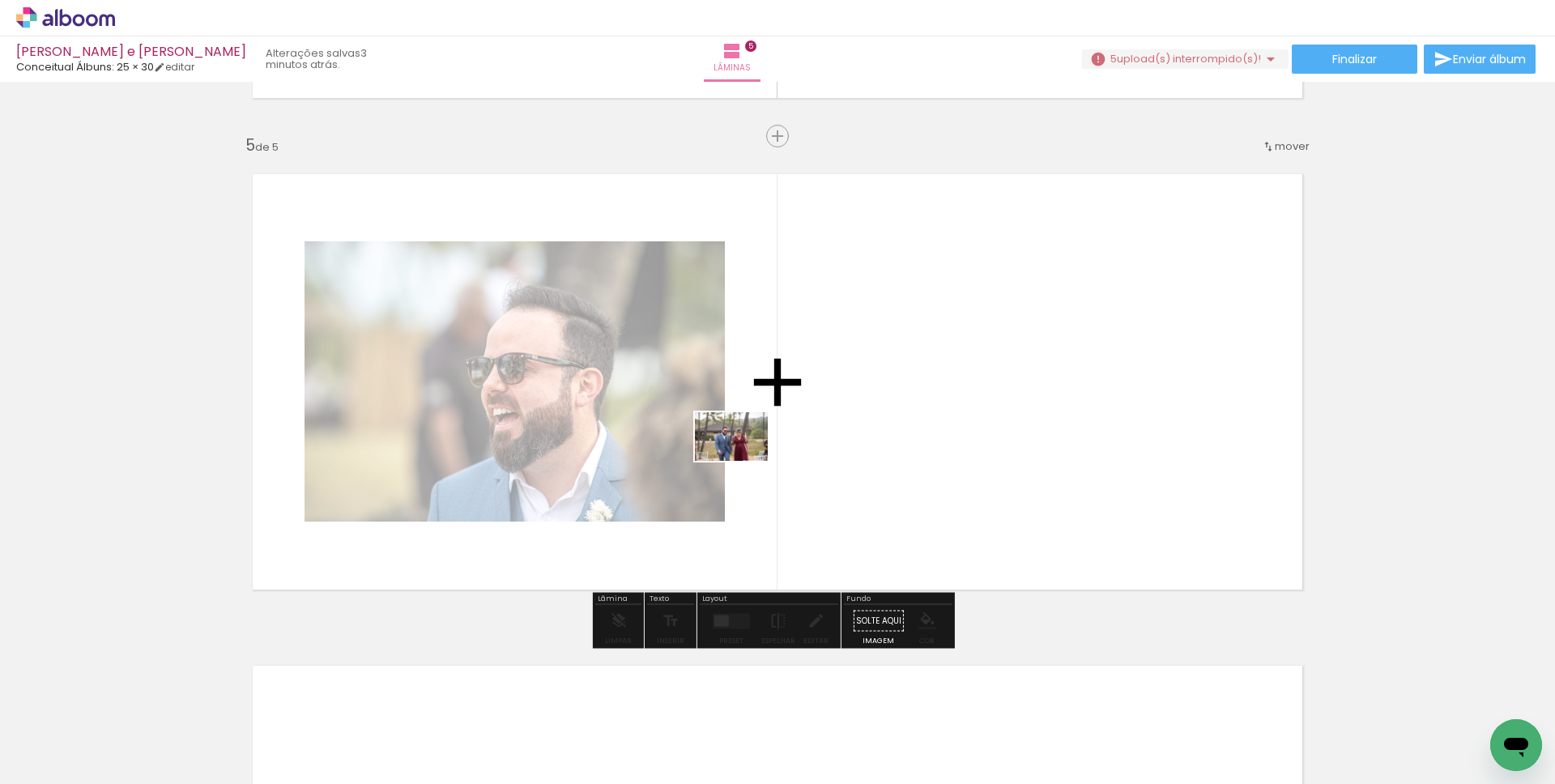
drag, startPoint x: 337, startPoint y: 690, endPoint x: 744, endPoint y: 460, distance: 467.5
click at [744, 460] on quentale-workspace at bounding box center [778, 392] width 1555 height 784
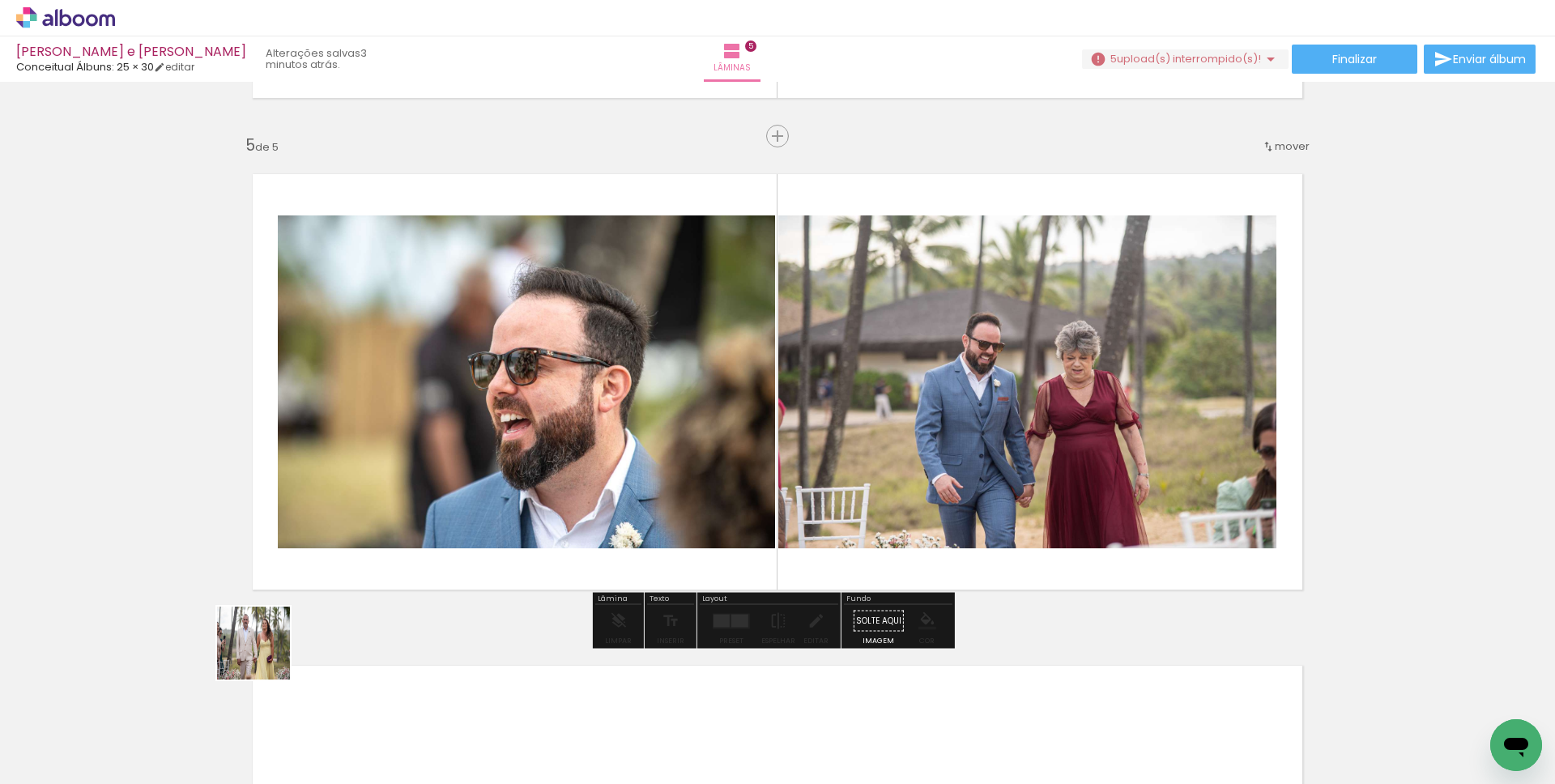
drag, startPoint x: 247, startPoint y: 672, endPoint x: 342, endPoint y: 567, distance: 141.6
click at [342, 567] on quentale-workspace at bounding box center [778, 392] width 1555 height 784
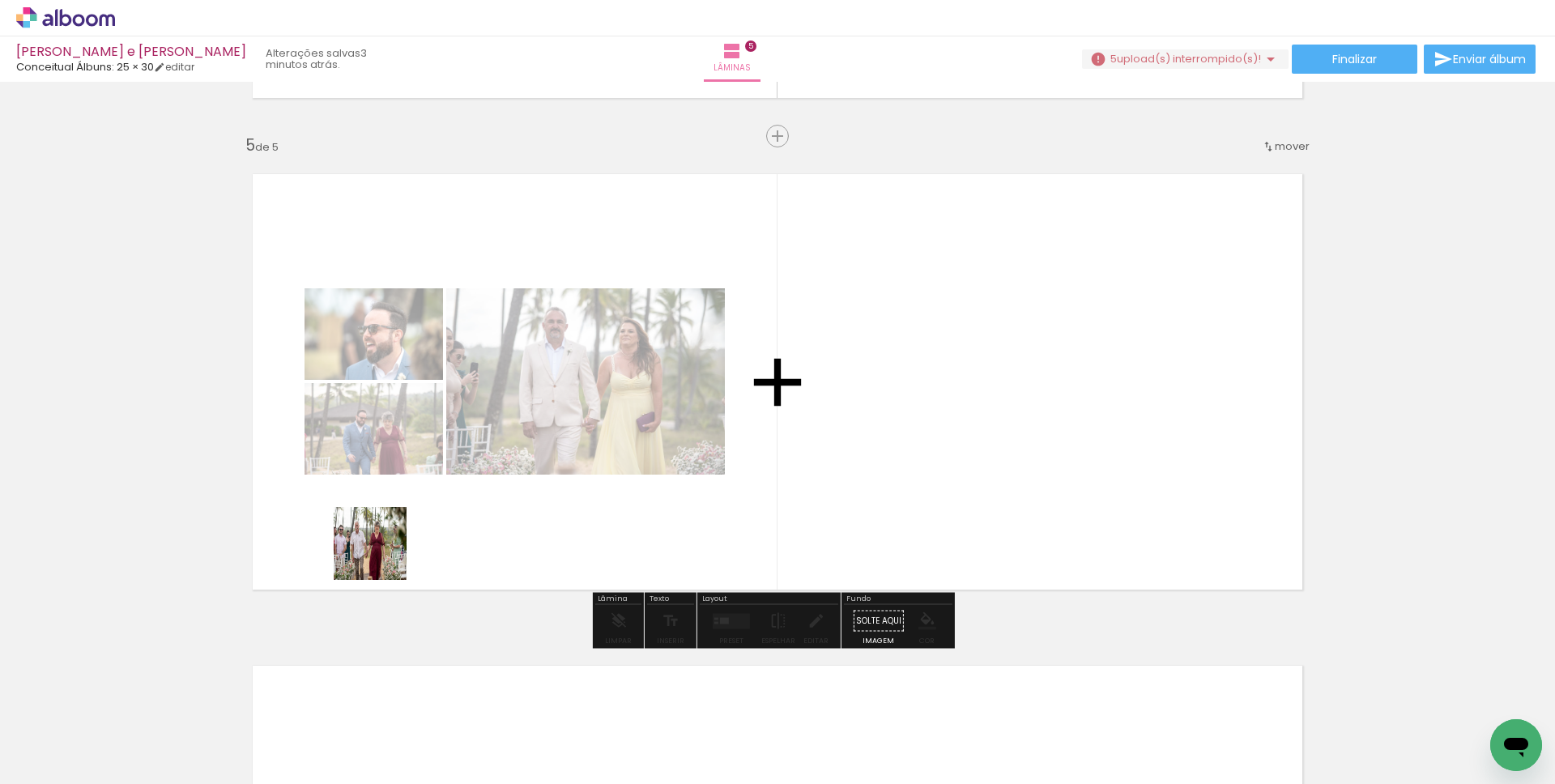
drag, startPoint x: 382, startPoint y: 556, endPoint x: 430, endPoint y: 499, distance: 74.5
click at [430, 499] on quentale-workspace at bounding box center [778, 392] width 1555 height 784
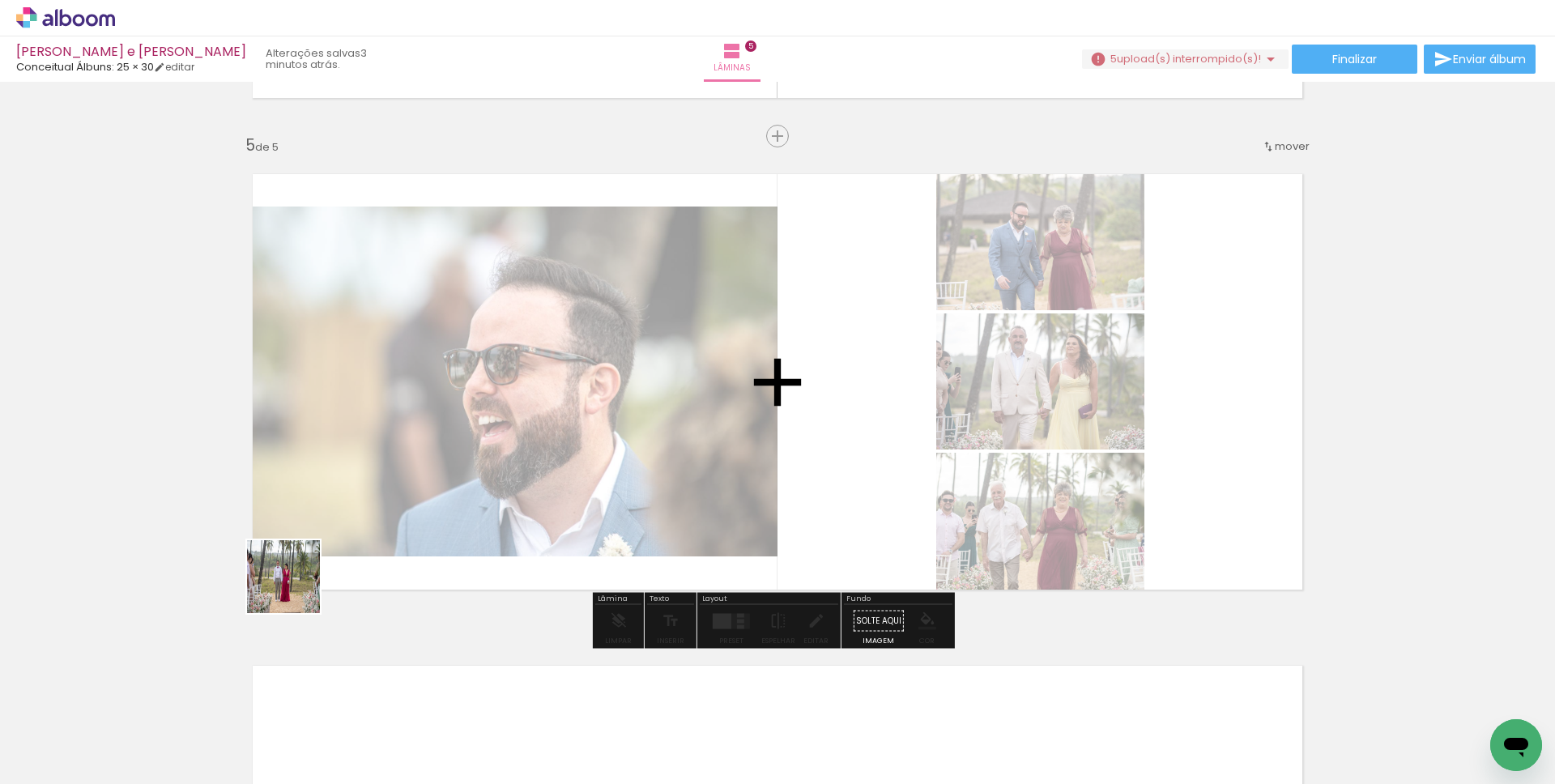
drag, startPoint x: 285, startPoint y: 598, endPoint x: 334, endPoint y: 553, distance: 66.5
click at [334, 553] on quentale-workspace at bounding box center [778, 392] width 1555 height 784
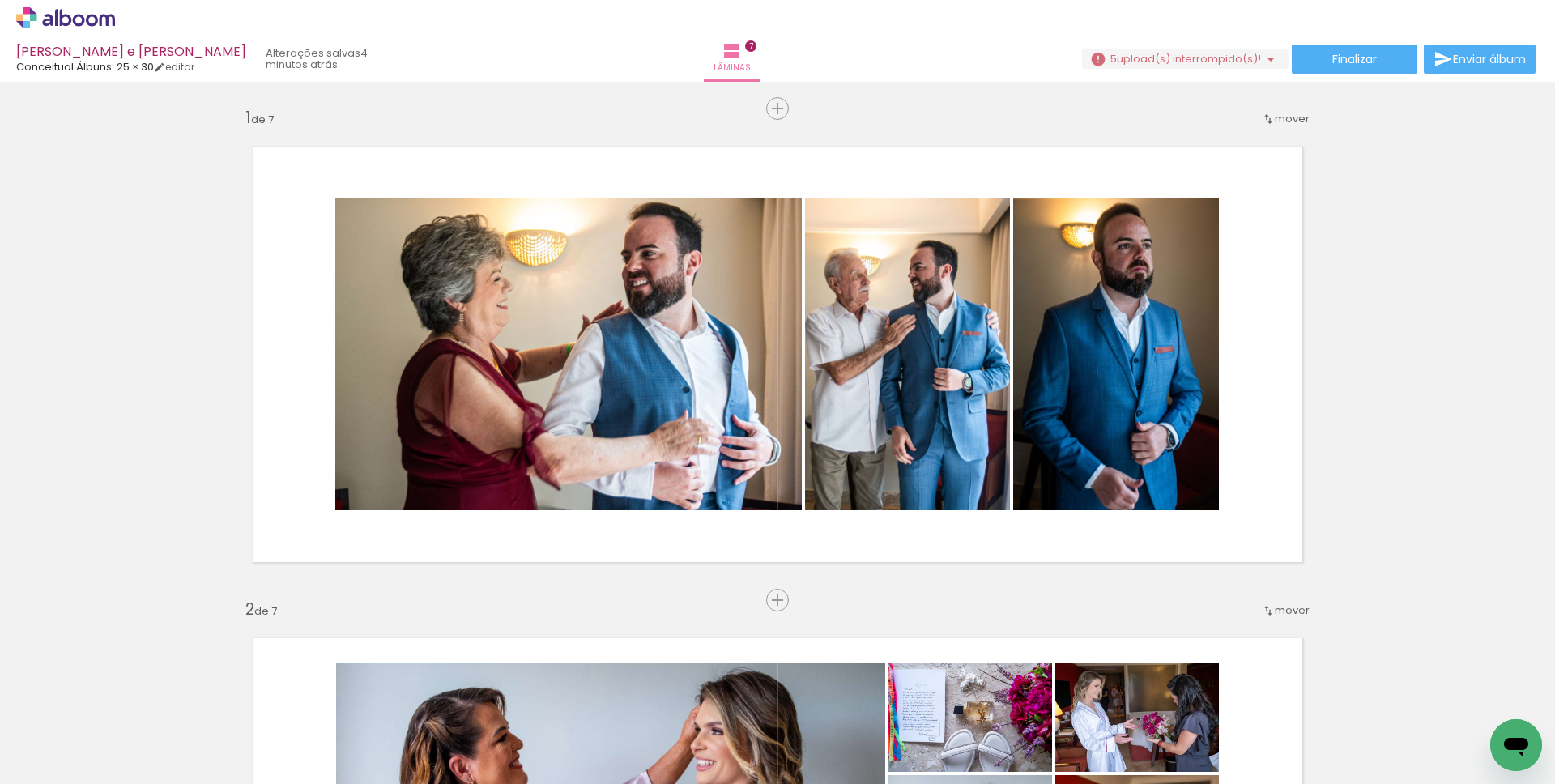
scroll to position [2921, 0]
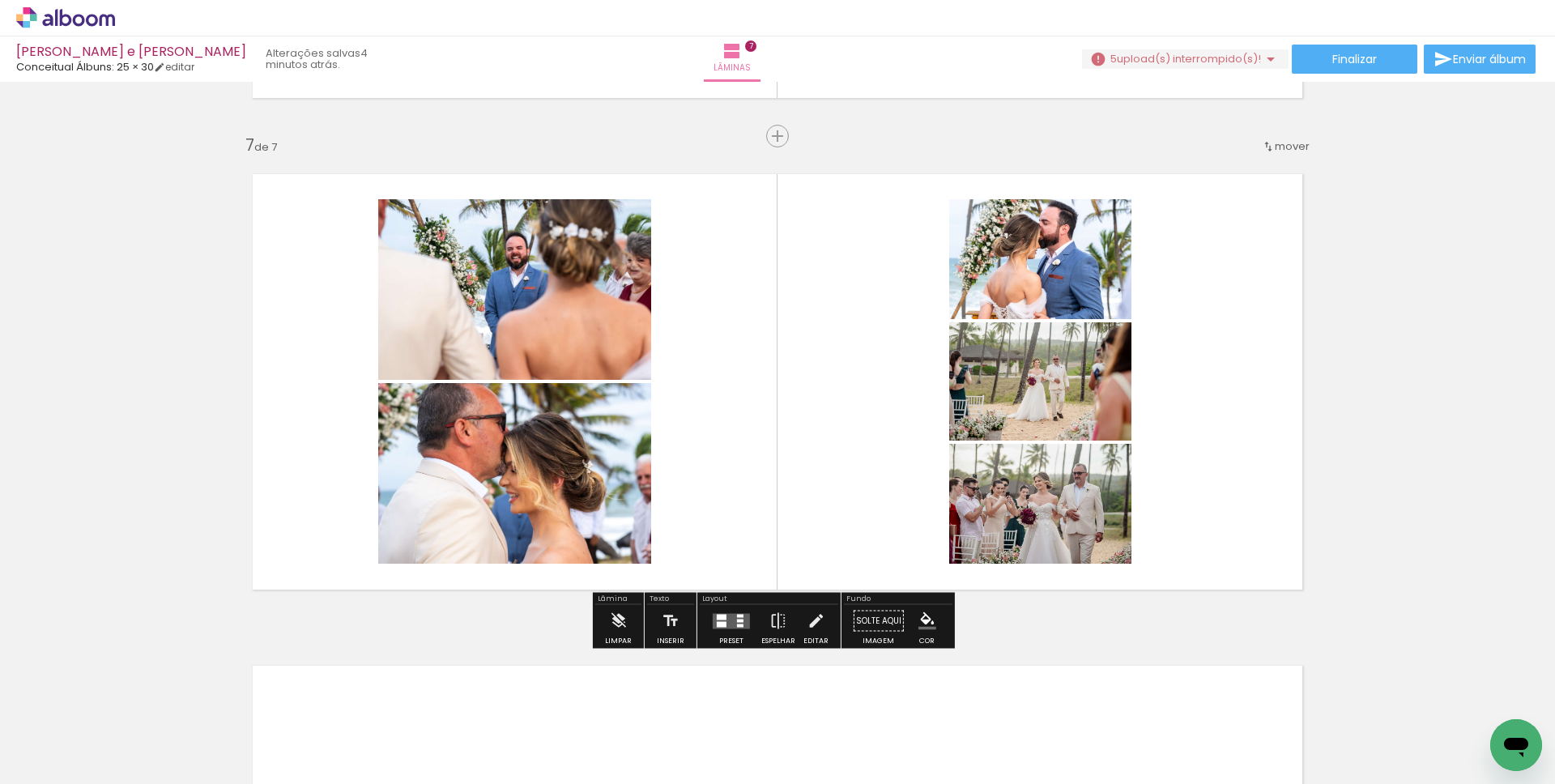
click at [739, 621] on div at bounding box center [740, 620] width 7 height 3
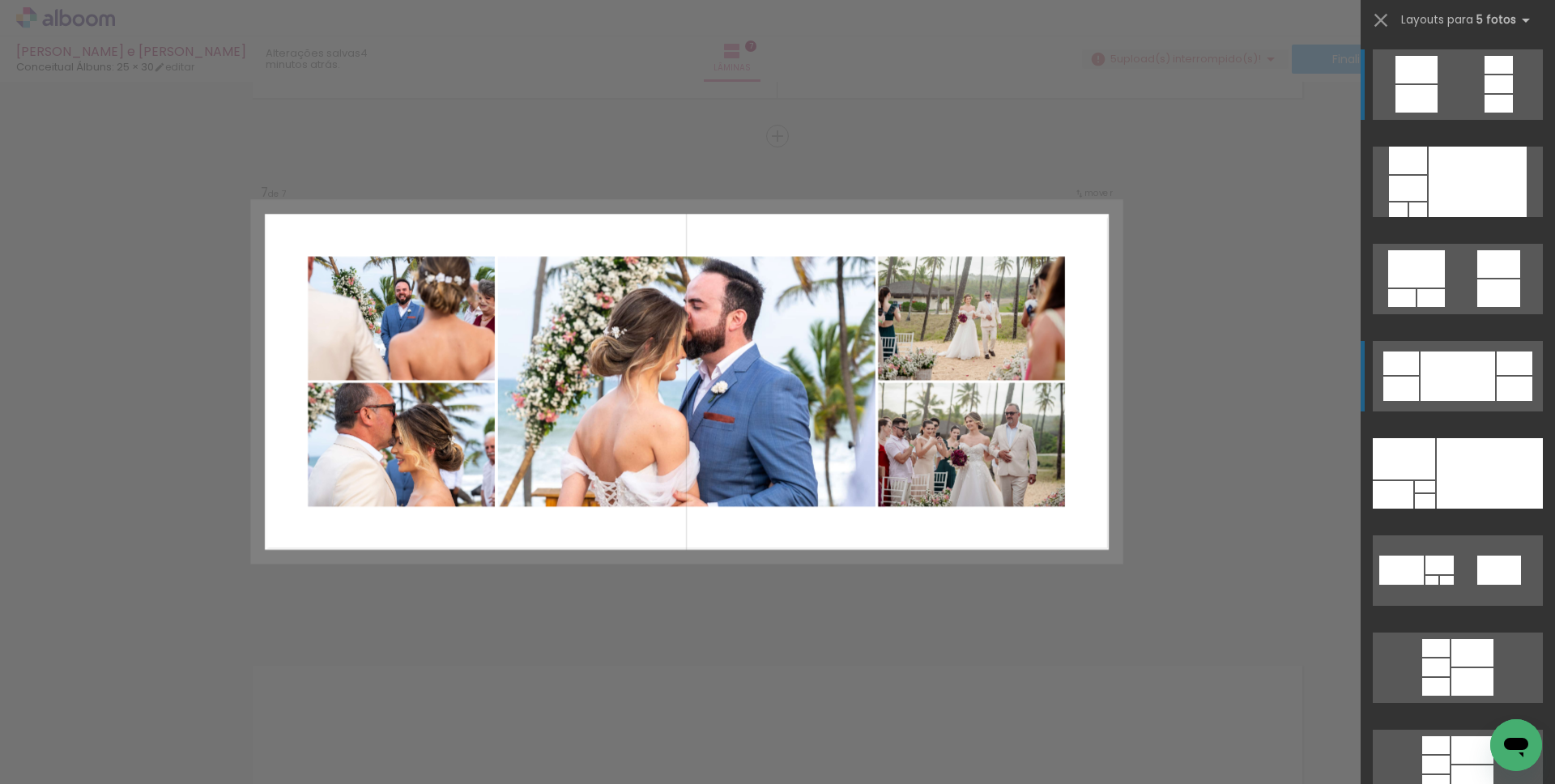
click at [1479, 363] on div at bounding box center [1458, 376] width 74 height 50
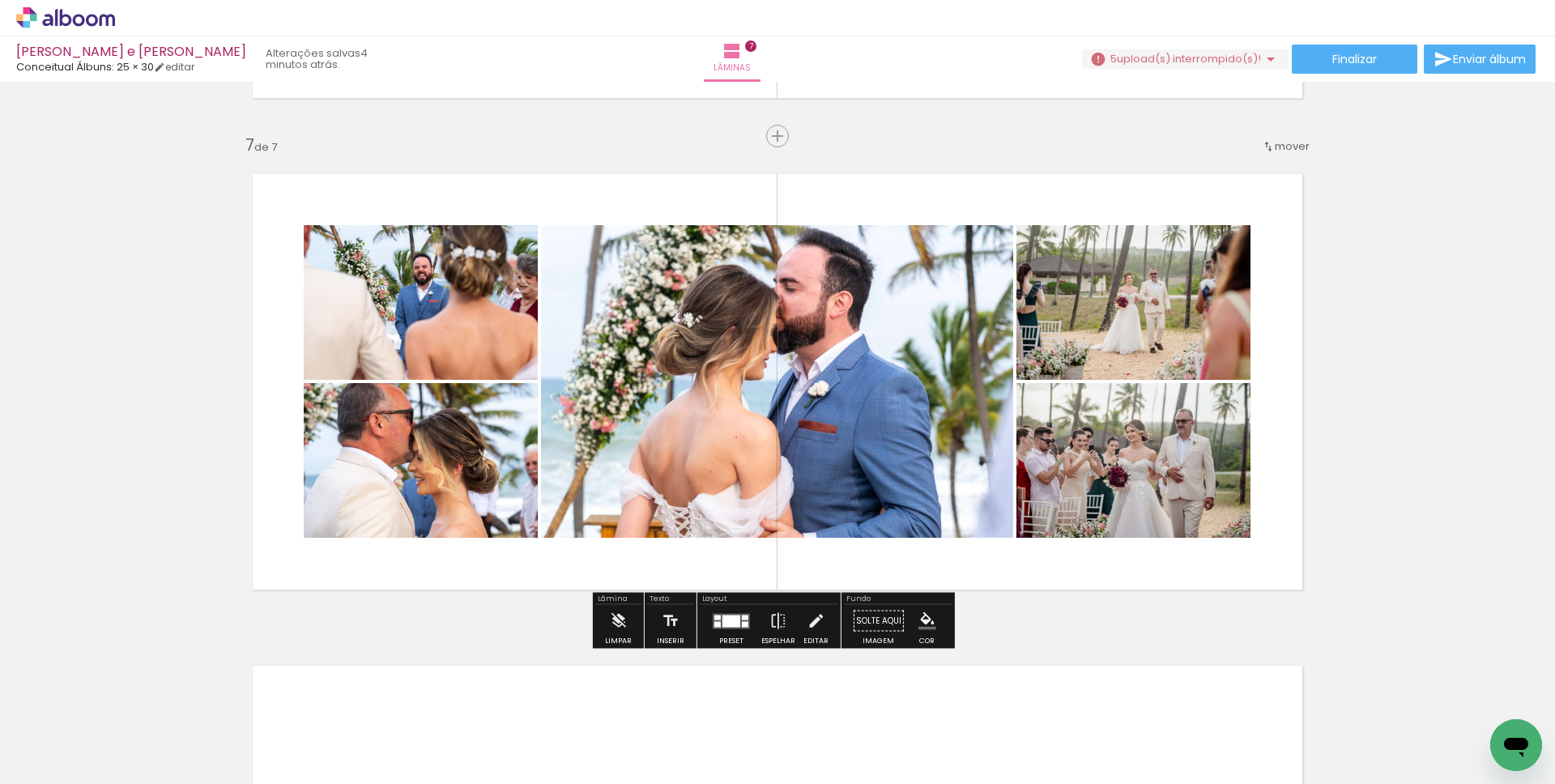
scroll to position [2919, 0]
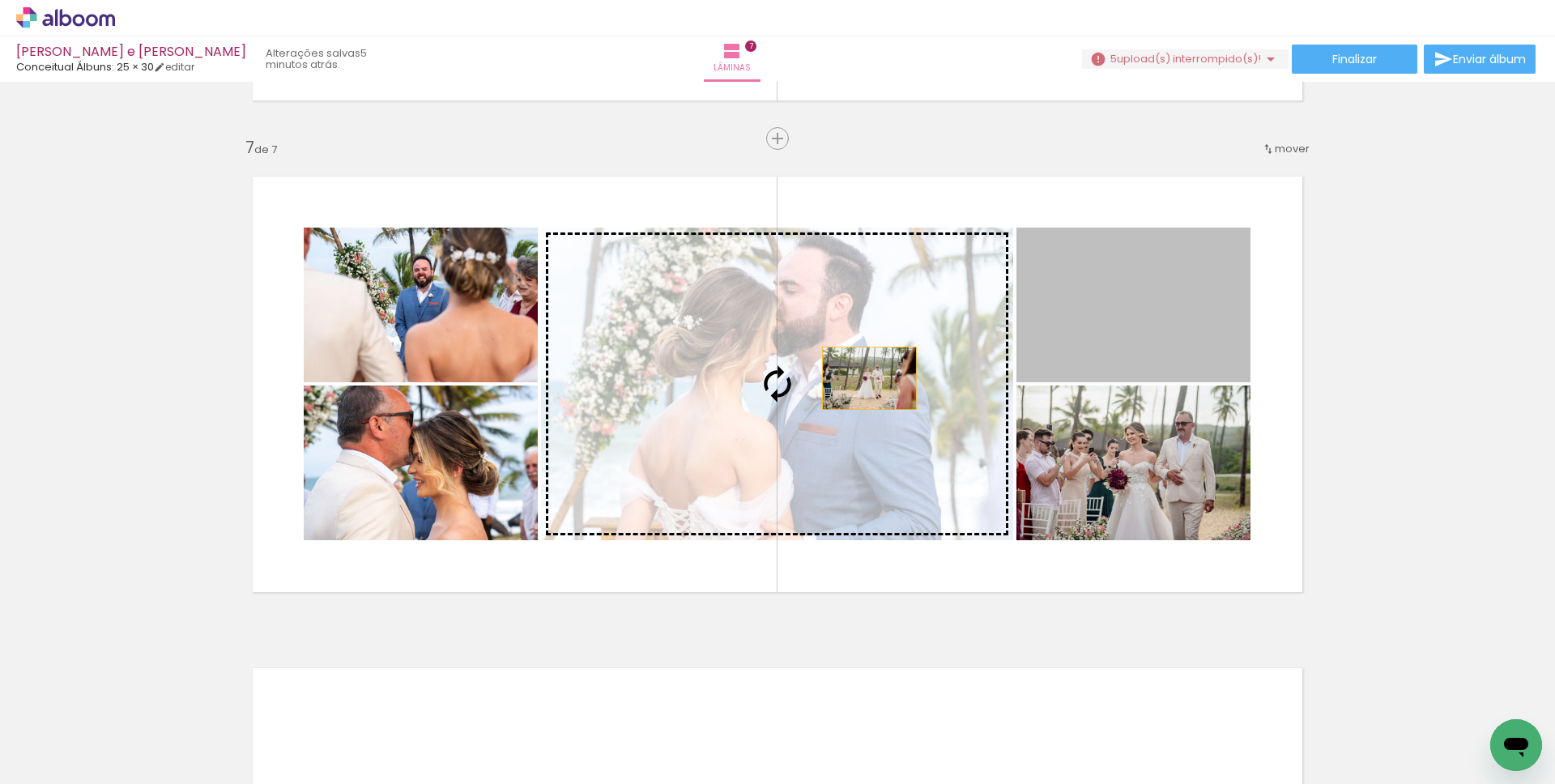
drag, startPoint x: 1114, startPoint y: 341, endPoint x: 864, endPoint y: 379, distance: 252.9
click at [0, 0] on slot at bounding box center [0, 0] width 0 height 0
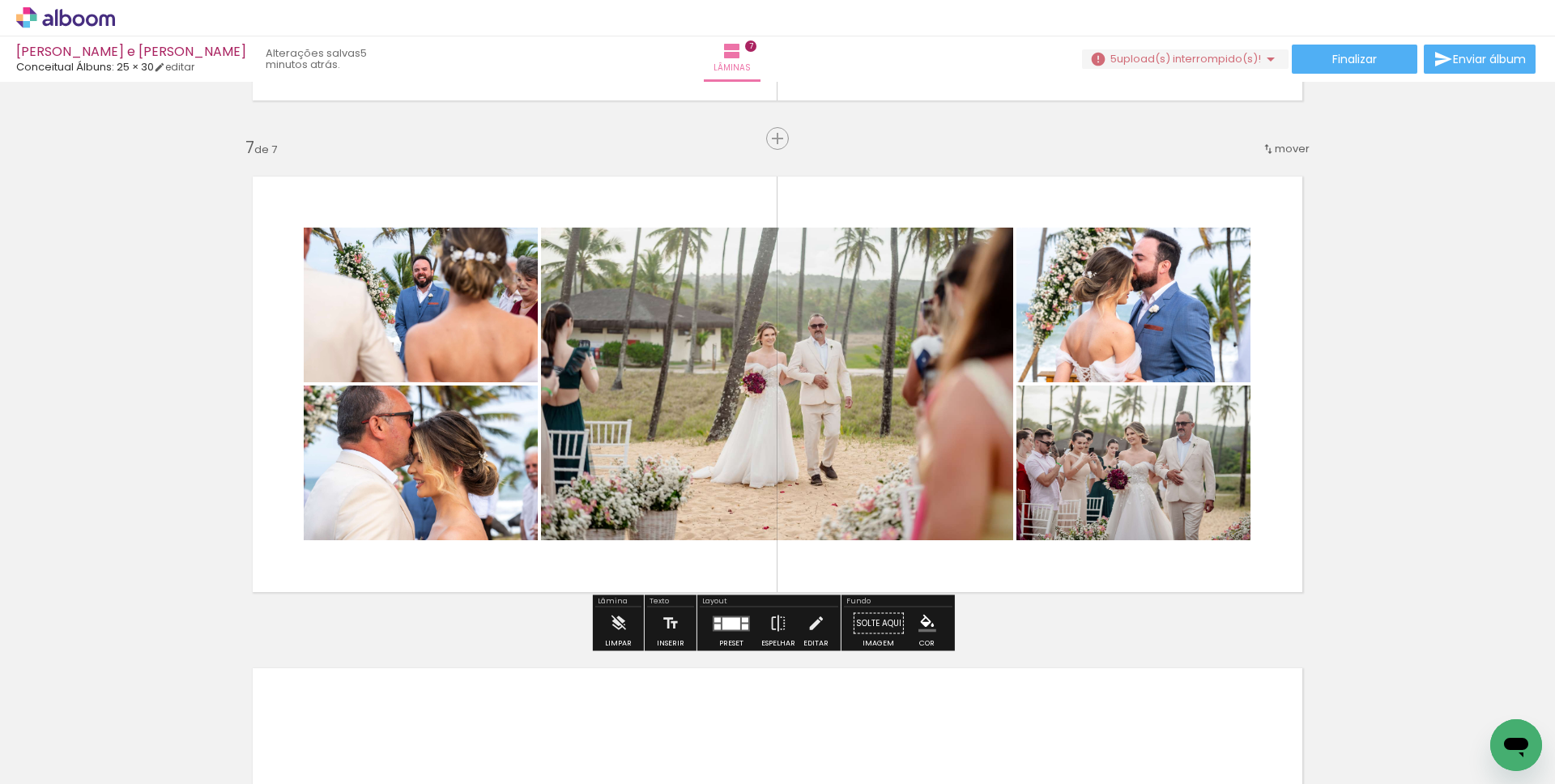
click at [723, 622] on div at bounding box center [731, 623] width 18 height 12
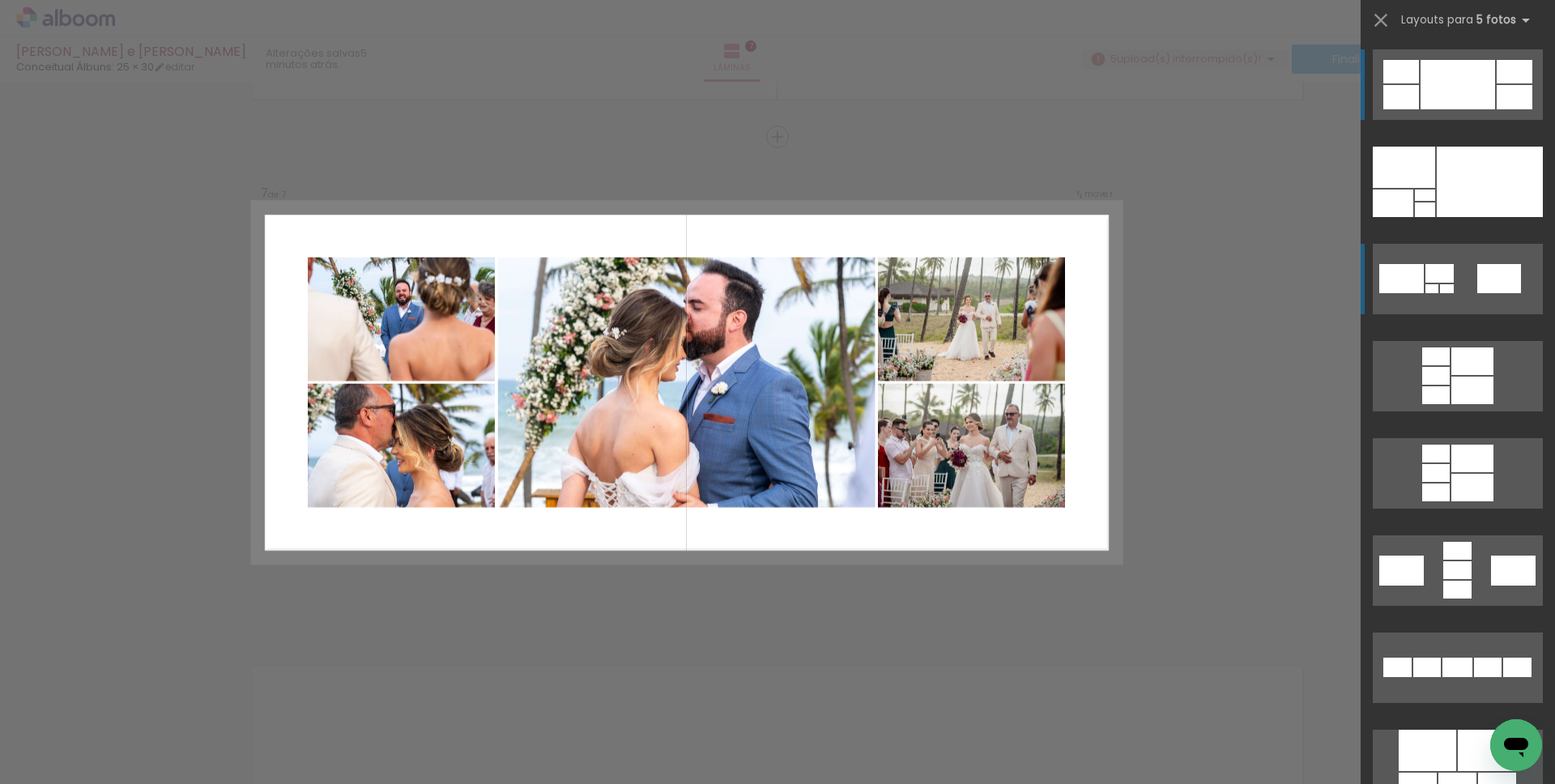
scroll to position [2921, 0]
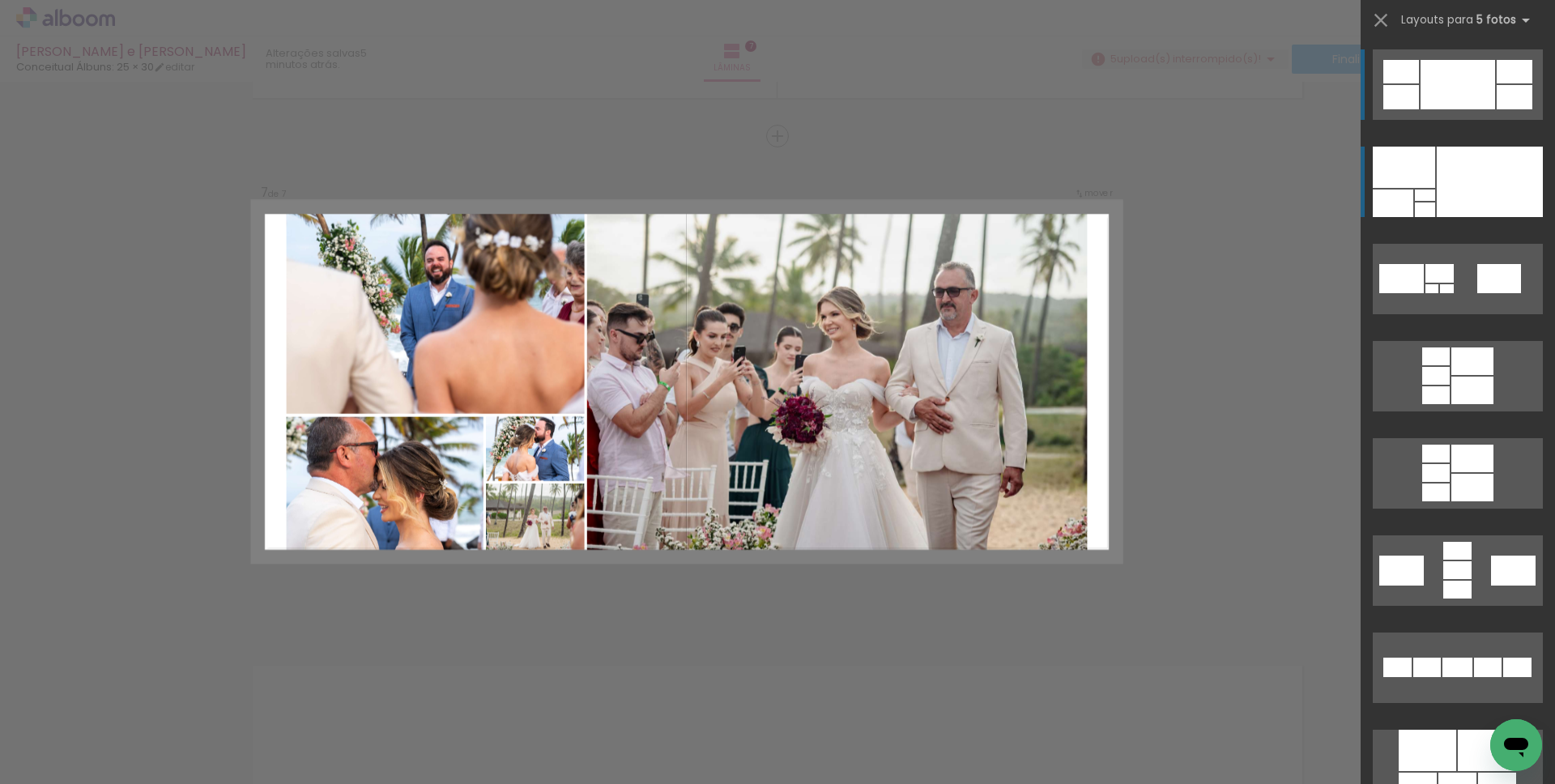
click at [1457, 148] on div at bounding box center [1490, 182] width 106 height 71
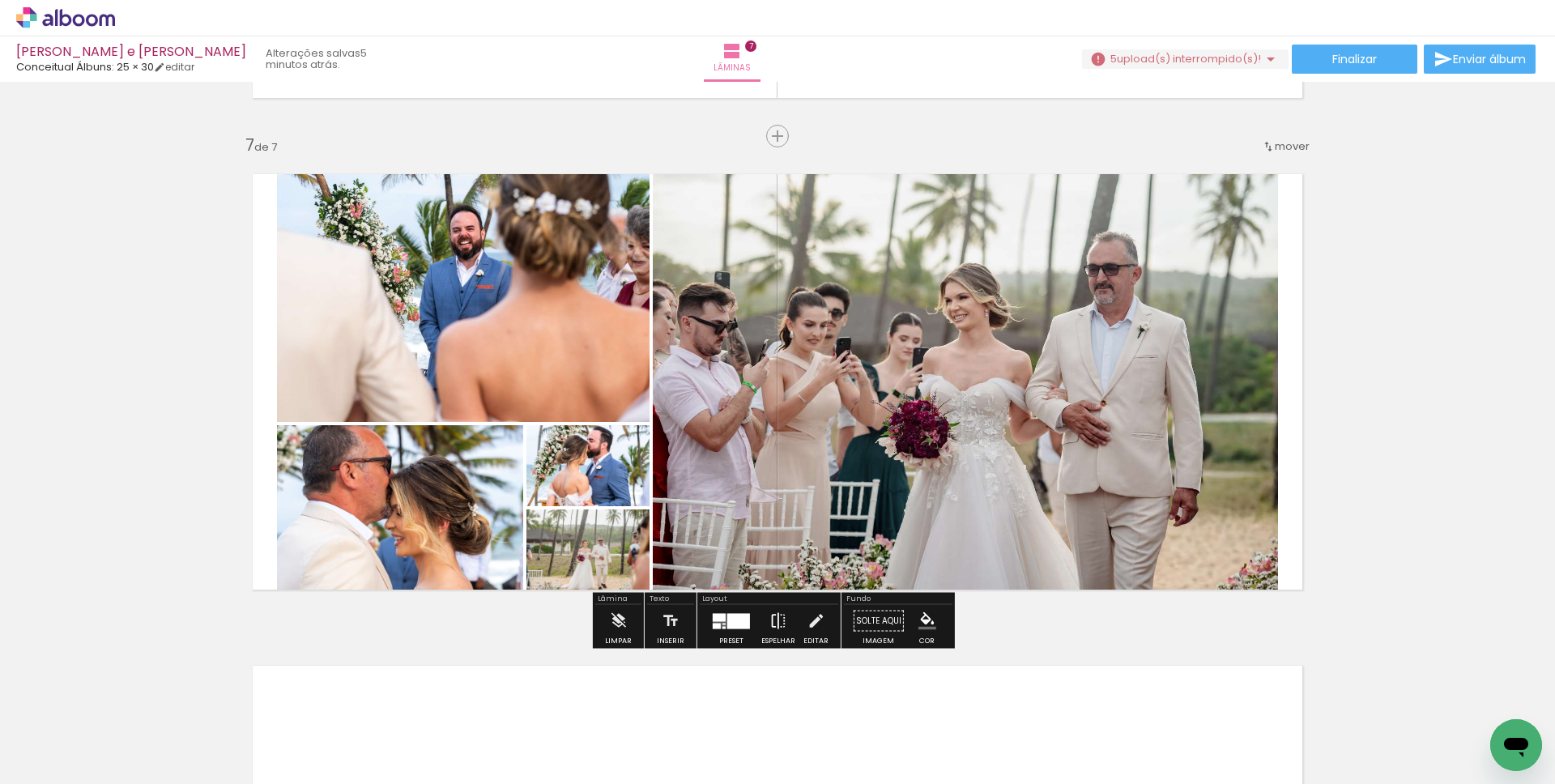
click at [777, 626] on iron-icon at bounding box center [778, 620] width 18 height 32
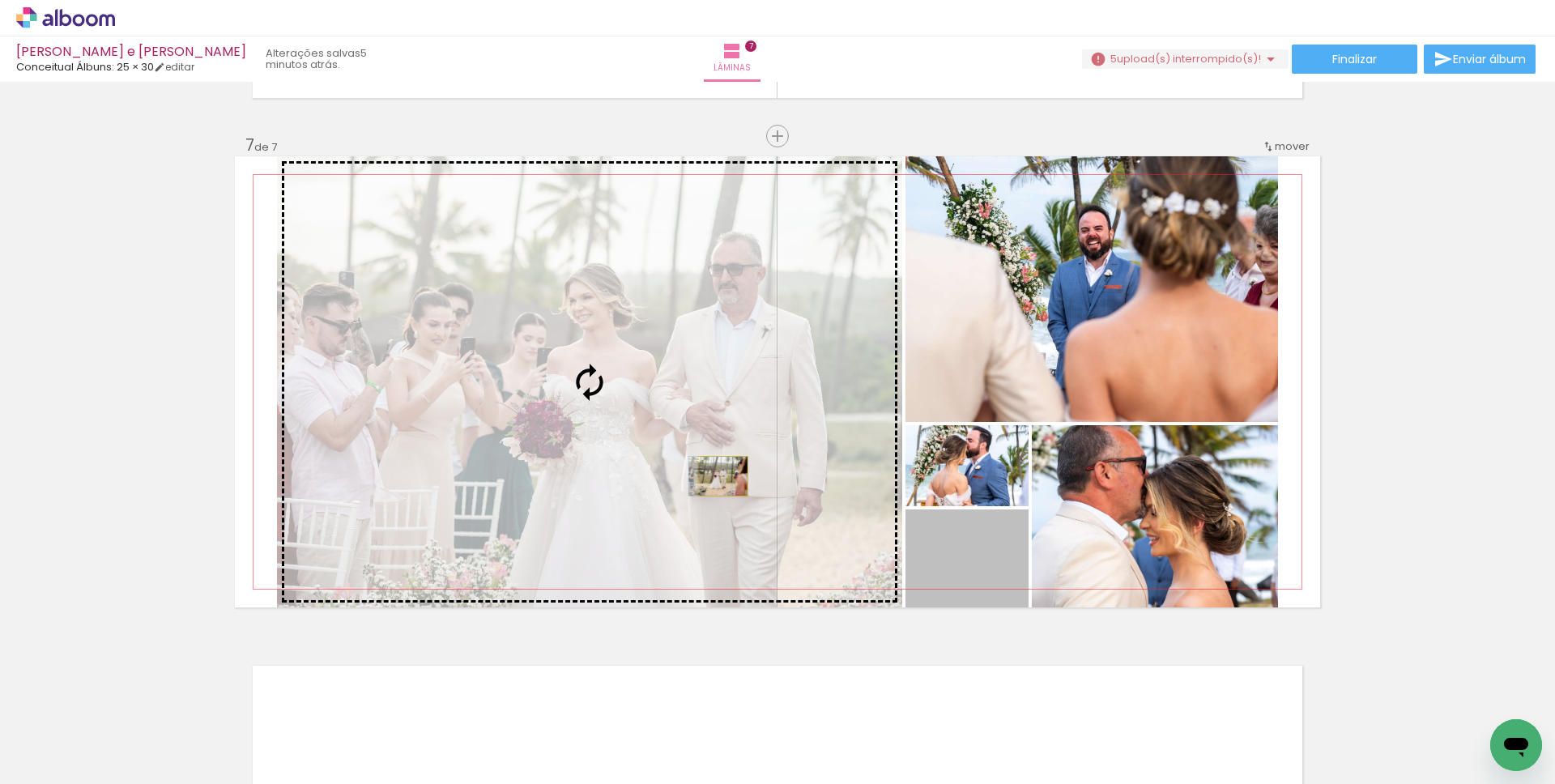
drag, startPoint x: 998, startPoint y: 561, endPoint x: 717, endPoint y: 476, distance: 293.6
click at [0, 0] on slot at bounding box center [0, 0] width 0 height 0
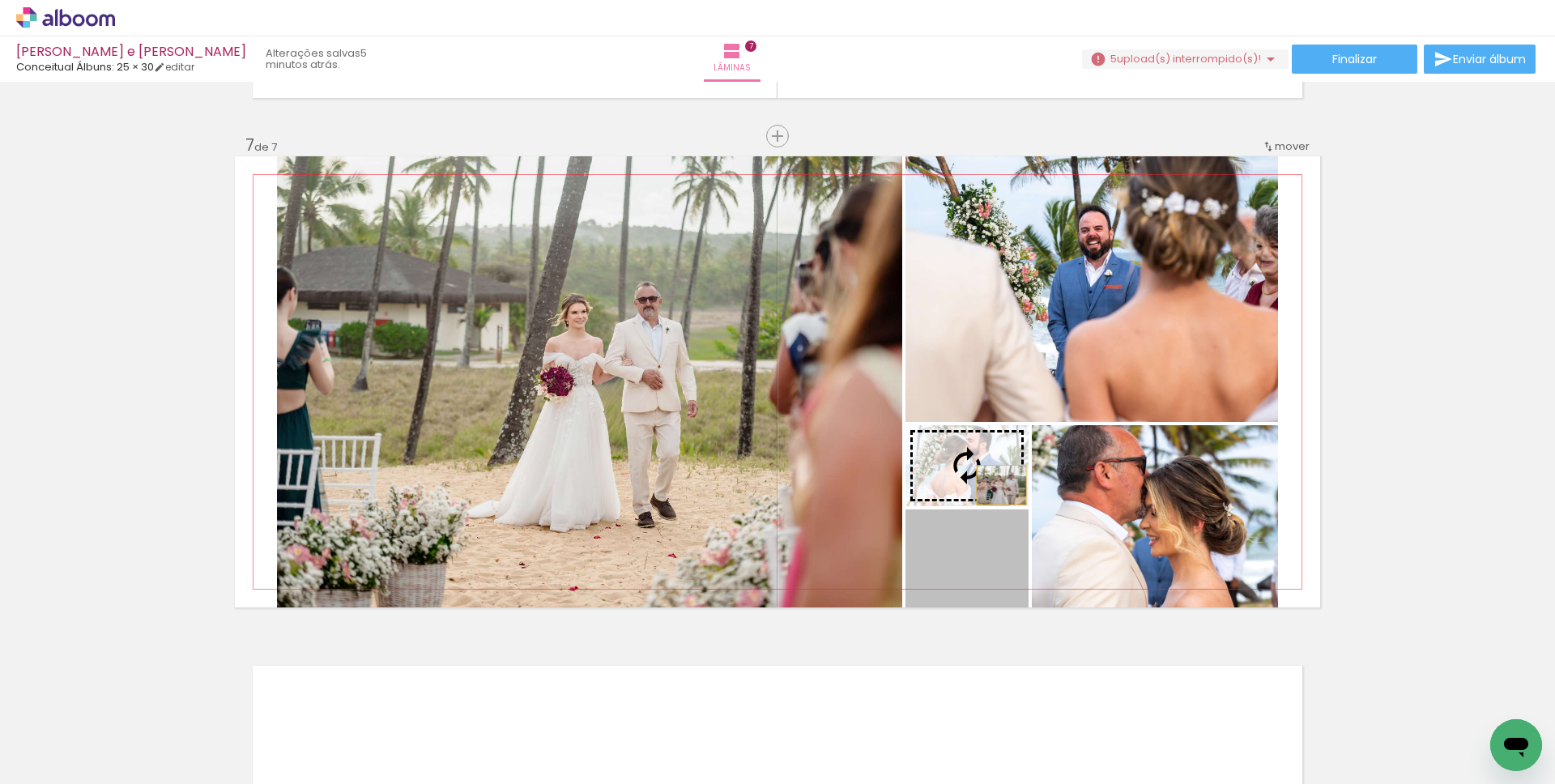
drag, startPoint x: 1007, startPoint y: 570, endPoint x: 995, endPoint y: 485, distance: 85.8
click at [0, 0] on slot at bounding box center [0, 0] width 0 height 0
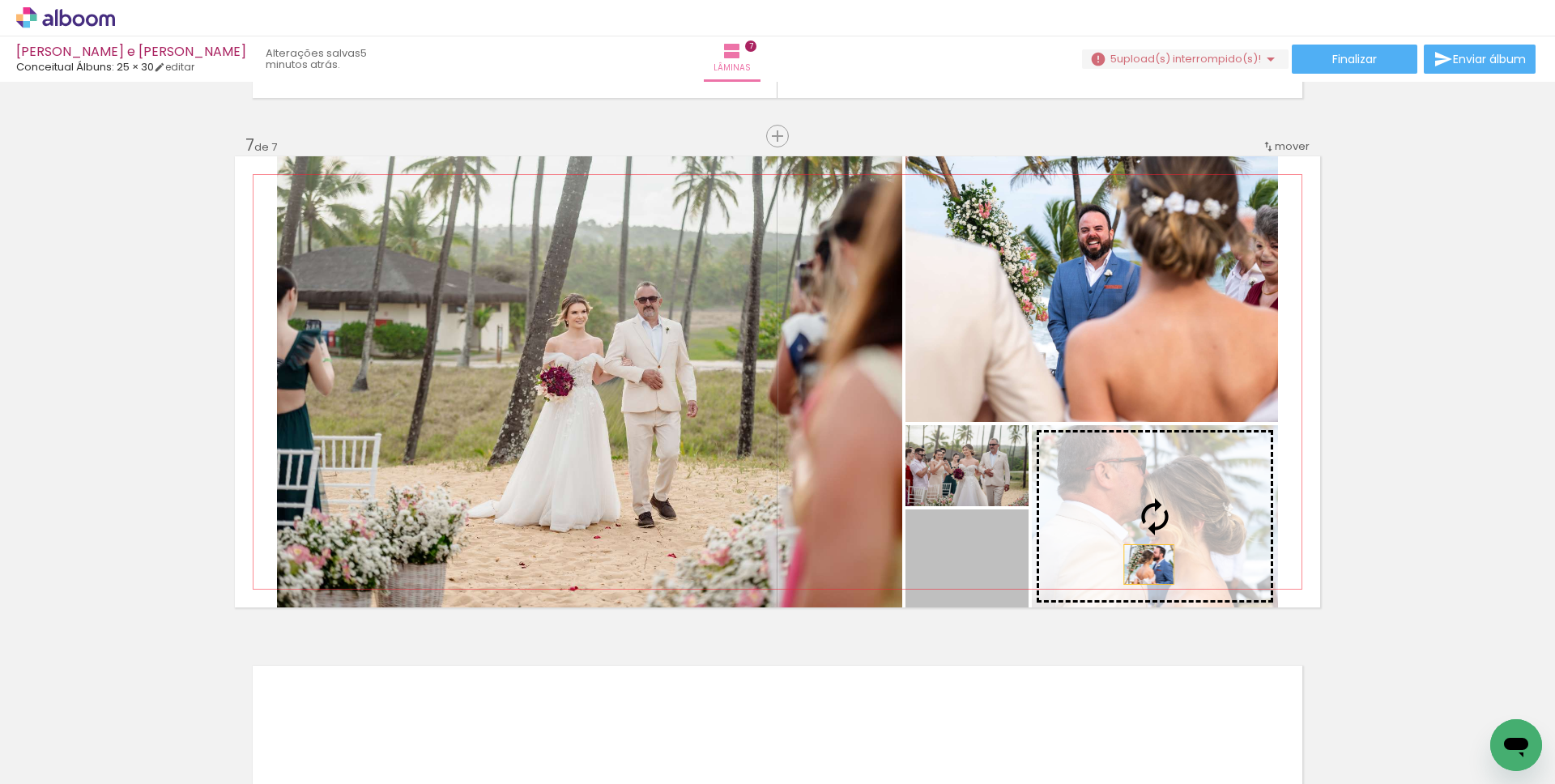
drag, startPoint x: 992, startPoint y: 576, endPoint x: 1143, endPoint y: 564, distance: 151.5
click at [0, 0] on slot at bounding box center [0, 0] width 0 height 0
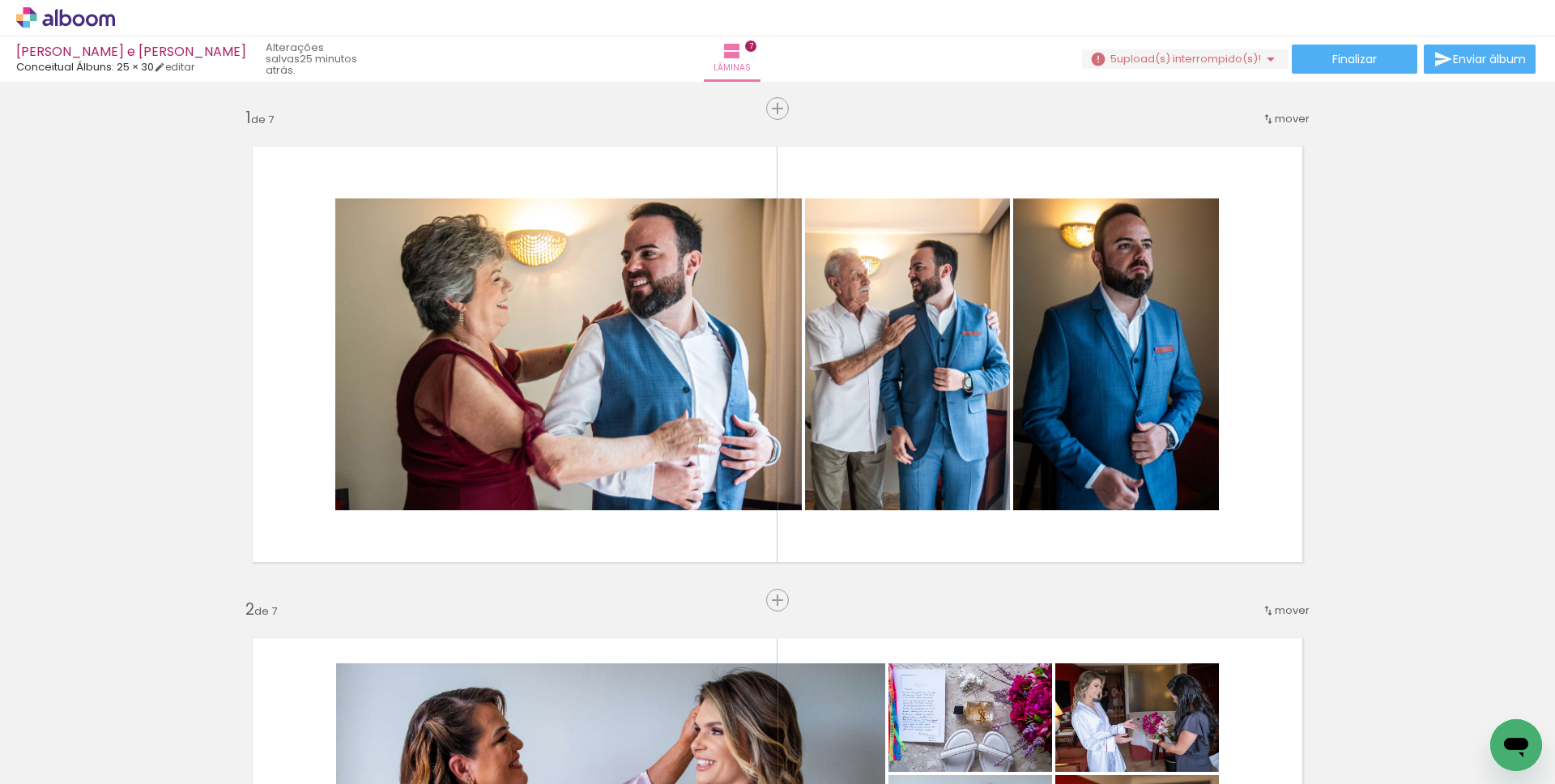
scroll to position [292, 0]
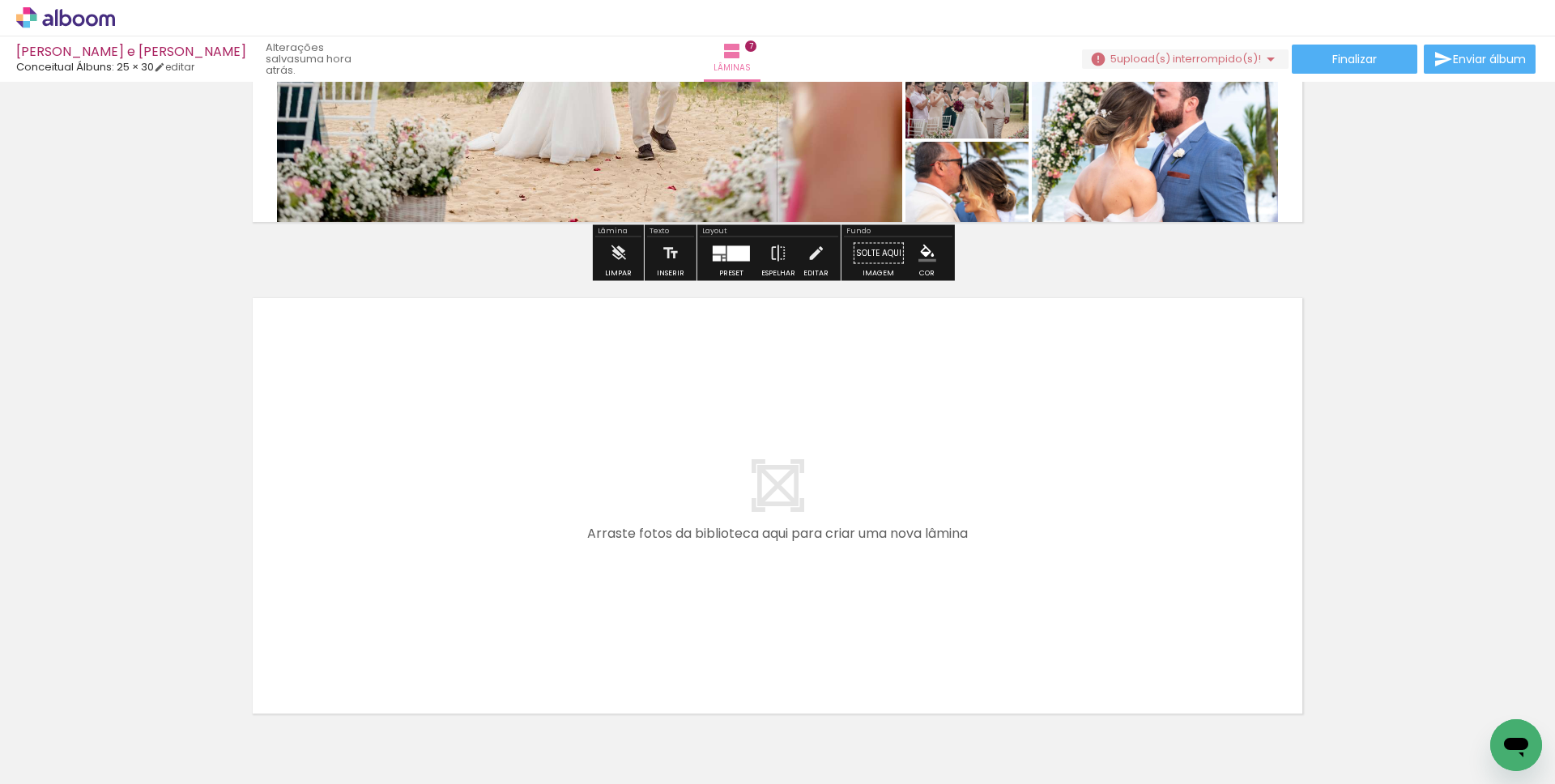
scroll to position [3289, 0]
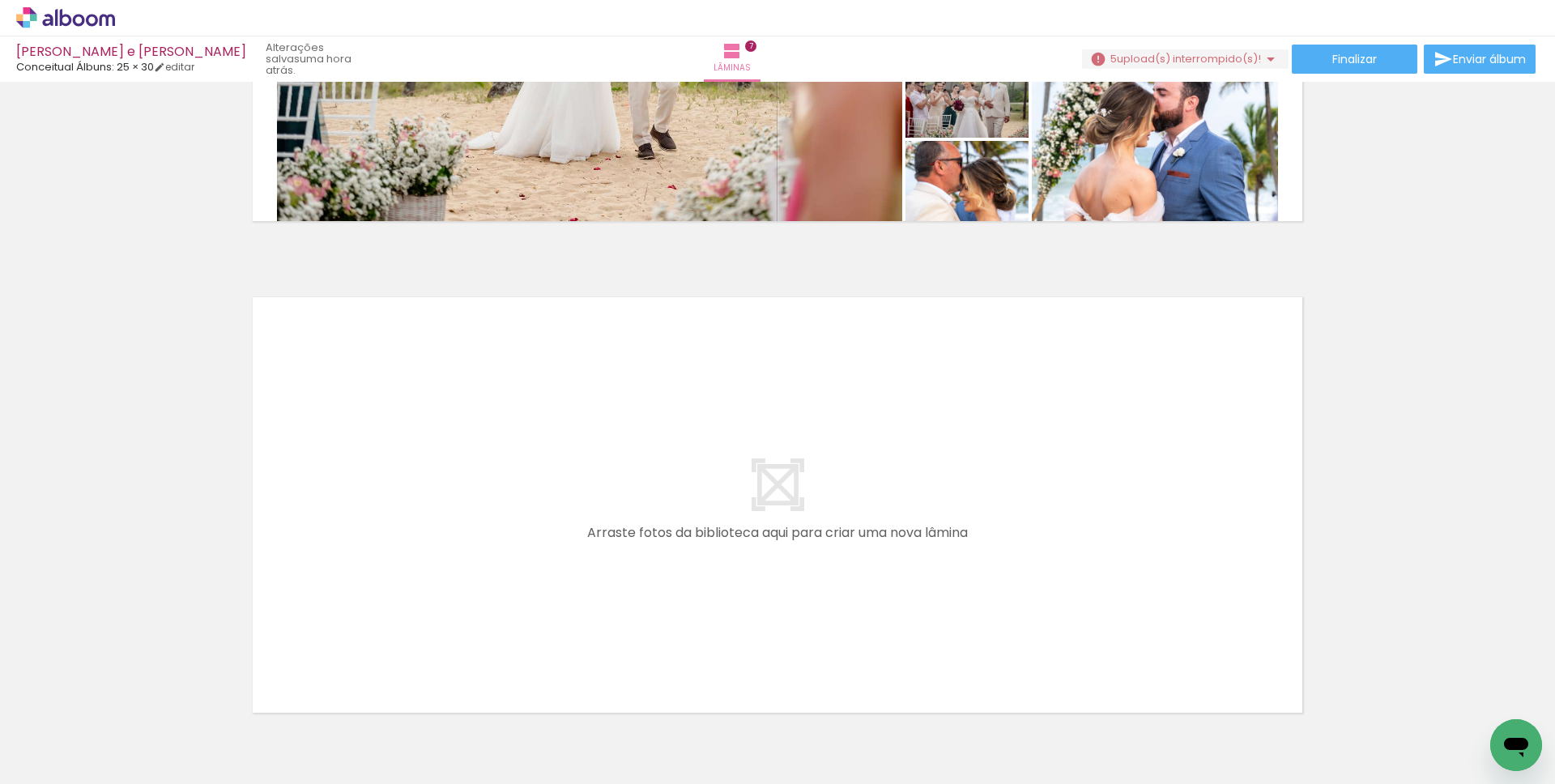
scroll to position [292, 0]
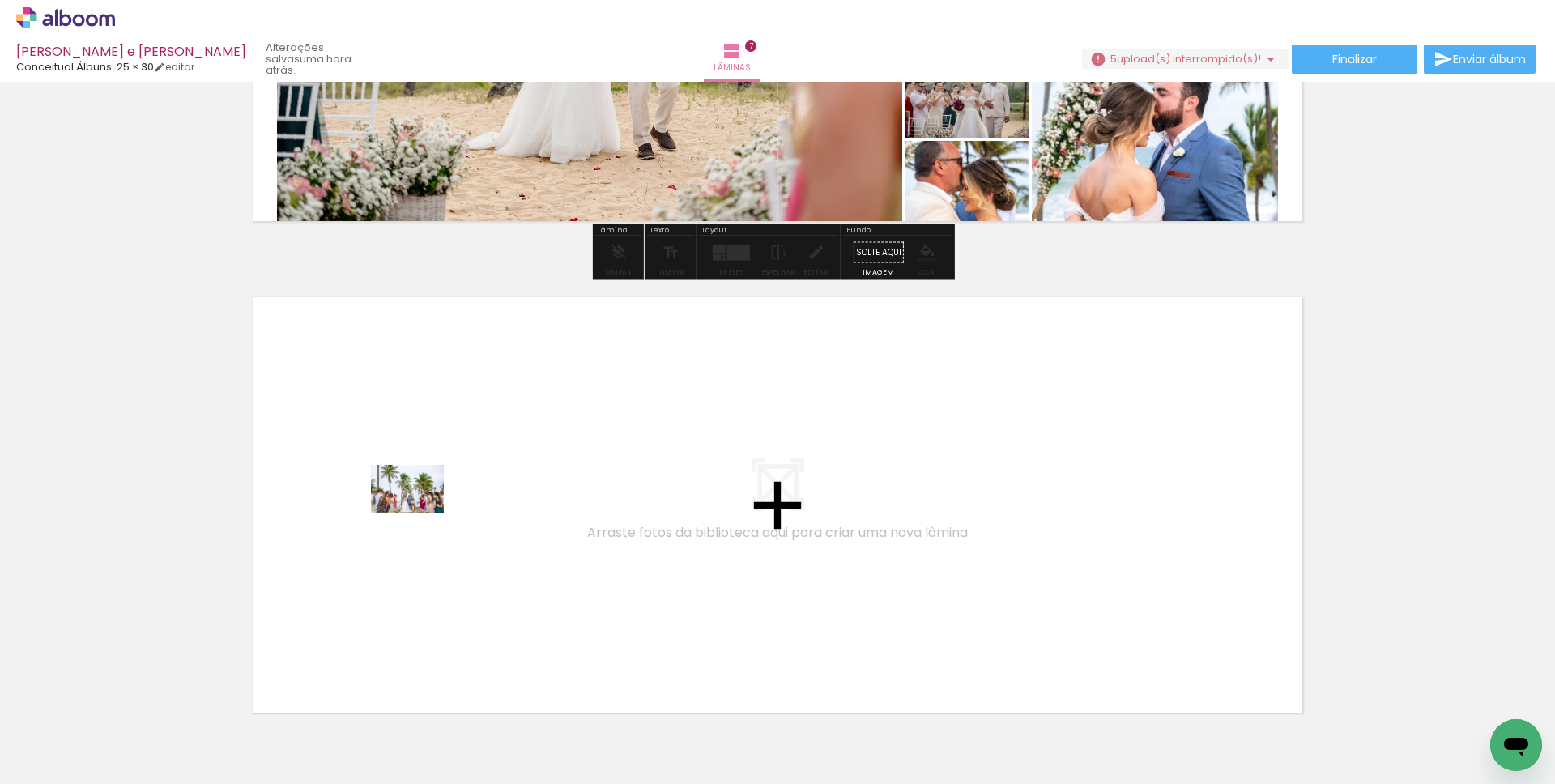
drag, startPoint x: 179, startPoint y: 733, endPoint x: 420, endPoint y: 513, distance: 326.3
click at [420, 513] on quentale-workspace at bounding box center [778, 392] width 1555 height 784
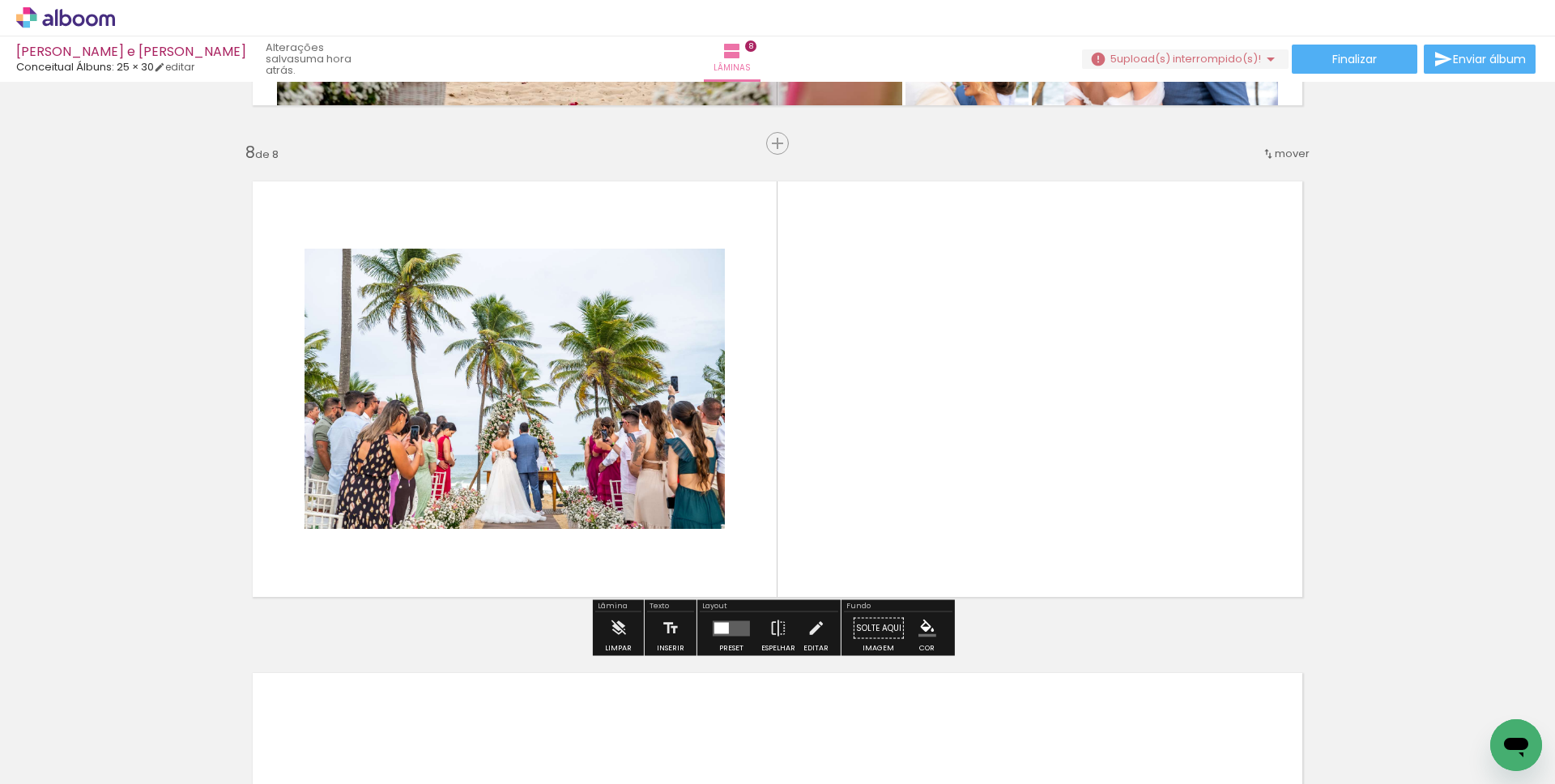
scroll to position [3413, 0]
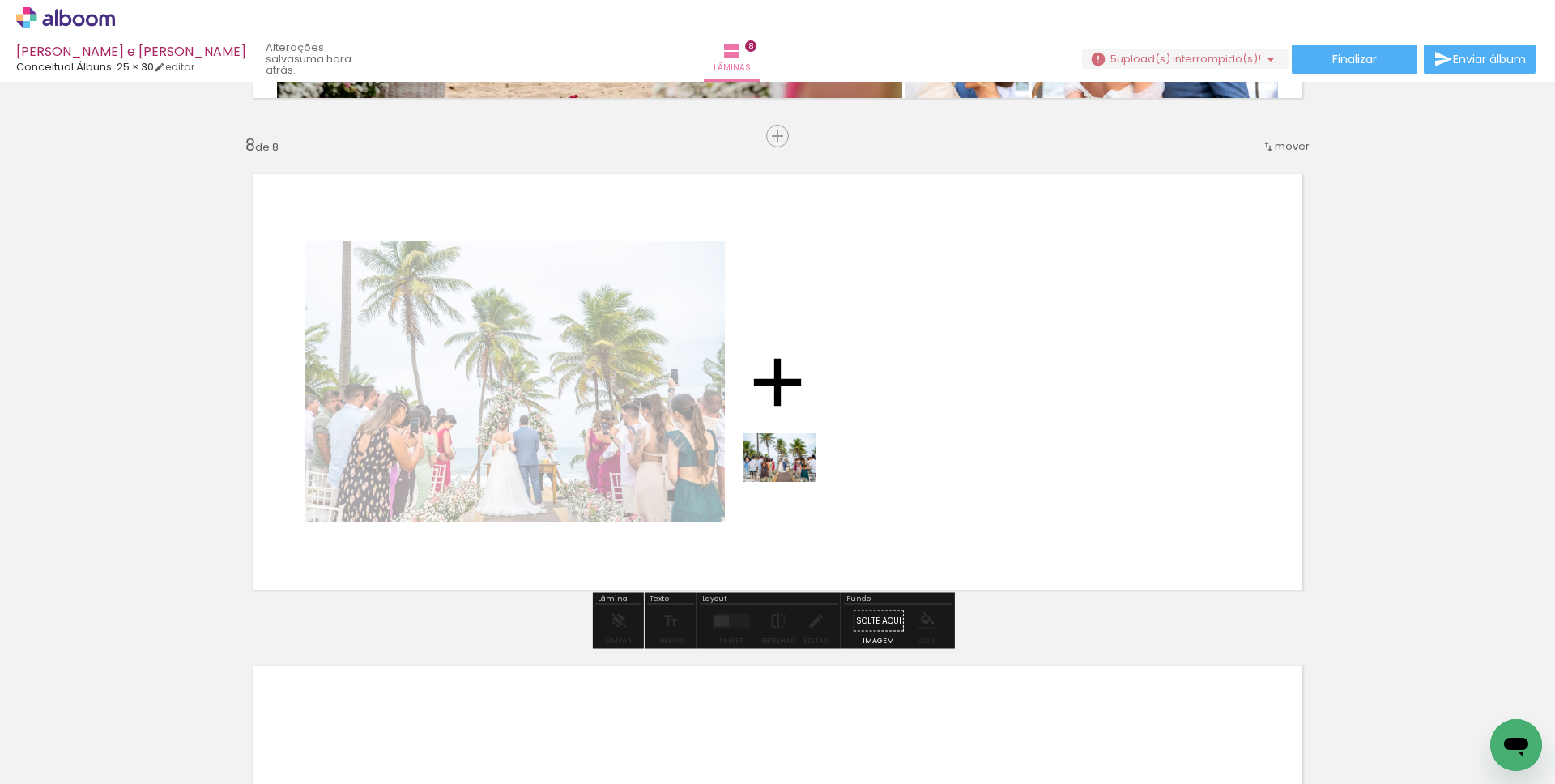
drag, startPoint x: 352, startPoint y: 739, endPoint x: 792, endPoint y: 481, distance: 510.1
click at [792, 481] on quentale-workspace at bounding box center [778, 392] width 1555 height 784
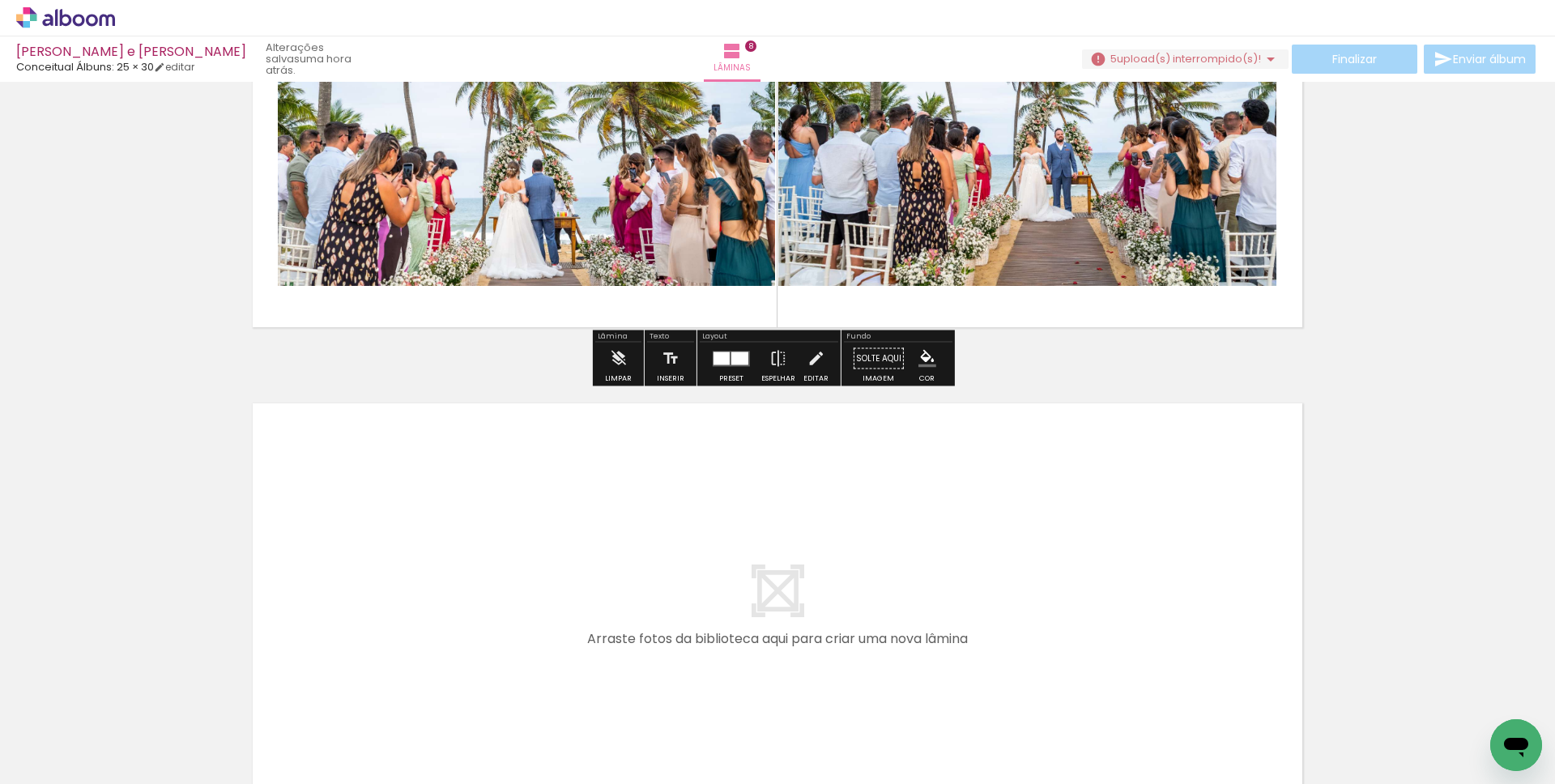
scroll to position [3692, 0]
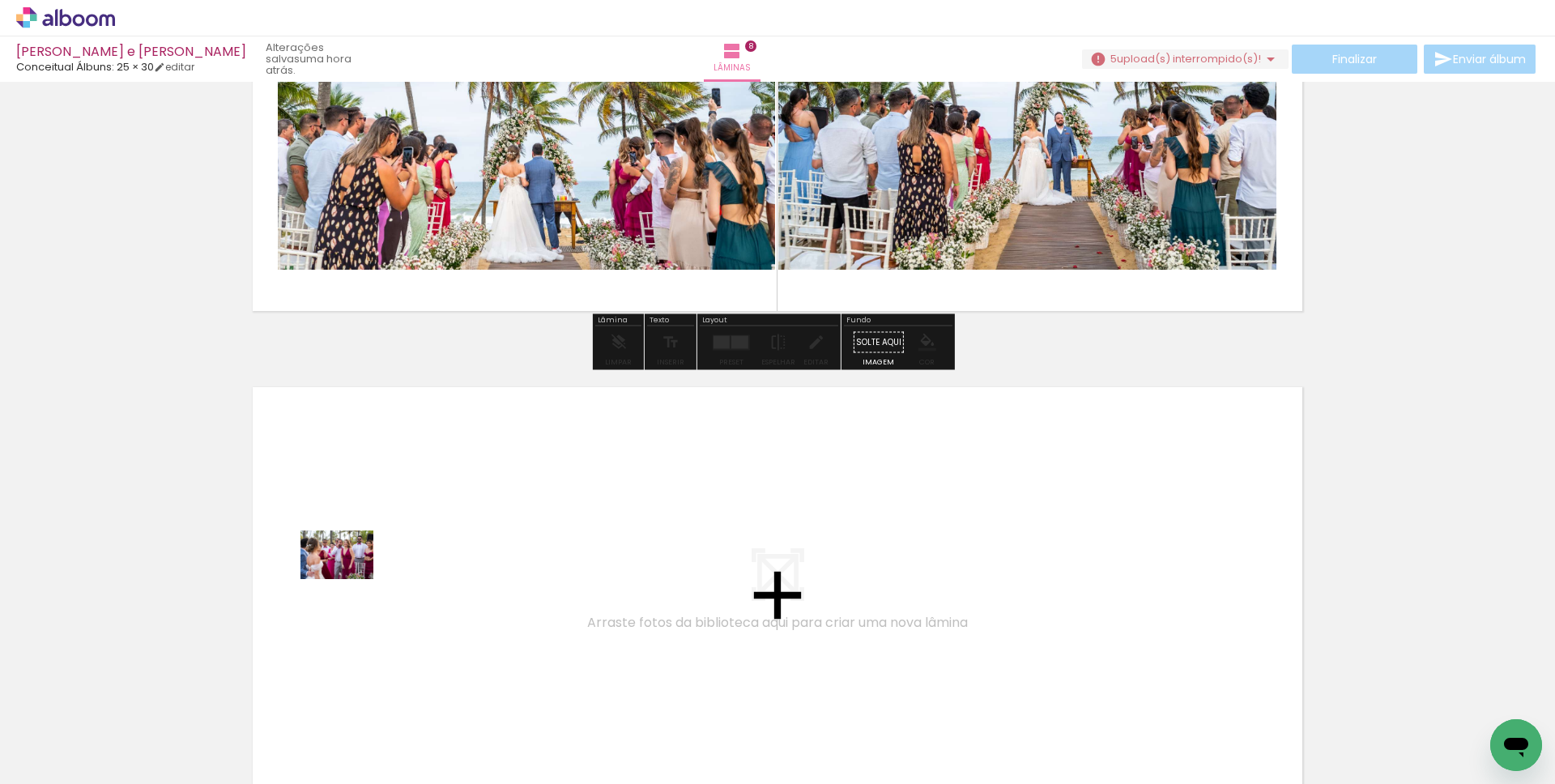
drag, startPoint x: 159, startPoint y: 737, endPoint x: 349, endPoint y: 579, distance: 247.1
click at [349, 579] on quentale-workspace at bounding box center [778, 392] width 1555 height 784
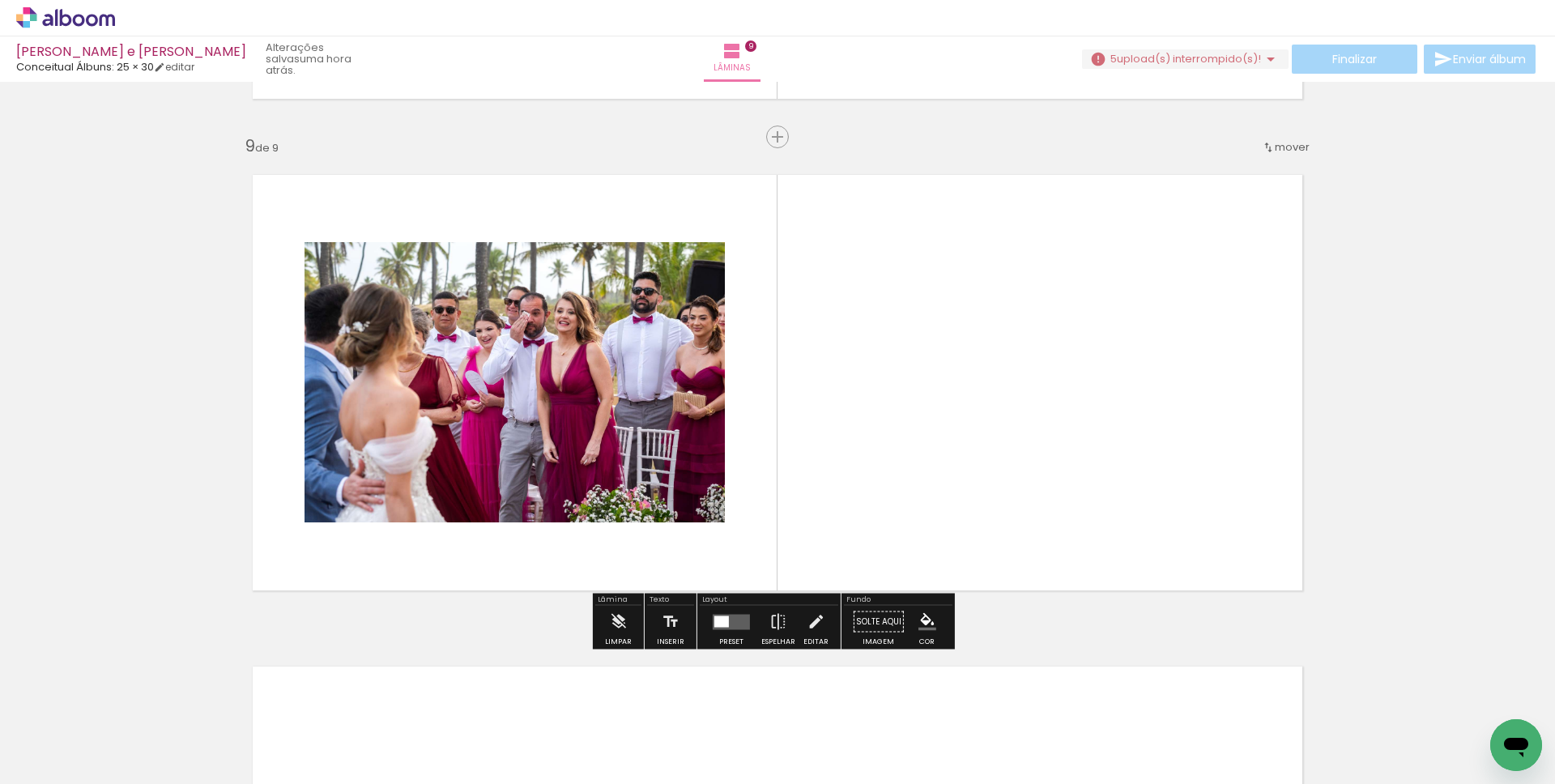
scroll to position [3904, 0]
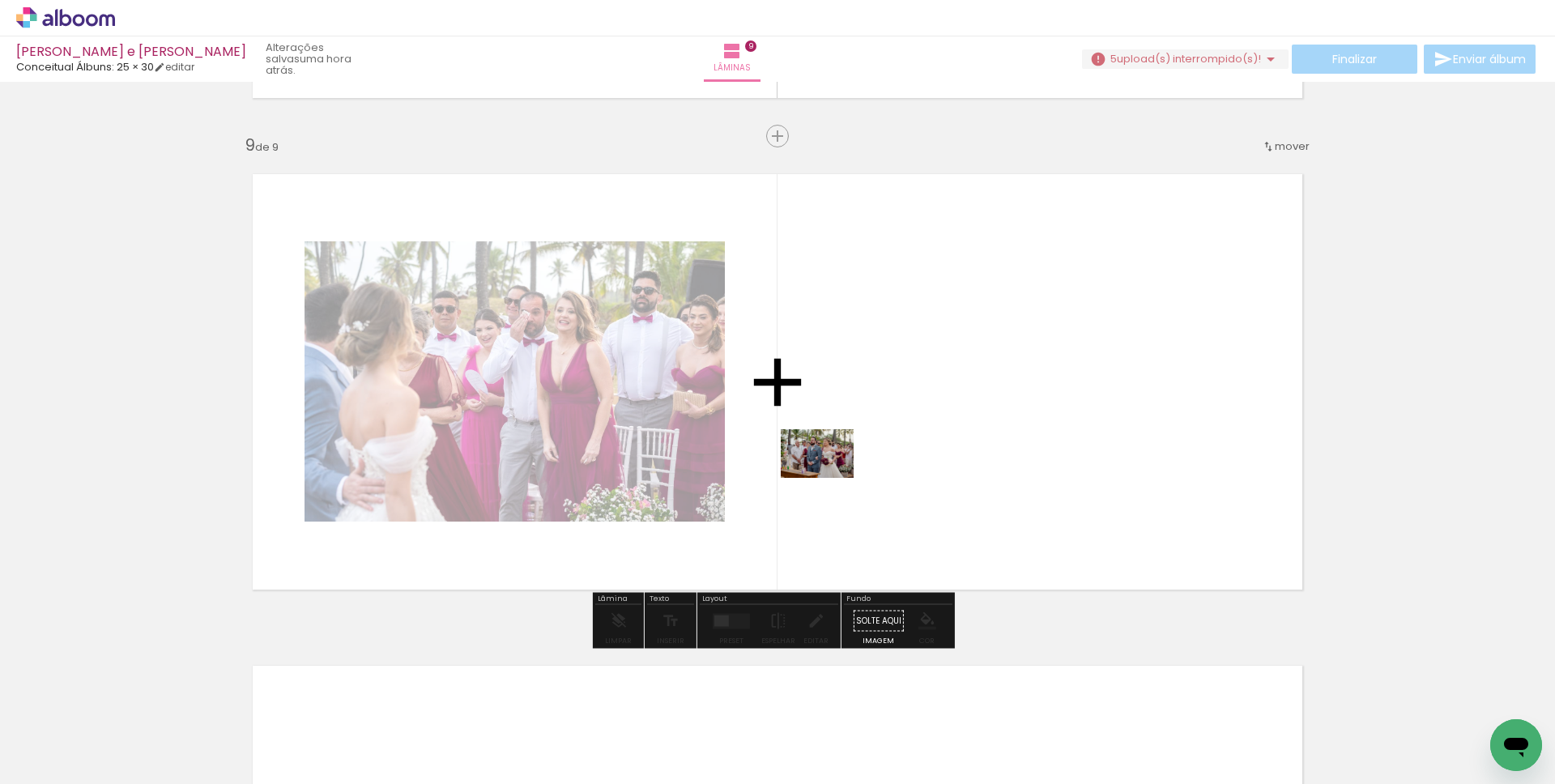
drag, startPoint x: 588, startPoint y: 584, endPoint x: 829, endPoint y: 478, distance: 263.3
click at [829, 478] on quentale-workspace at bounding box center [778, 392] width 1555 height 784
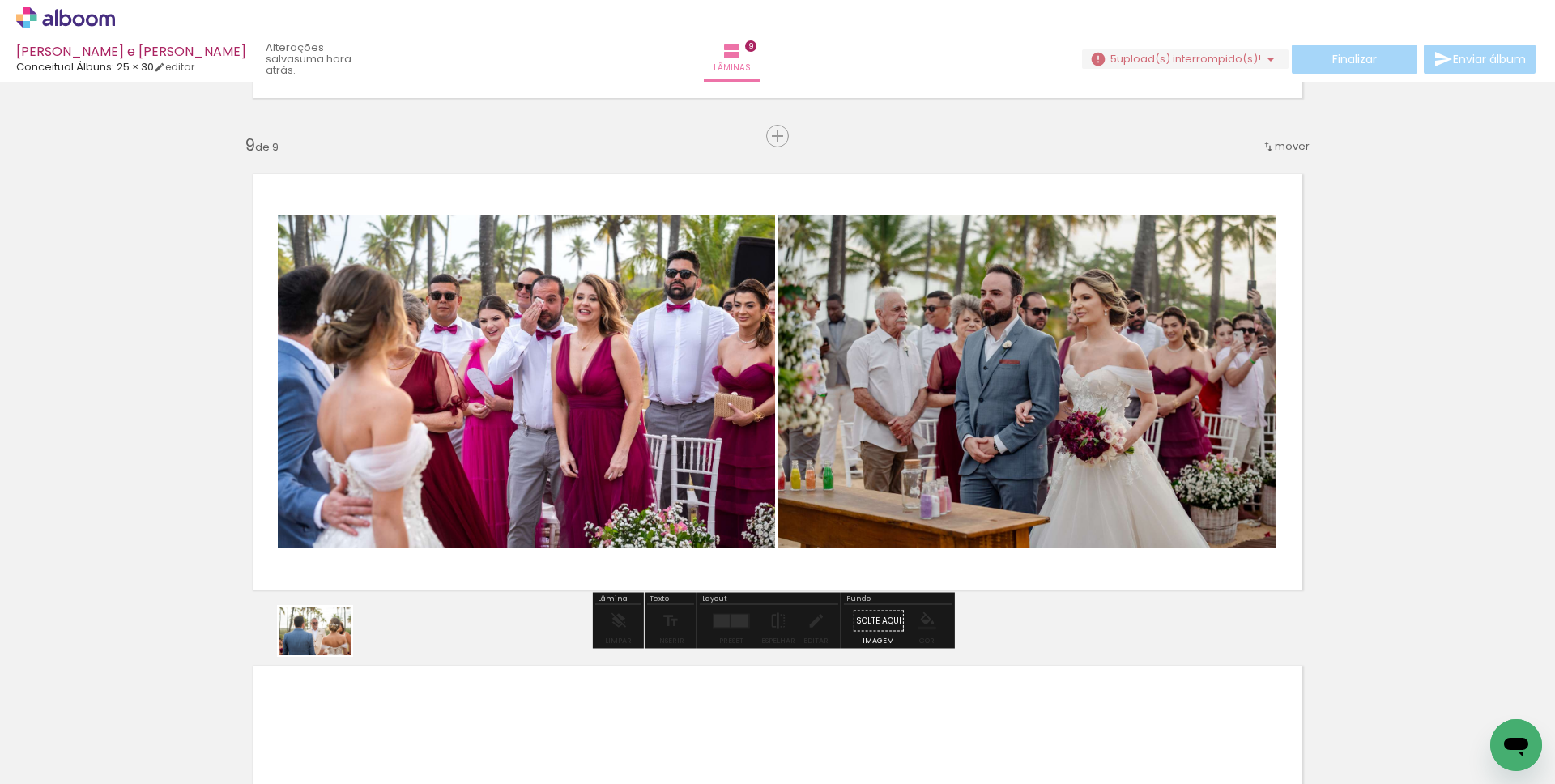
drag, startPoint x: 173, startPoint y: 728, endPoint x: 327, endPoint y: 655, distance: 170.4
click at [327, 655] on quentale-workspace at bounding box center [778, 392] width 1555 height 784
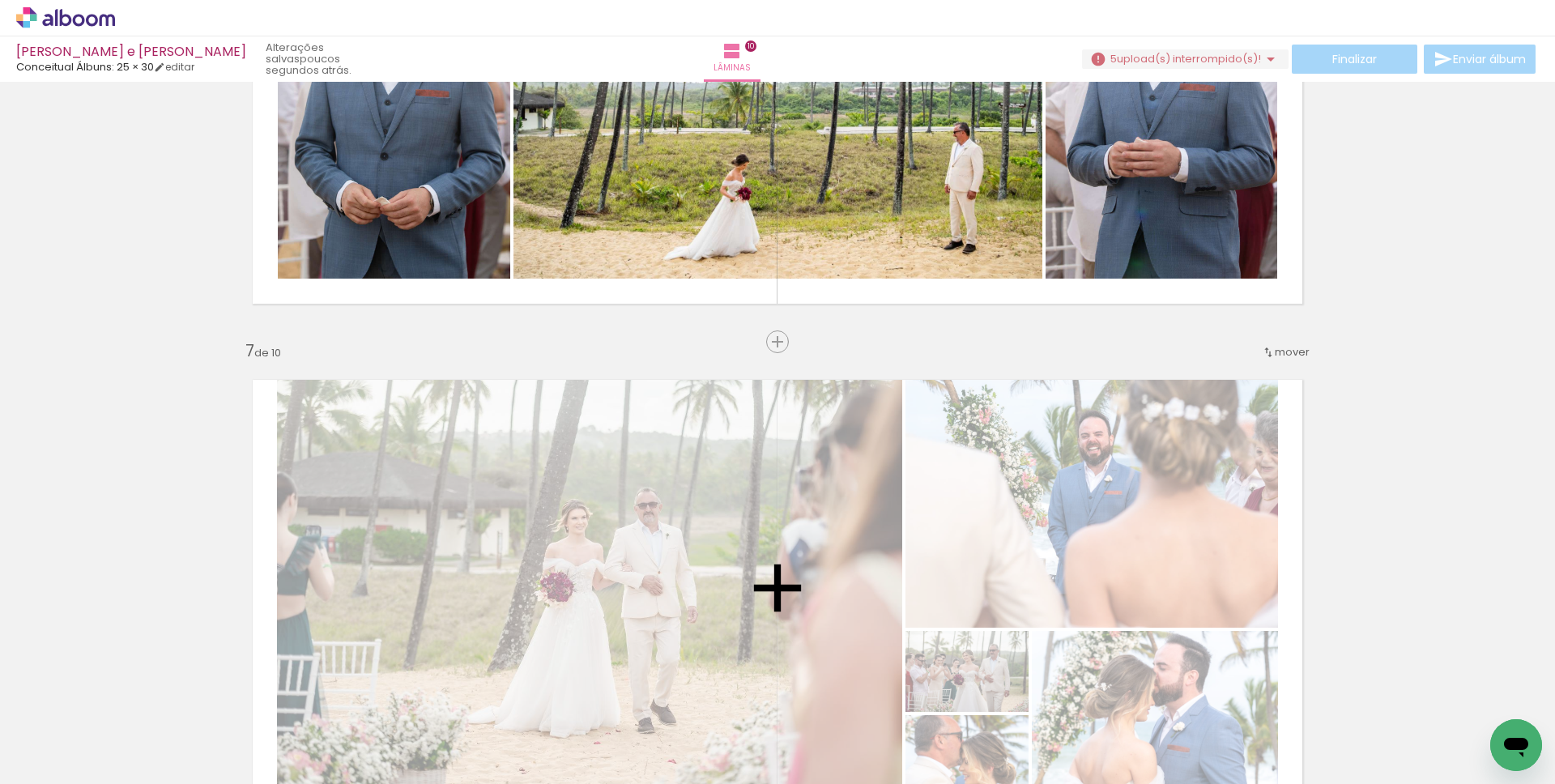
scroll to position [2724, 0]
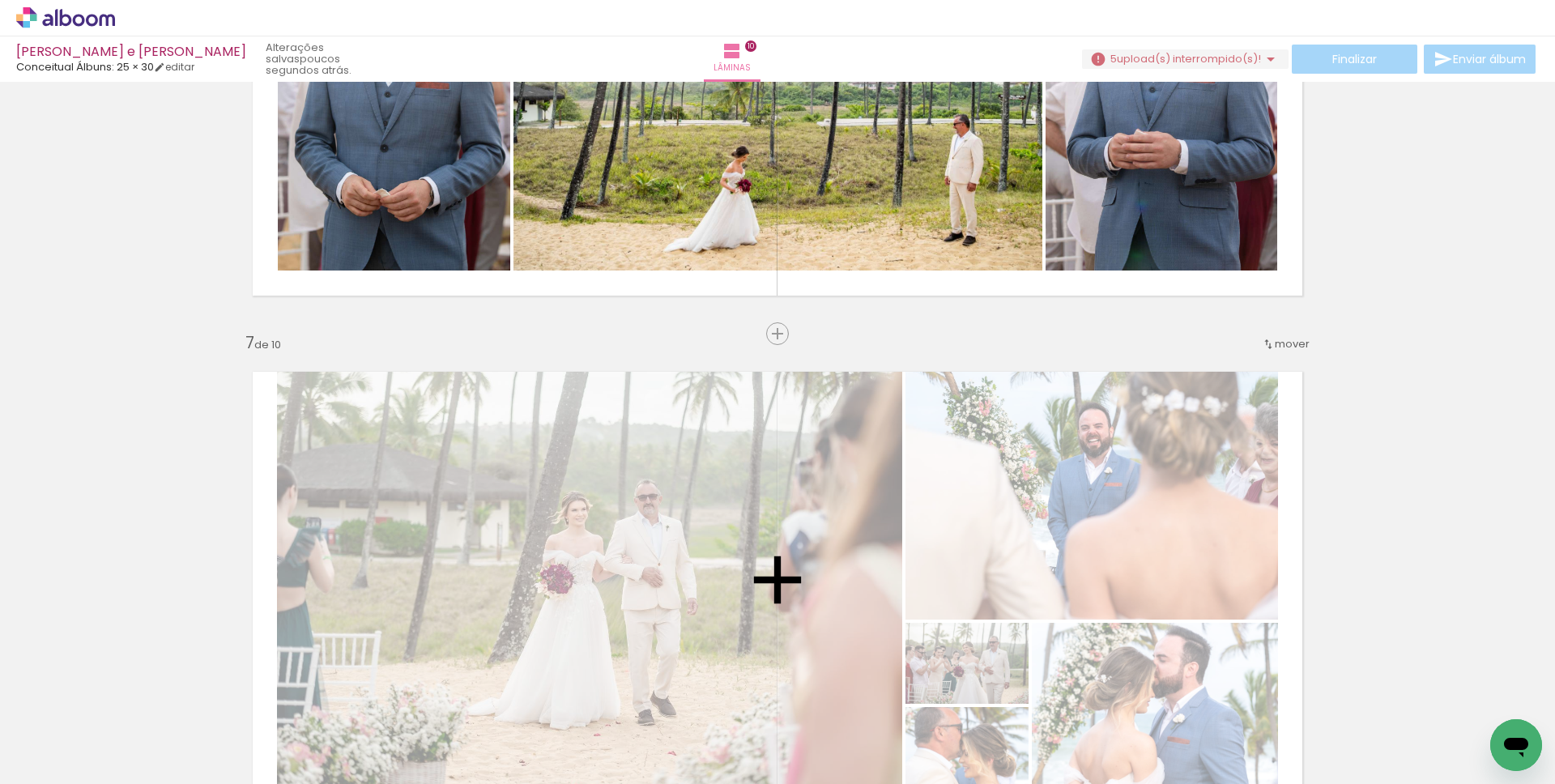
drag, startPoint x: 457, startPoint y: 548, endPoint x: 880, endPoint y: 454, distance: 433.3
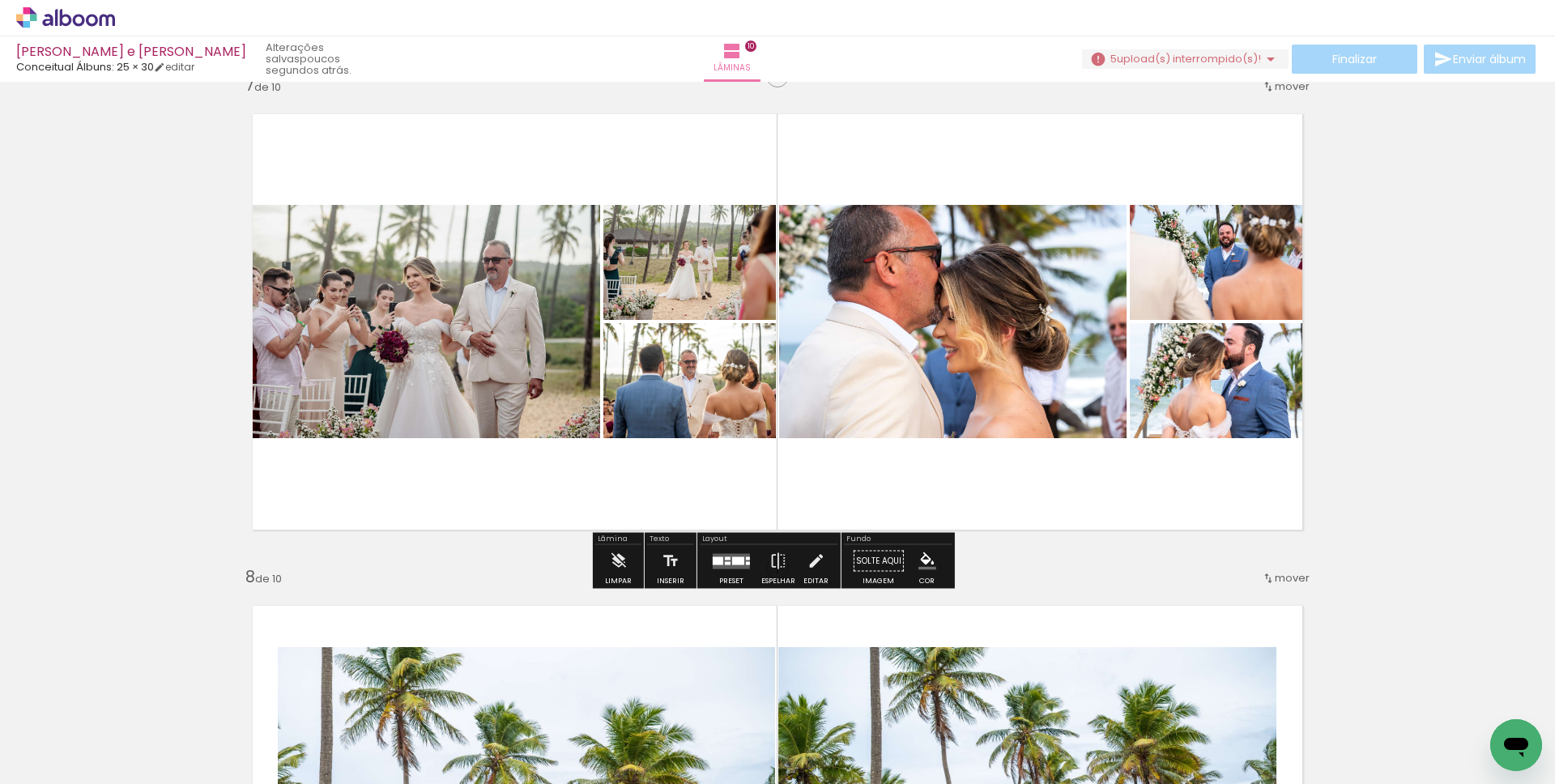
scroll to position [2987, 0]
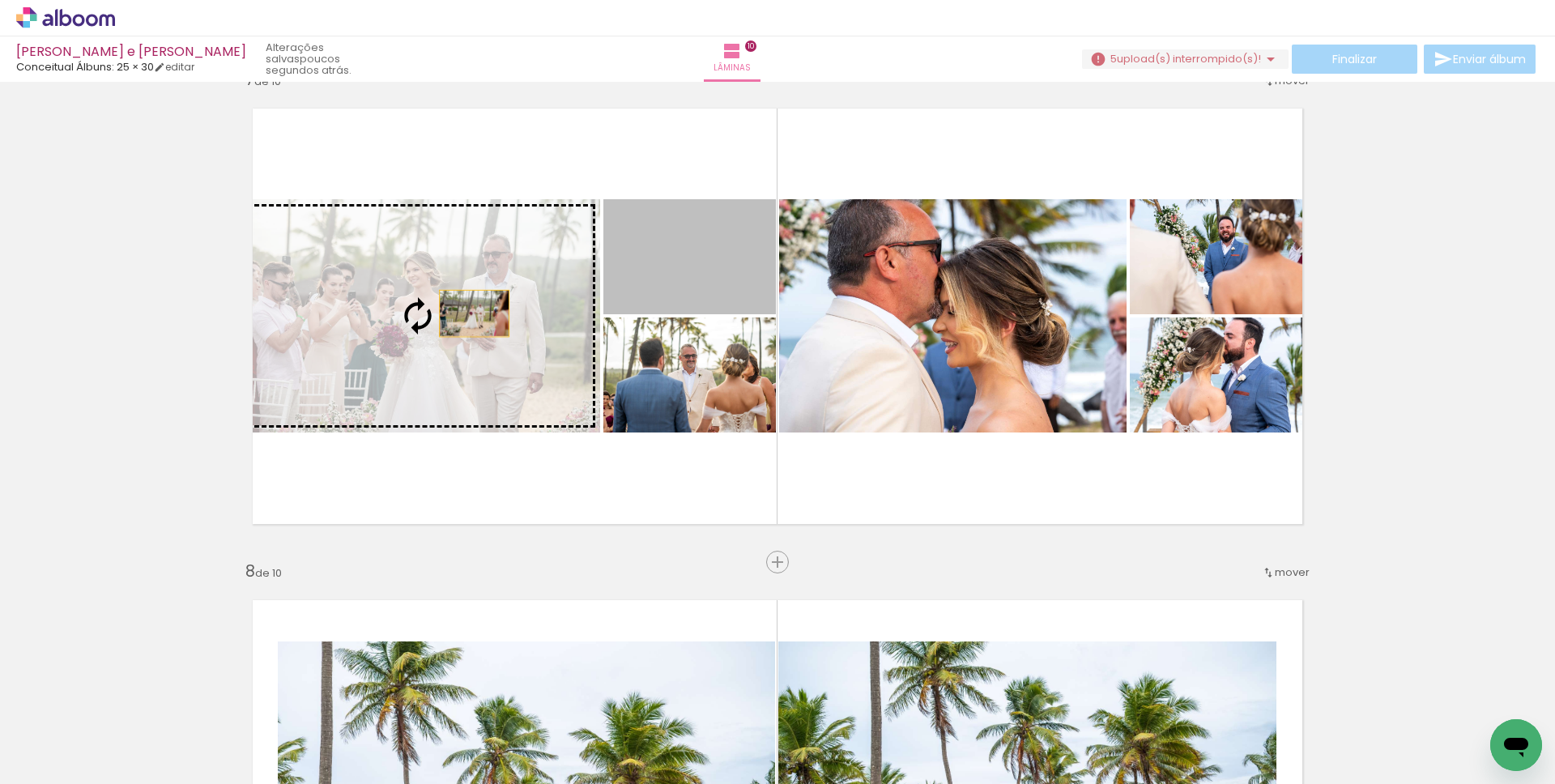
drag, startPoint x: 625, startPoint y: 272, endPoint x: 468, endPoint y: 314, distance: 162.5
click at [0, 0] on slot at bounding box center [0, 0] width 0 height 0
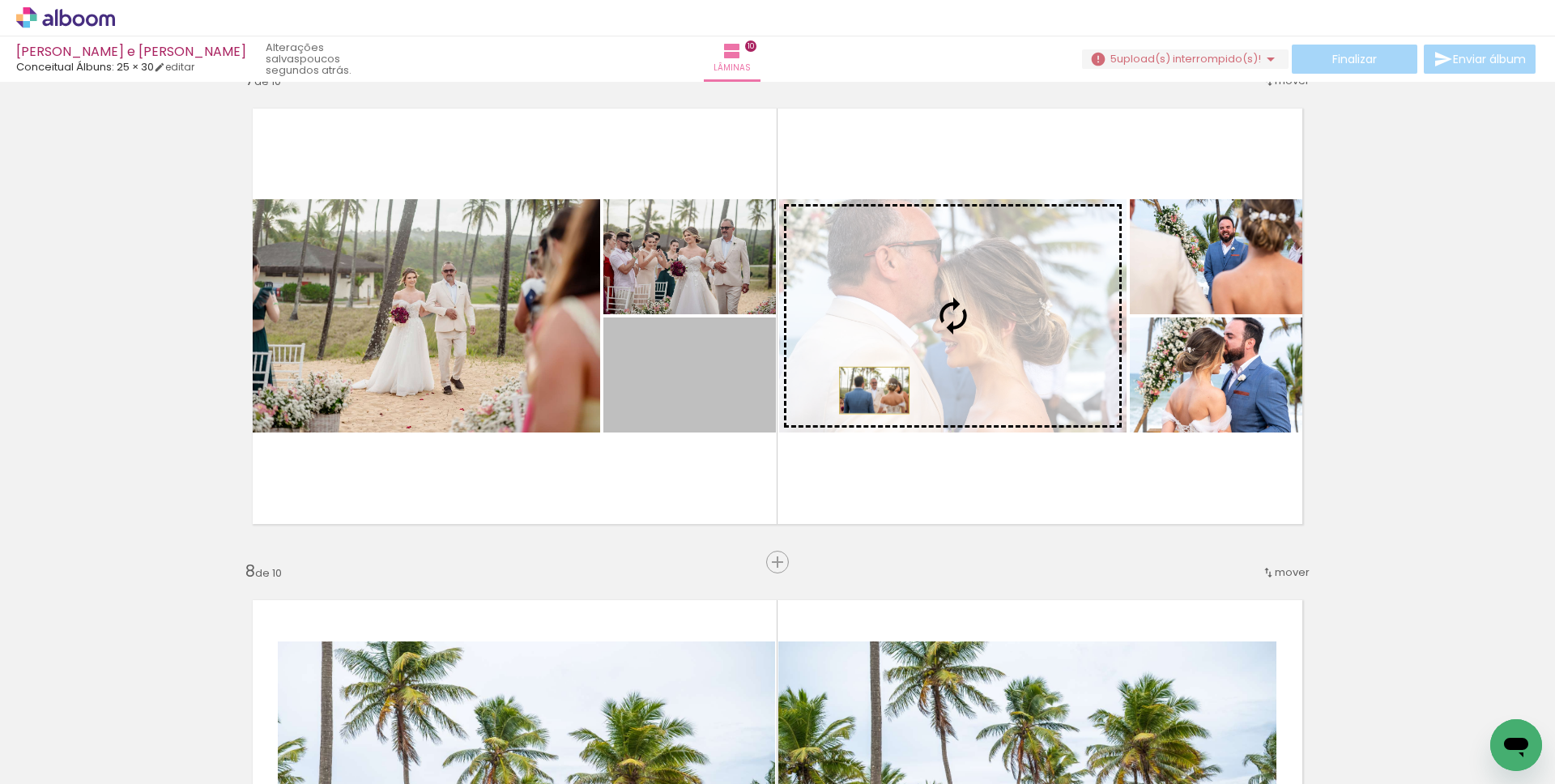
drag, startPoint x: 701, startPoint y: 384, endPoint x: 869, endPoint y: 390, distance: 168.1
click at [0, 0] on slot at bounding box center [0, 0] width 0 height 0
